Goal: Book appointment/travel/reservation

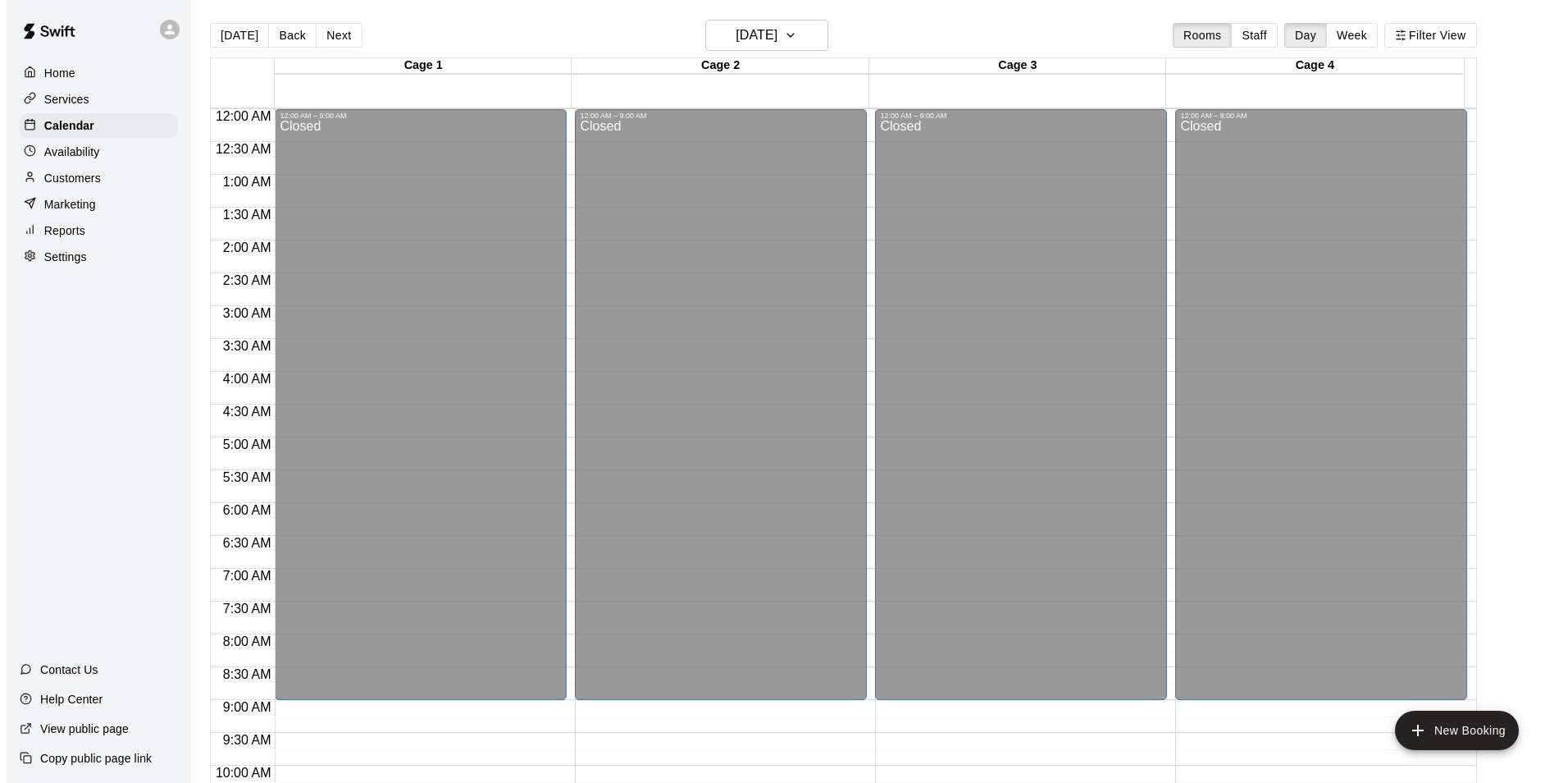
scroll to position [557, 0]
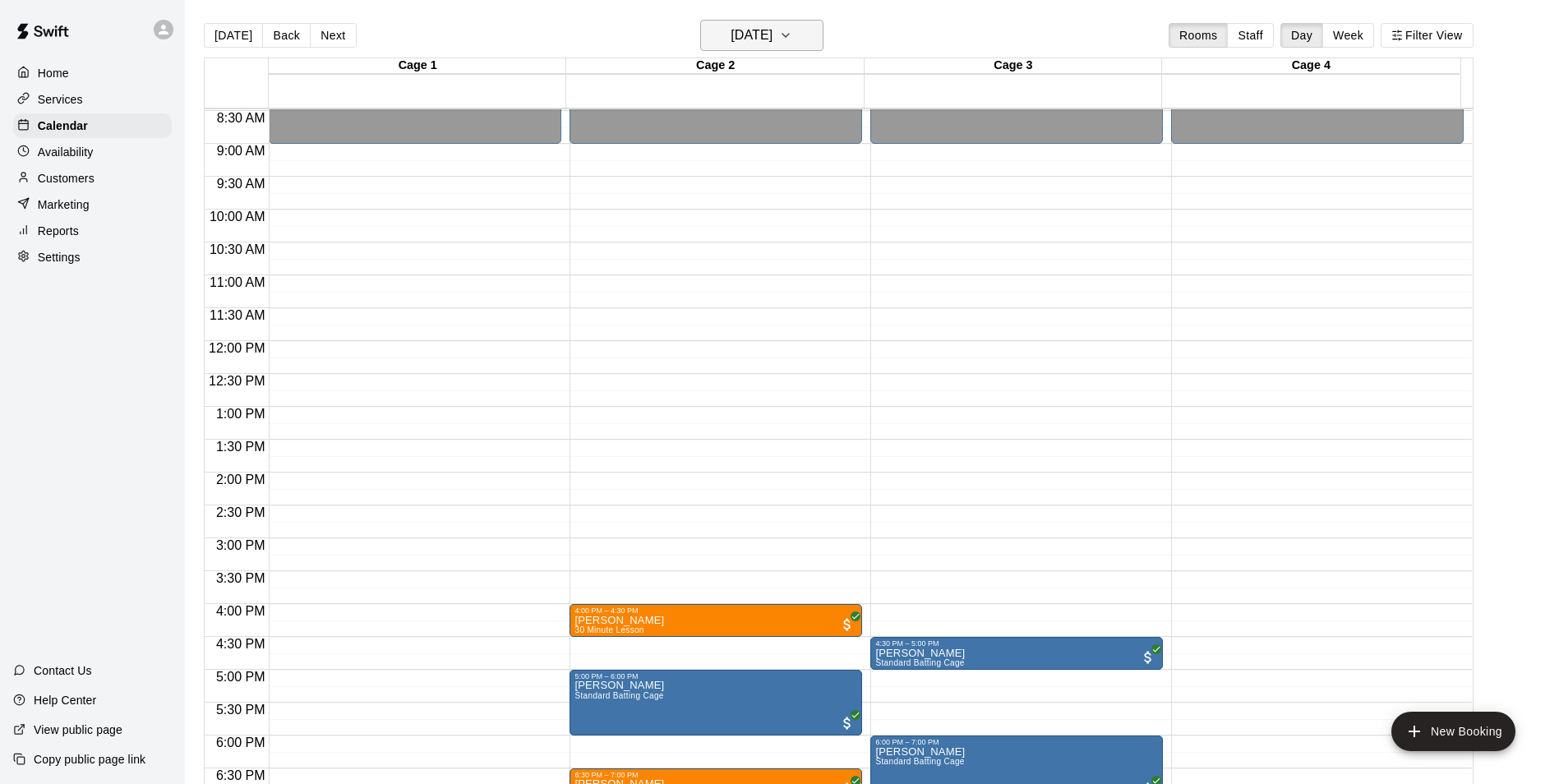
click at [792, 26] on icon "button" at bounding box center [785, 35] width 13 height 20
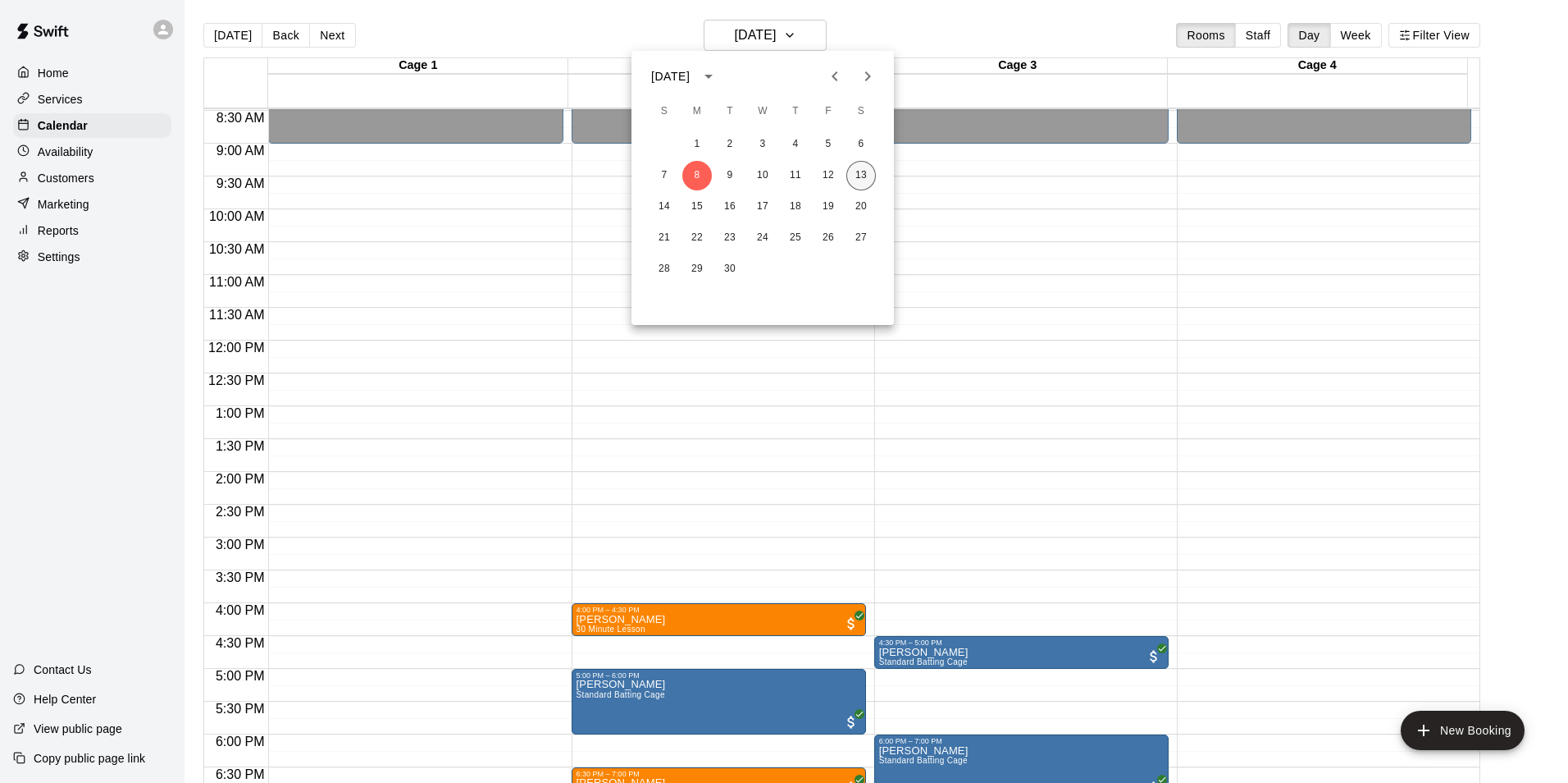
click at [869, 177] on button "13" at bounding box center [861, 176] width 30 height 30
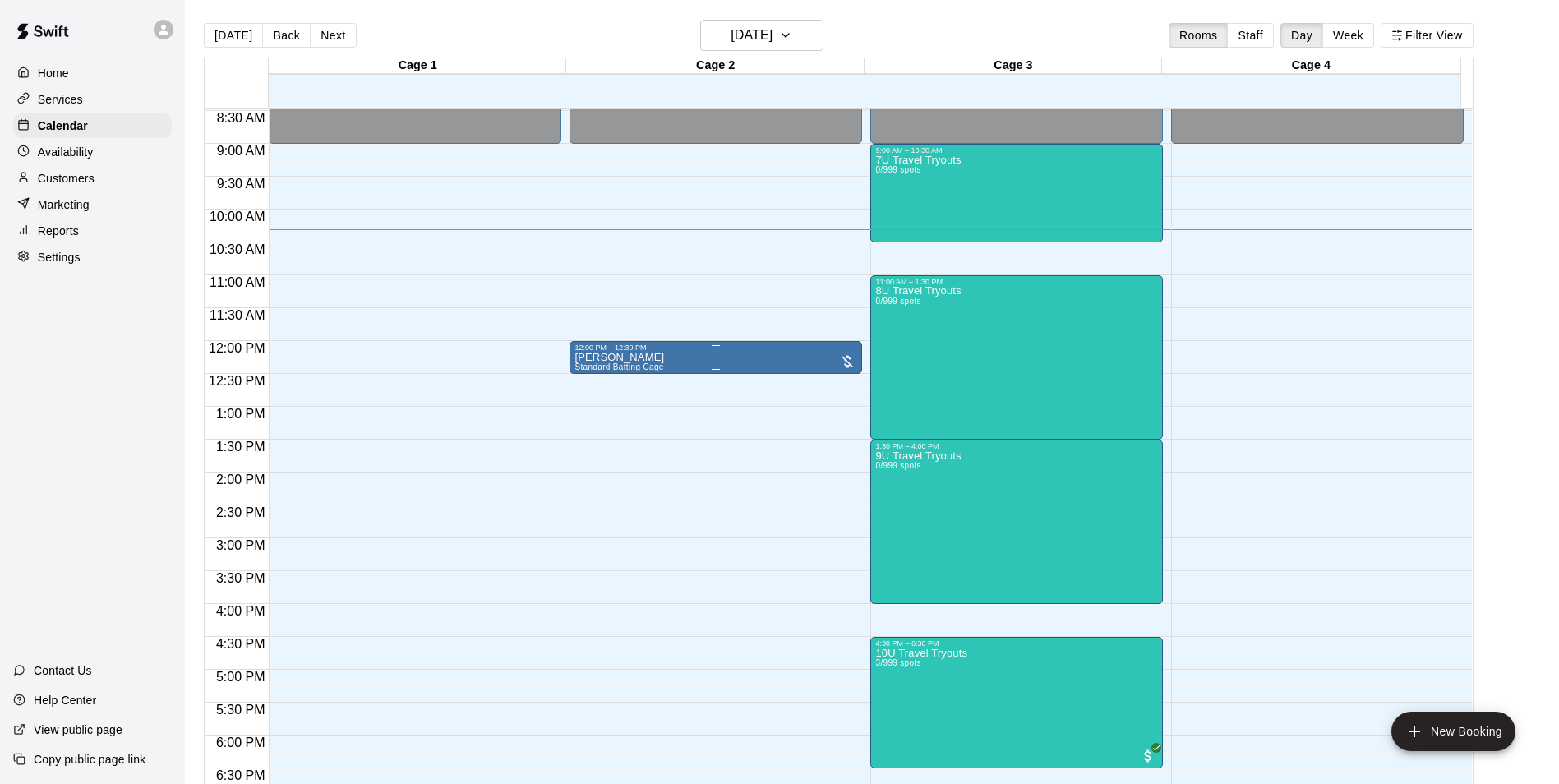
click at [768, 351] on div "12:00 PM – 12:30 PM" at bounding box center [715, 347] width 283 height 8
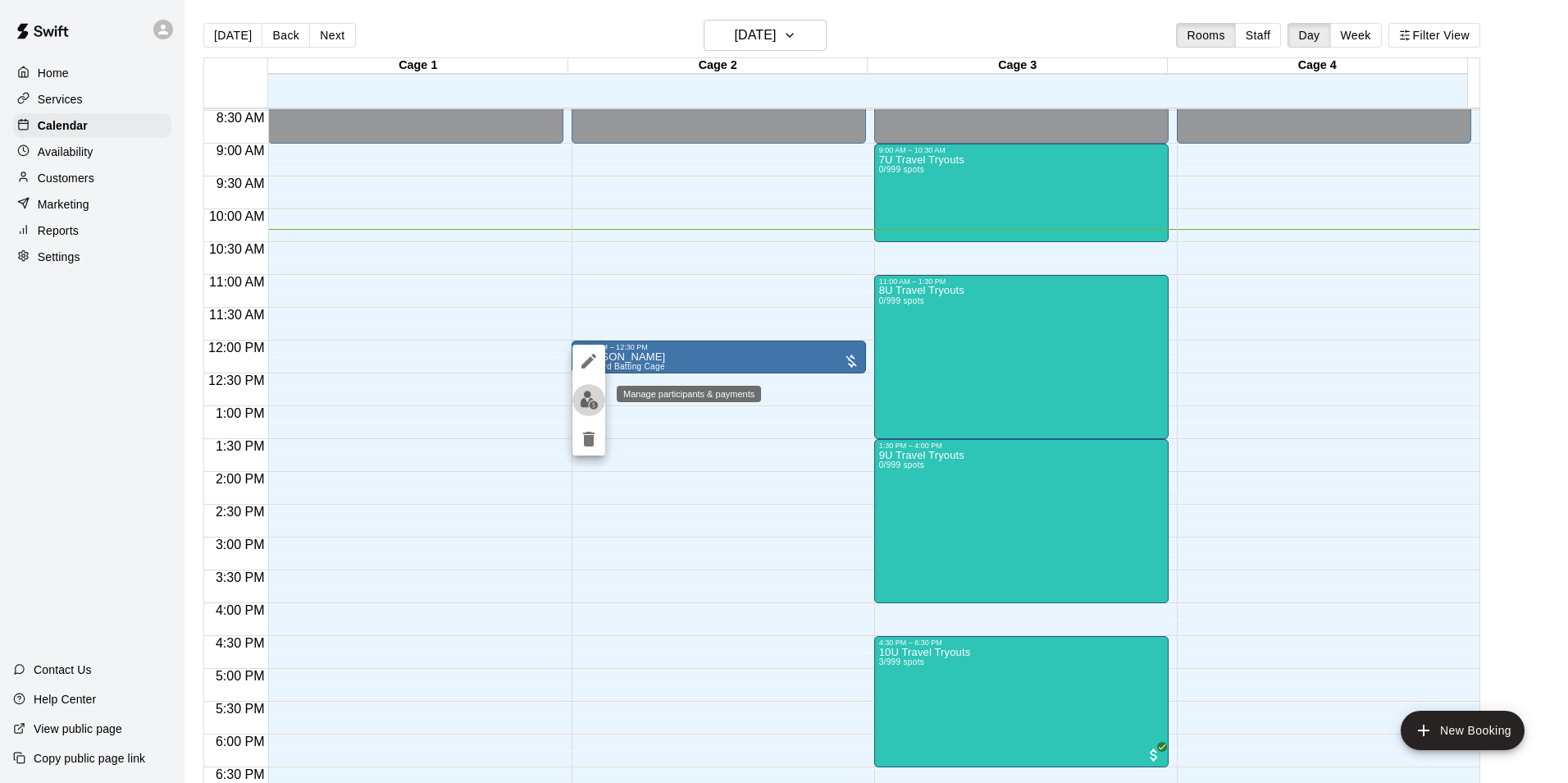
click at [574, 397] on button "edit" at bounding box center [589, 400] width 33 height 32
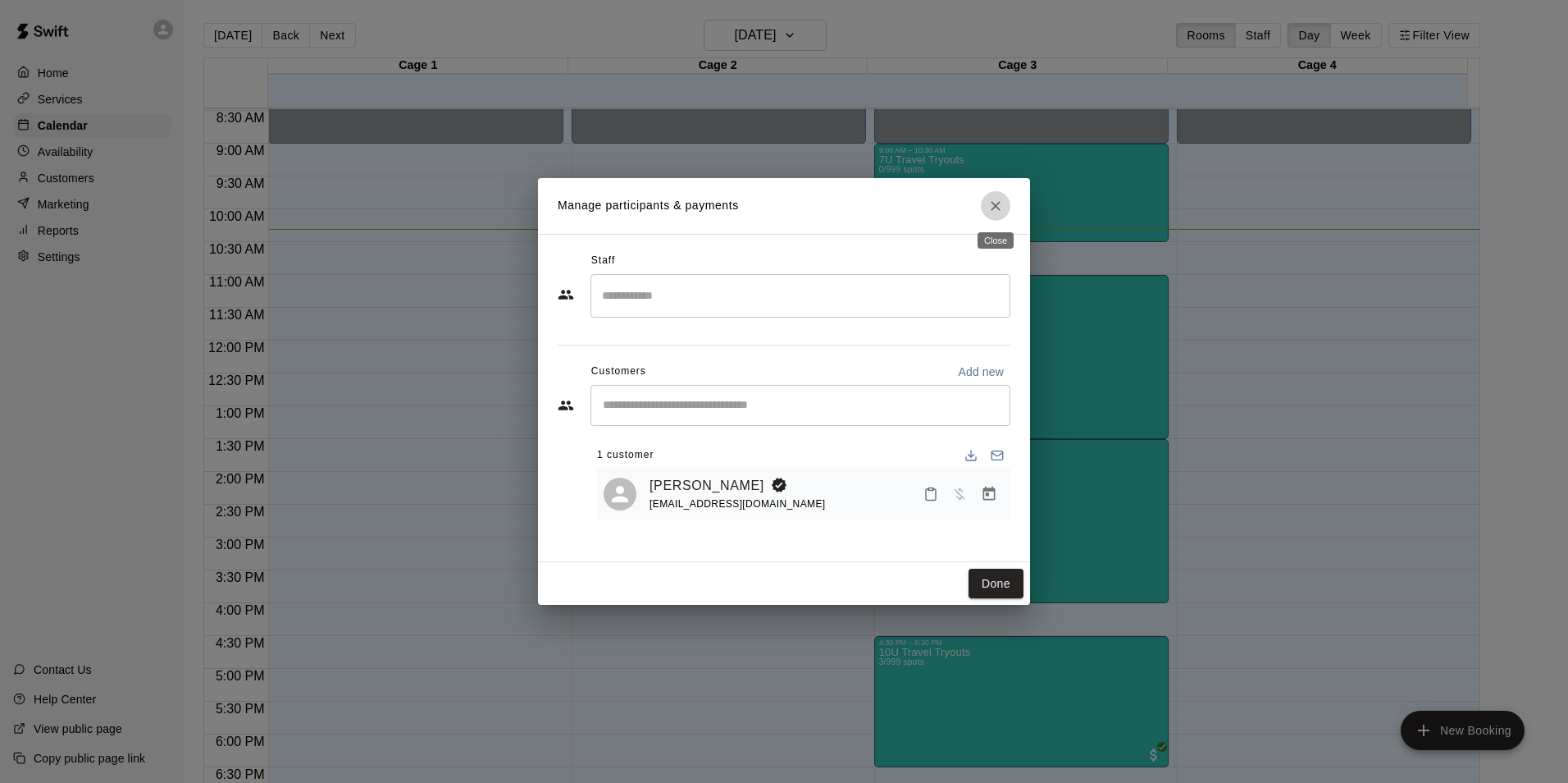
click at [995, 206] on icon "Close" at bounding box center [995, 206] width 10 height 10
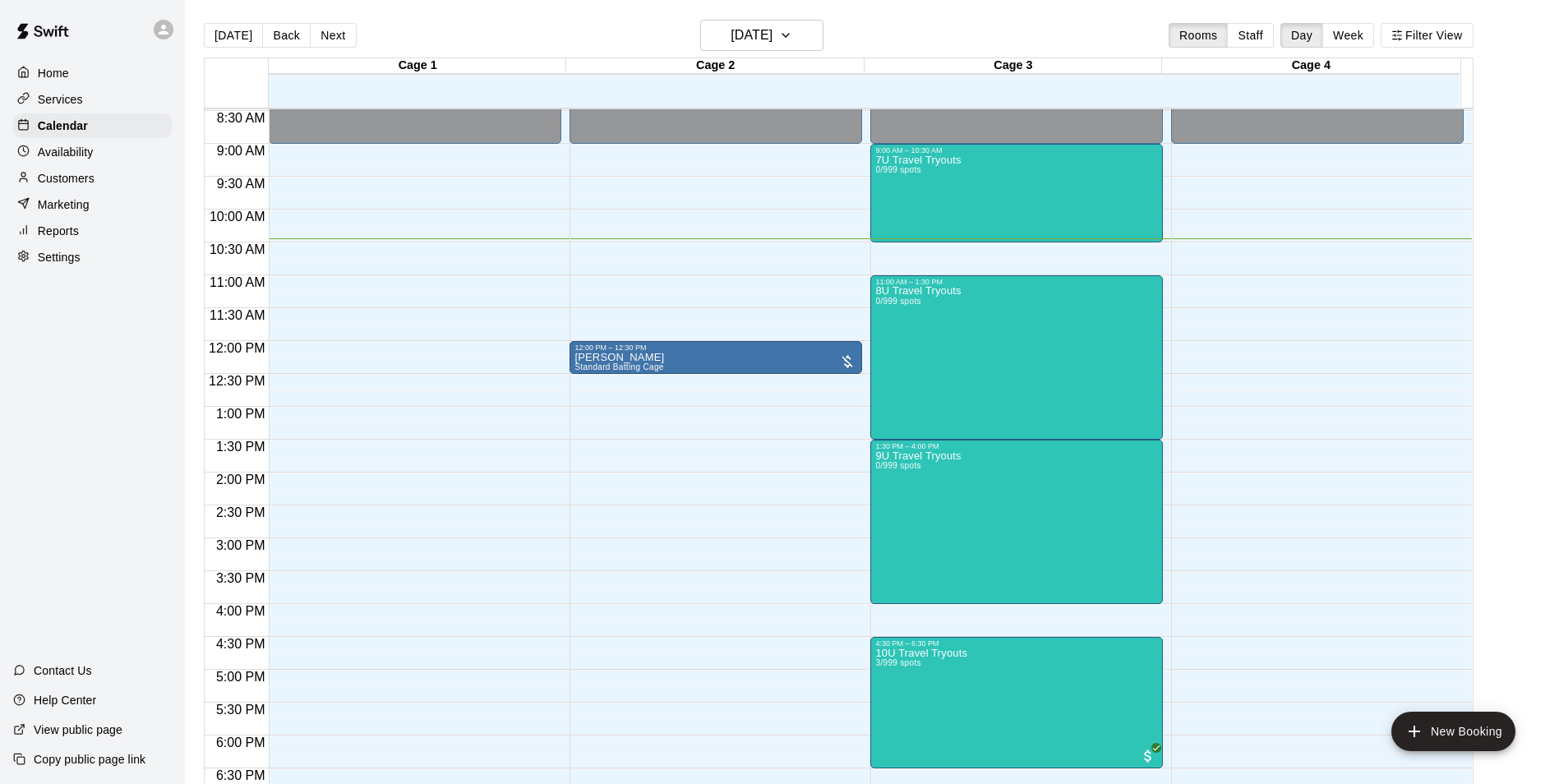
click at [414, 293] on div "12:00 AM – 9:00 AM Closed 10:00 PM – 11:59 PM Closed" at bounding box center [414, 341] width 292 height 1578
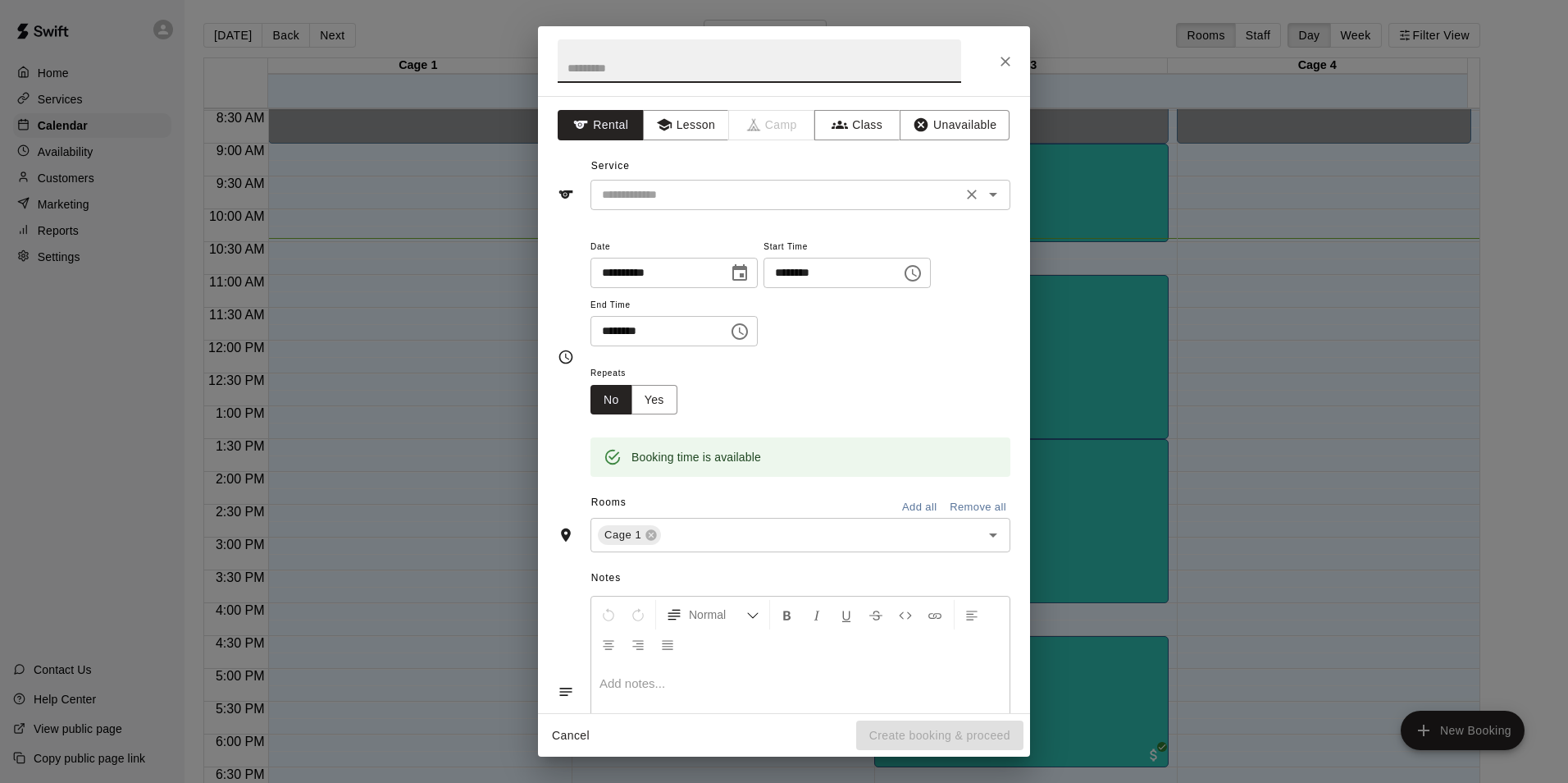
click at [661, 206] on div "​" at bounding box center [800, 194] width 420 height 30
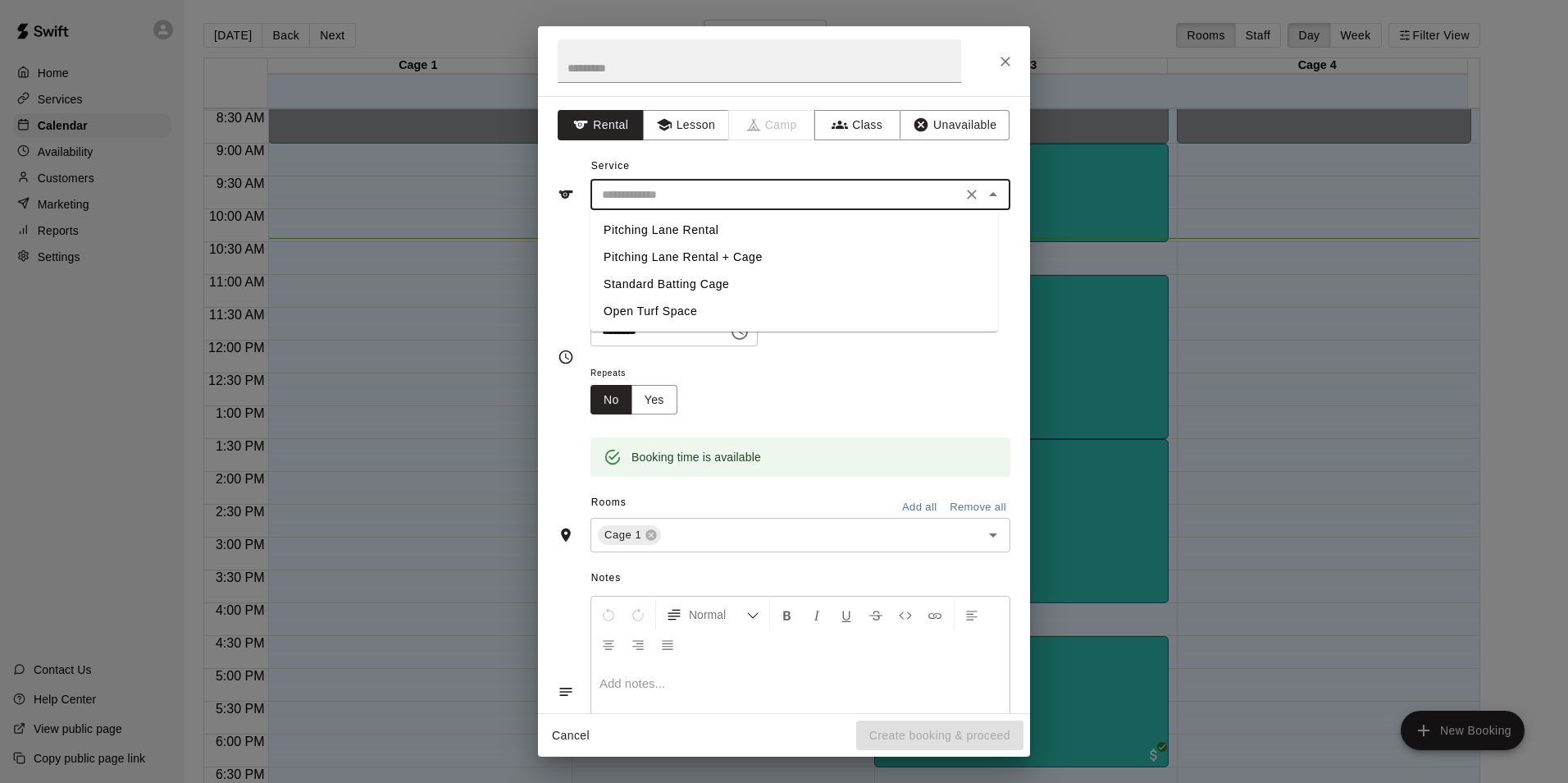
click at [705, 280] on li "Standard Batting Cage" at bounding box center [794, 284] width 407 height 27
type input "**********"
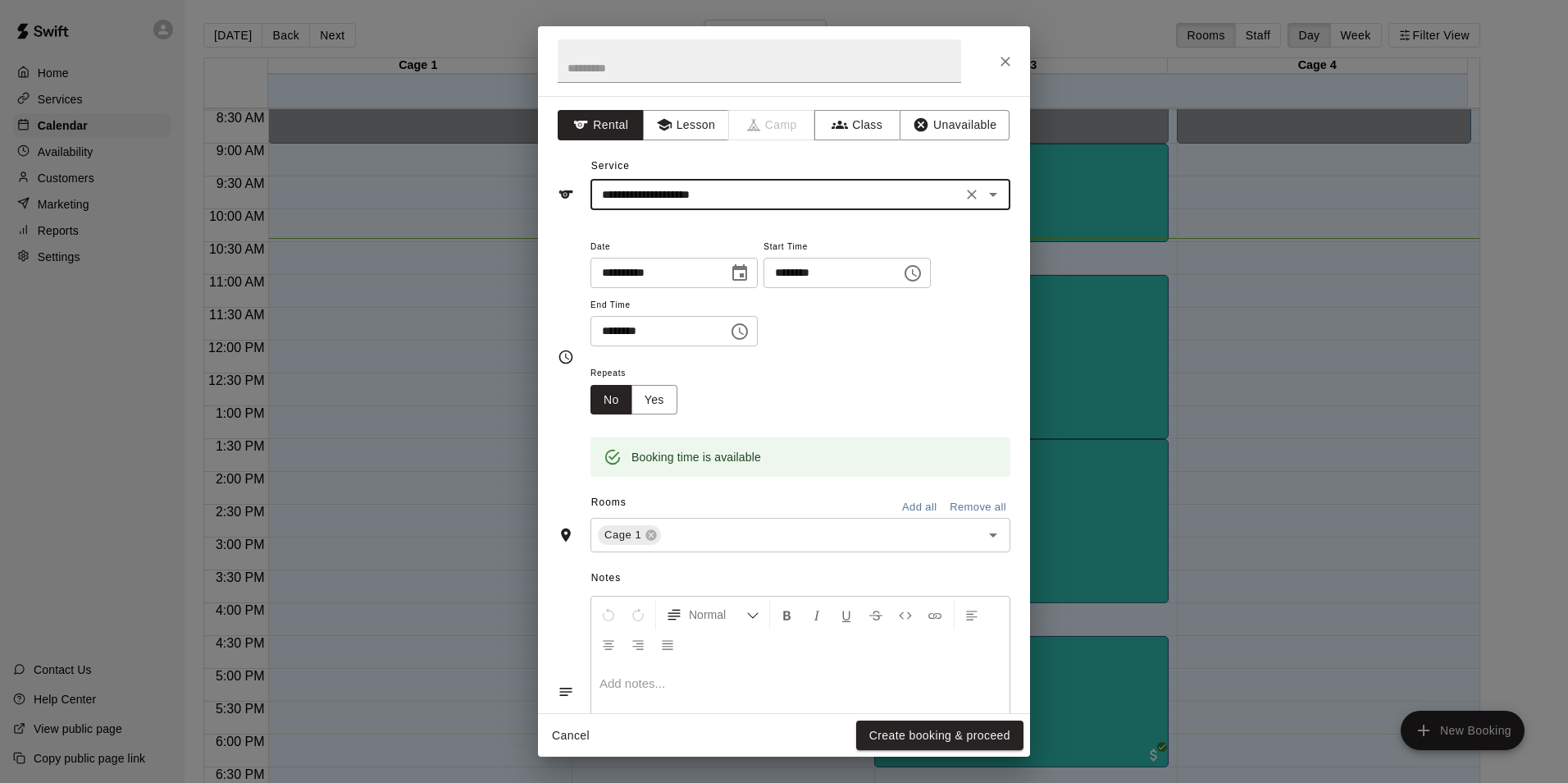
click at [929, 277] on button "Choose time, selected time is 11:15 AM" at bounding box center [913, 273] width 33 height 33
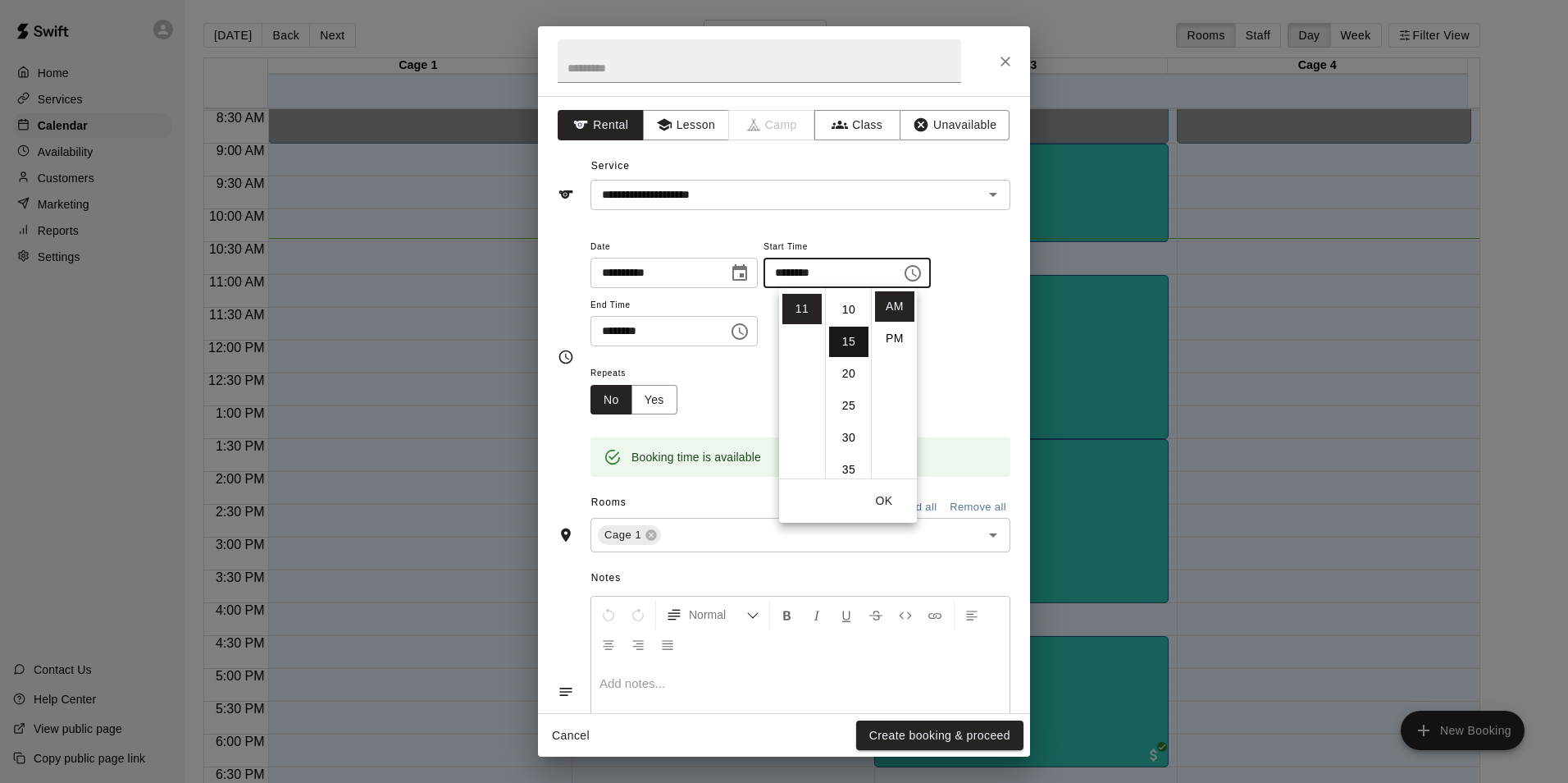
scroll to position [14, 0]
click at [857, 295] on li "00" at bounding box center [848, 292] width 39 height 30
type input "********"
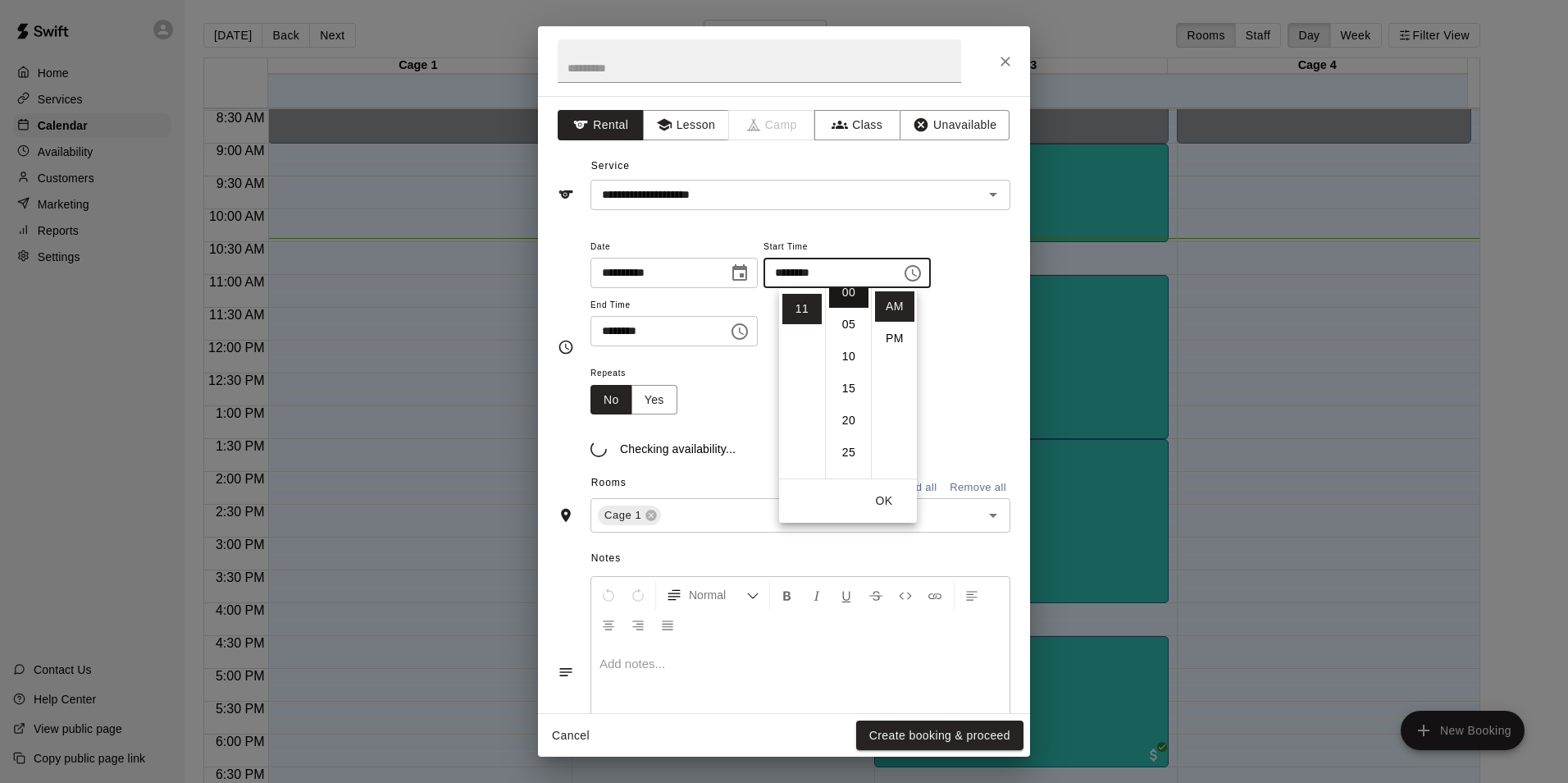
scroll to position [0, 0]
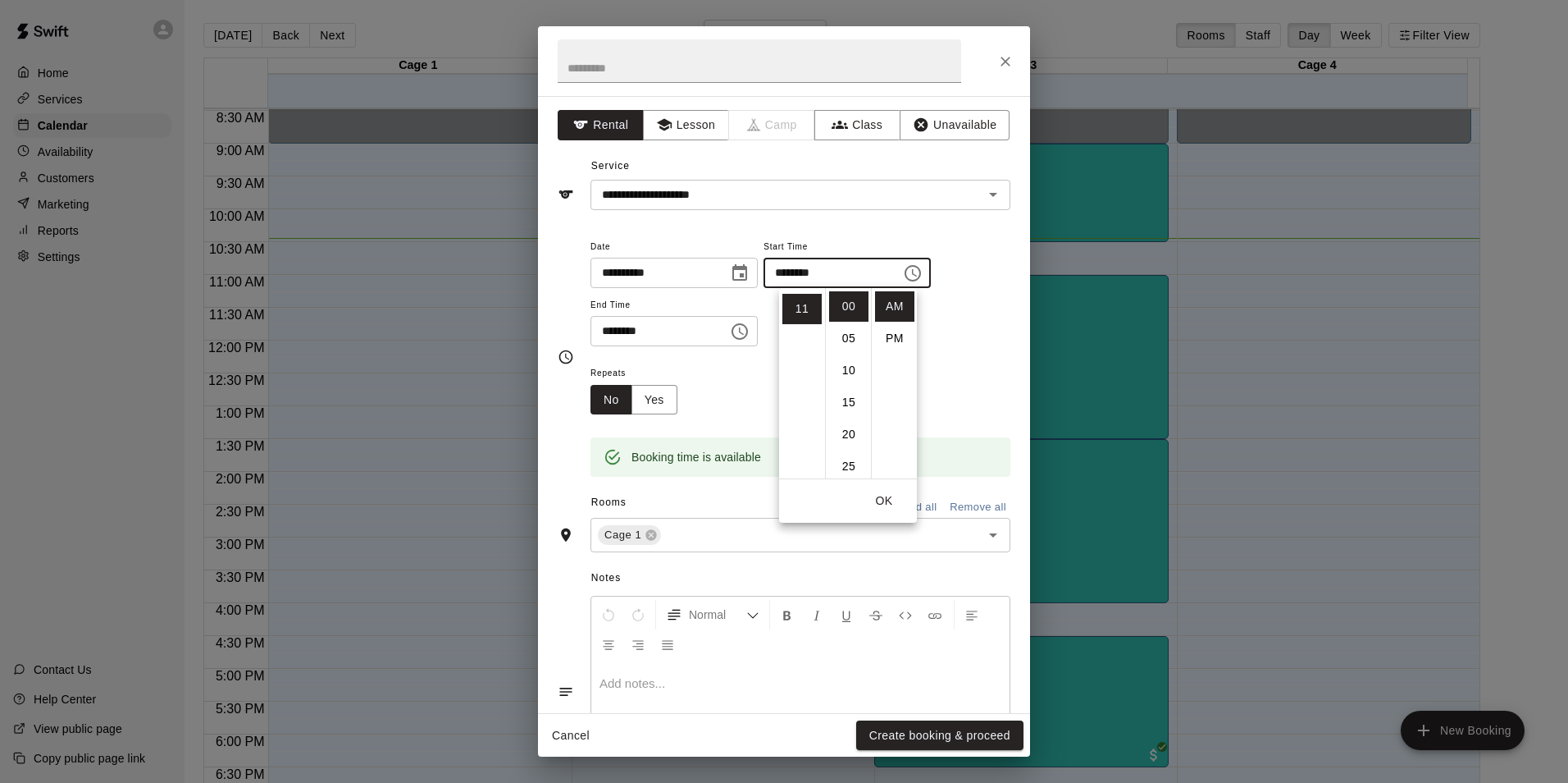
drag, startPoint x: 674, startPoint y: 308, endPoint x: 672, endPoint y: 325, distance: 17.1
click at [673, 309] on span "End Time" at bounding box center [674, 305] width 167 height 22
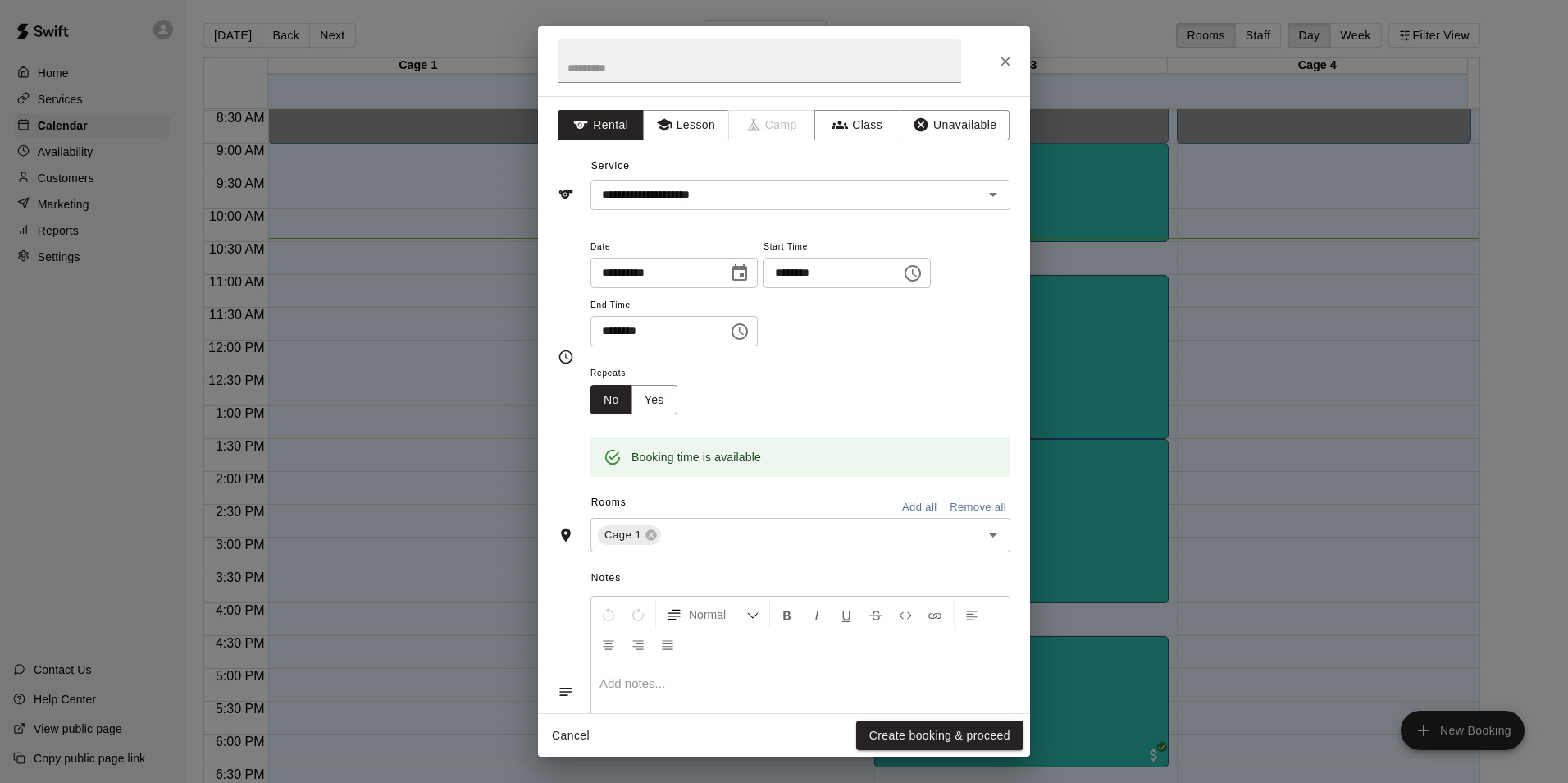
click at [672, 328] on input "********" at bounding box center [653, 331] width 126 height 30
click at [734, 307] on span "End Time" at bounding box center [674, 305] width 167 height 22
click at [717, 322] on input "********" at bounding box center [653, 331] width 126 height 30
click at [717, 338] on input "********" at bounding box center [653, 331] width 126 height 30
drag, startPoint x: 727, startPoint y: 339, endPoint x: 1075, endPoint y: 778, distance: 560.2
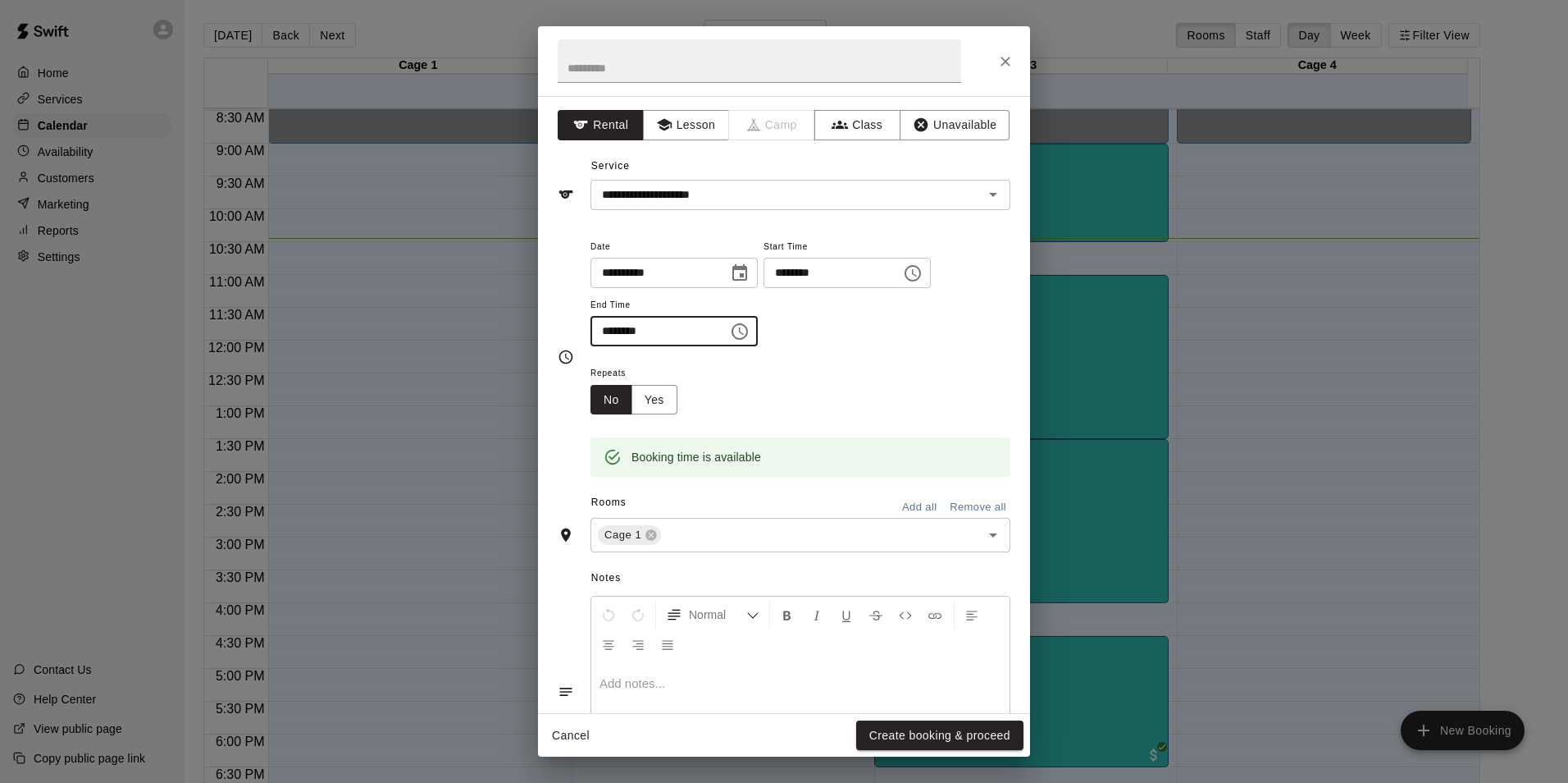
click at [717, 342] on input "********" at bounding box center [653, 331] width 126 height 30
click at [757, 315] on button "Choose time, selected time is 11:45 AM" at bounding box center [740, 332] width 33 height 33
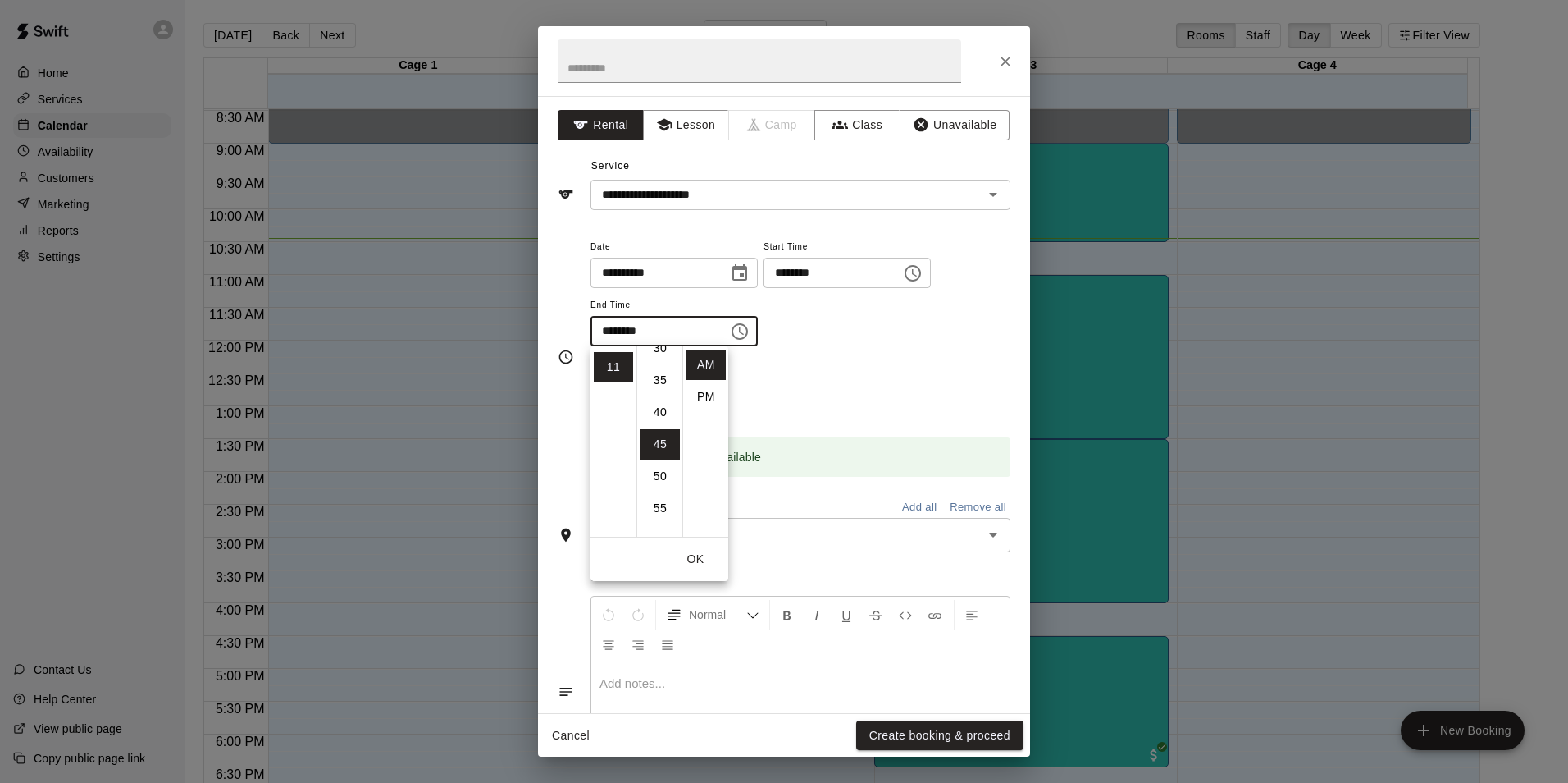
scroll to position [206, 0]
click at [665, 349] on li "30" at bounding box center [660, 350] width 39 height 30
type input "********"
click at [951, 562] on div "Notes Normal Add notes..." at bounding box center [784, 678] width 453 height 252
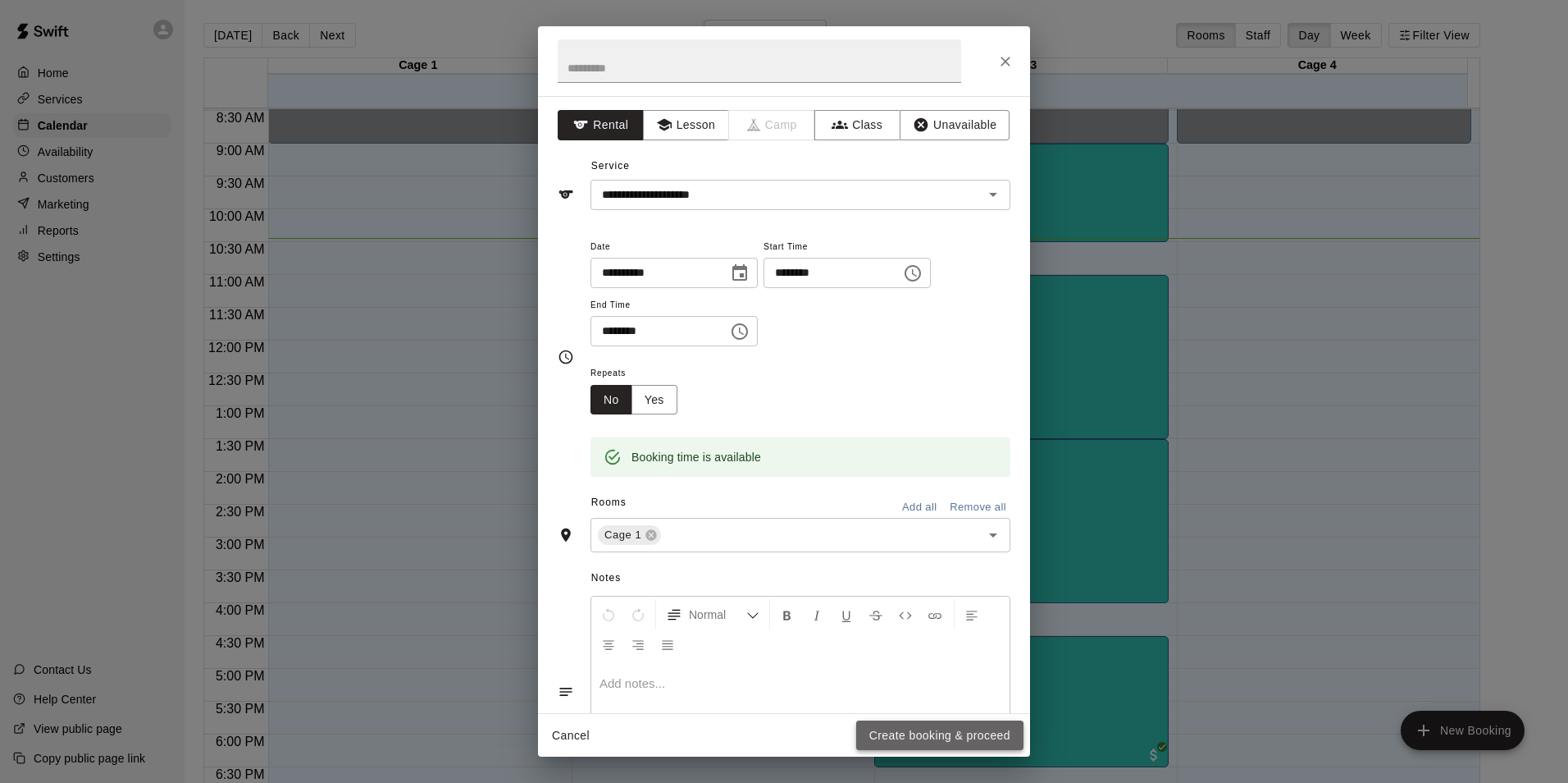
click at [889, 745] on button "Create booking & proceed" at bounding box center [939, 735] width 167 height 30
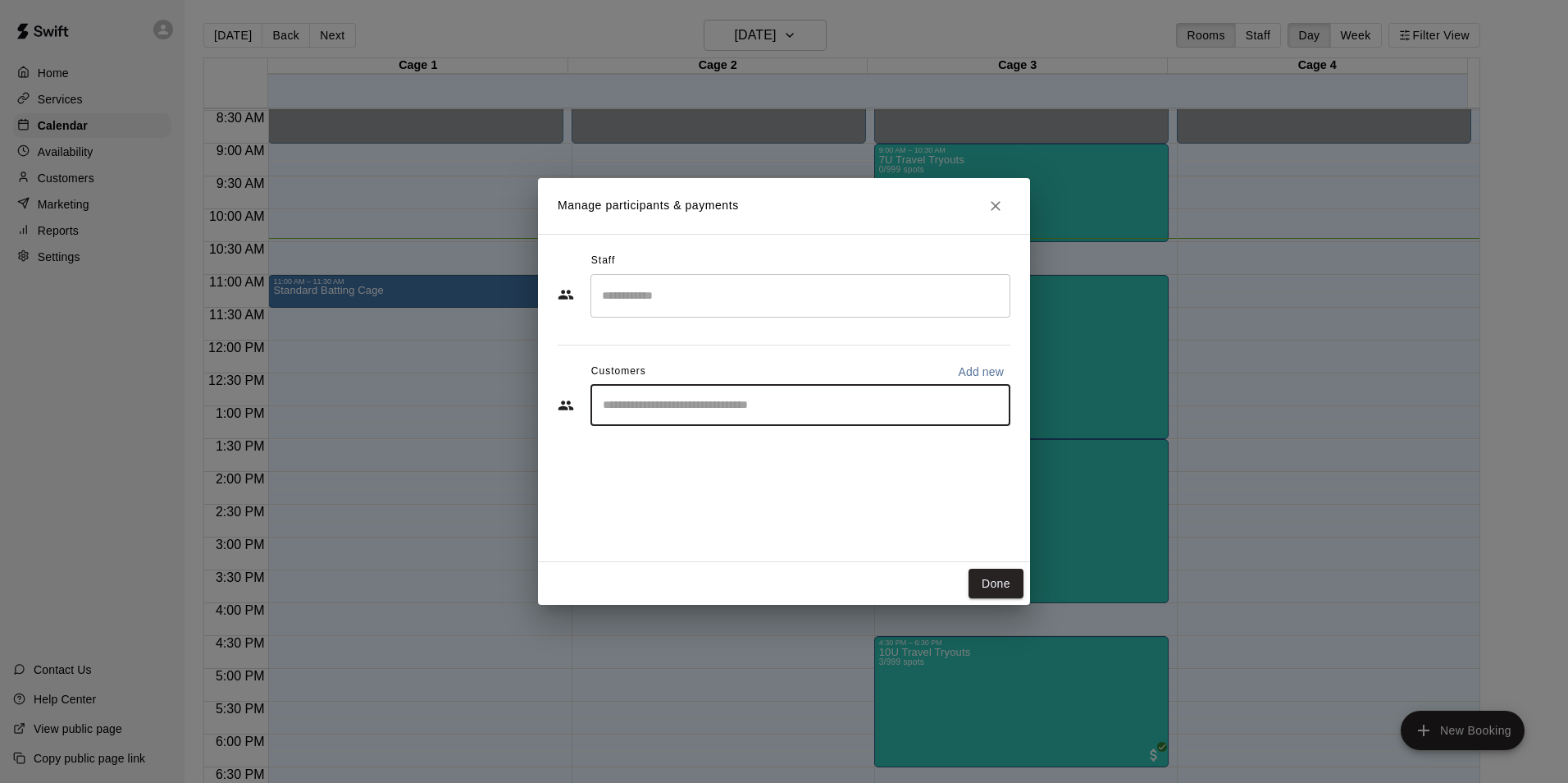
click at [663, 401] on input "Start typing to search customers..." at bounding box center [800, 405] width 405 height 17
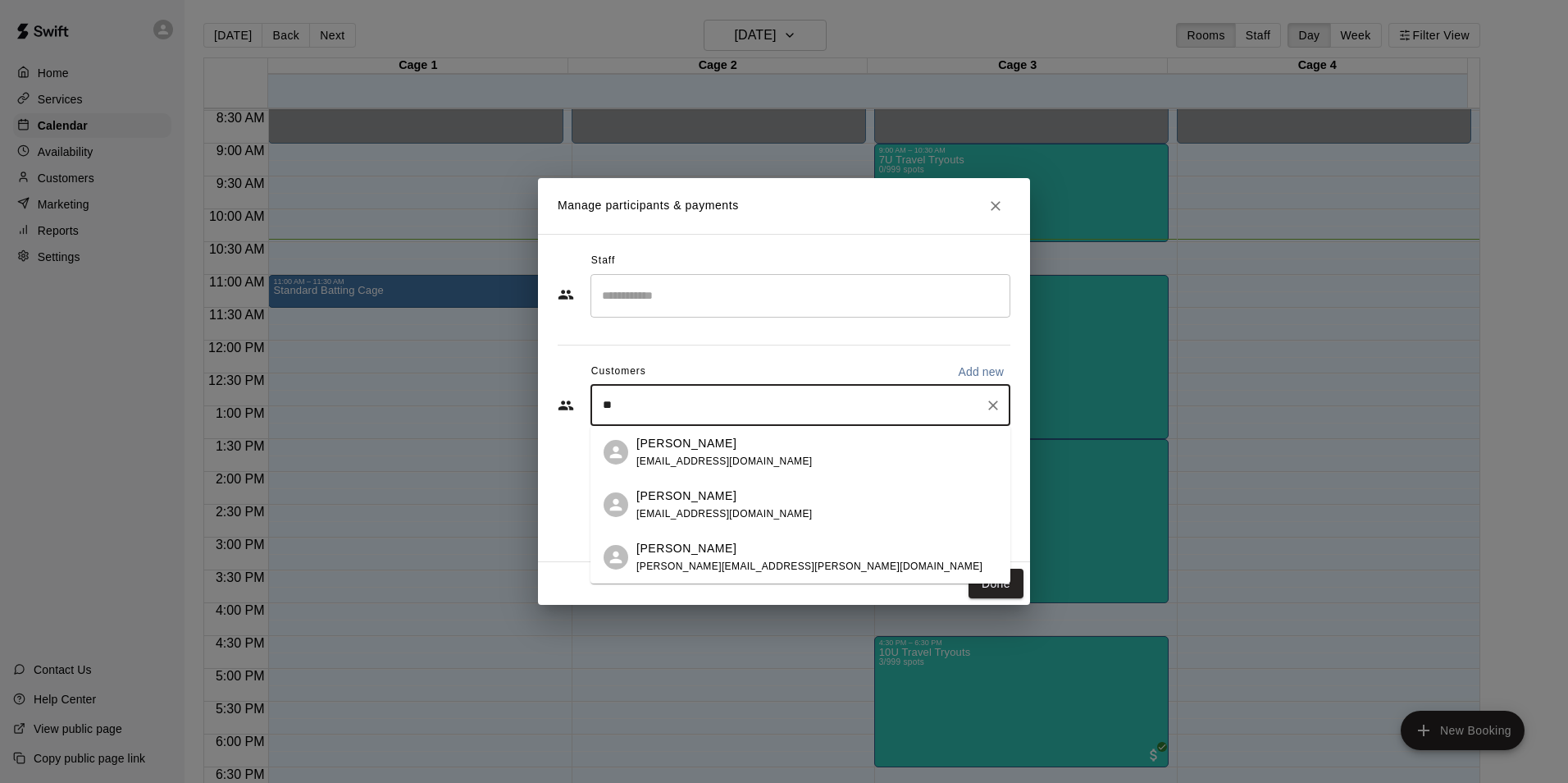
type input "*"
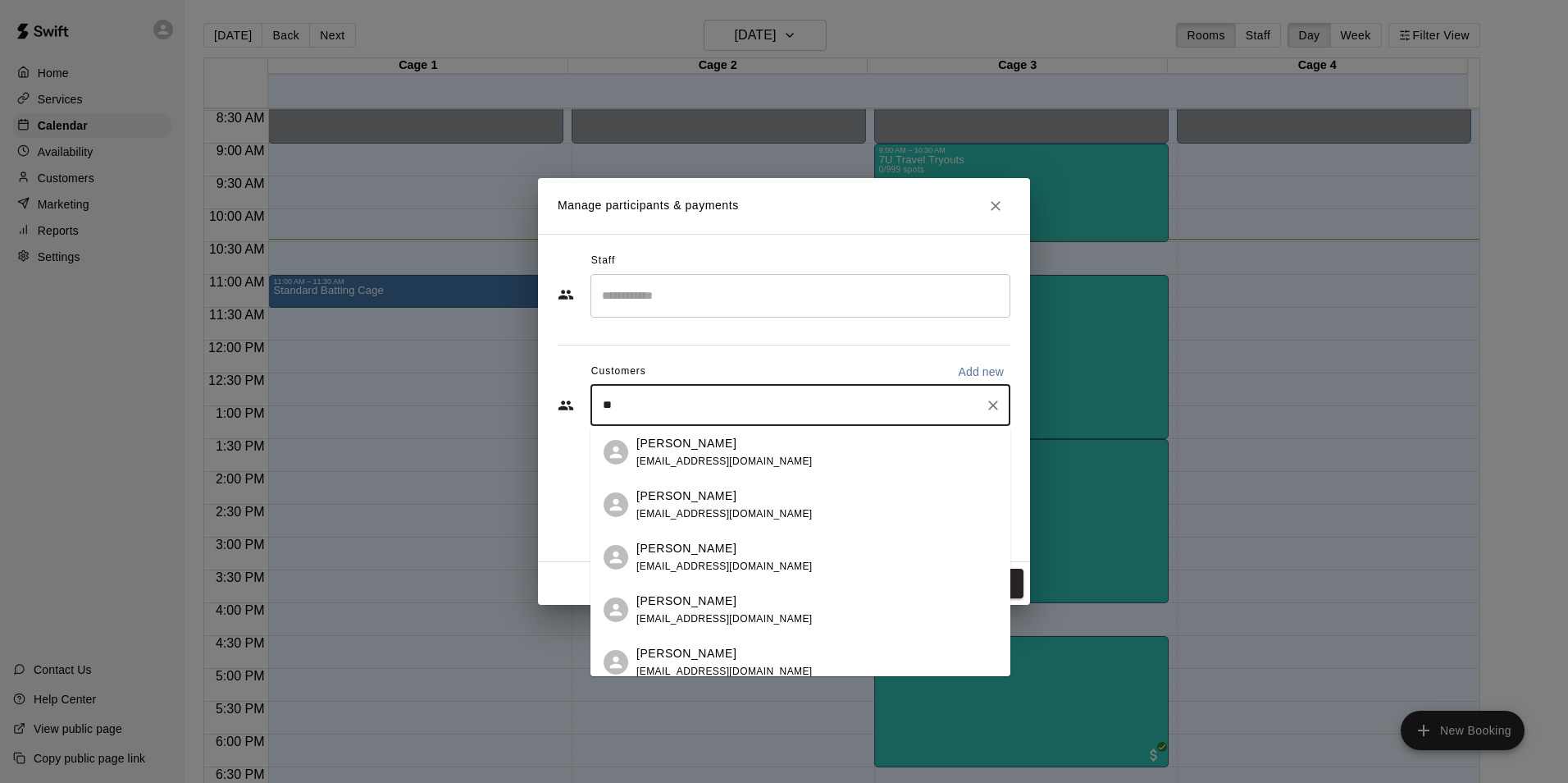
type input "*"
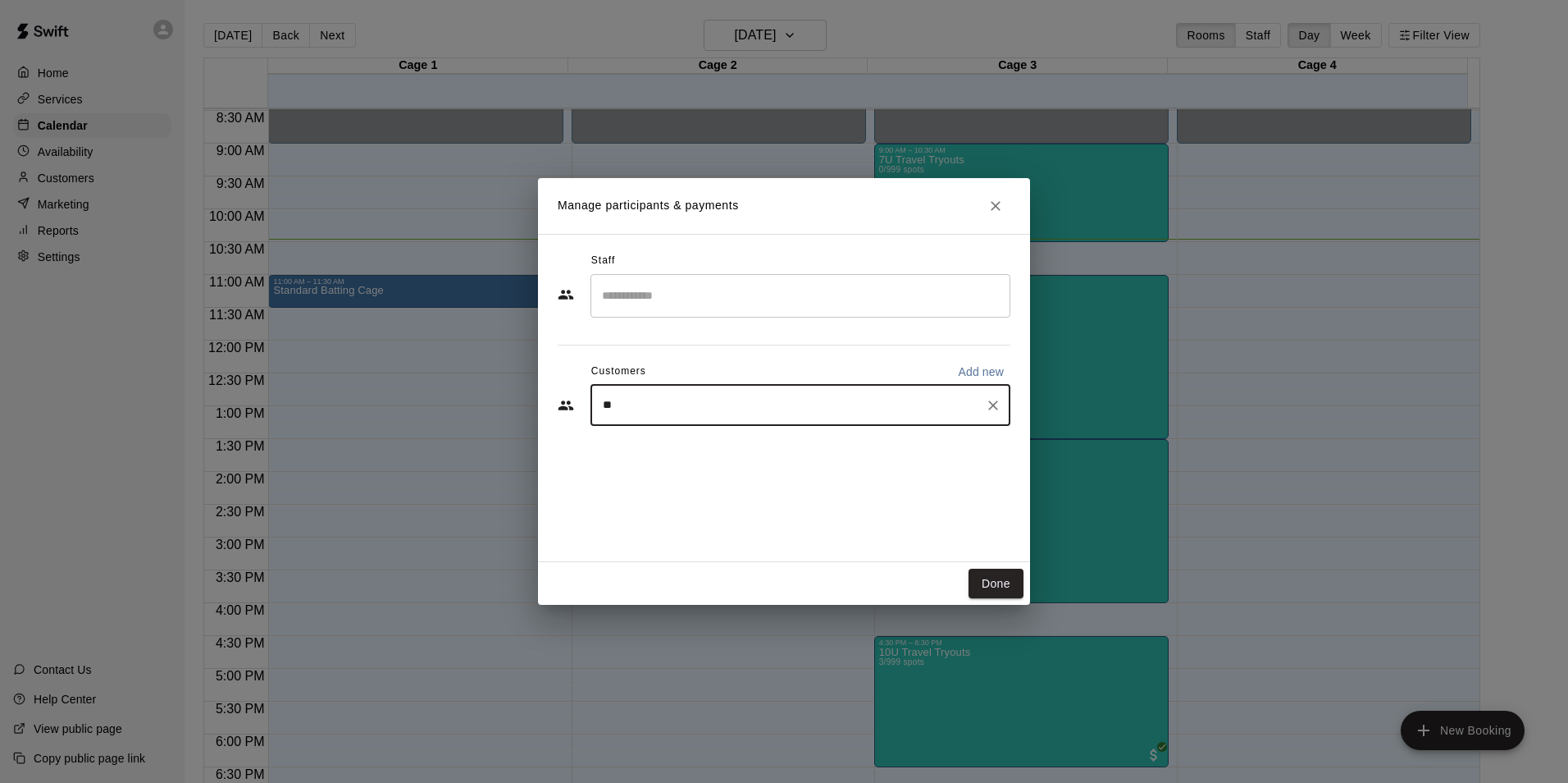
type input "*"
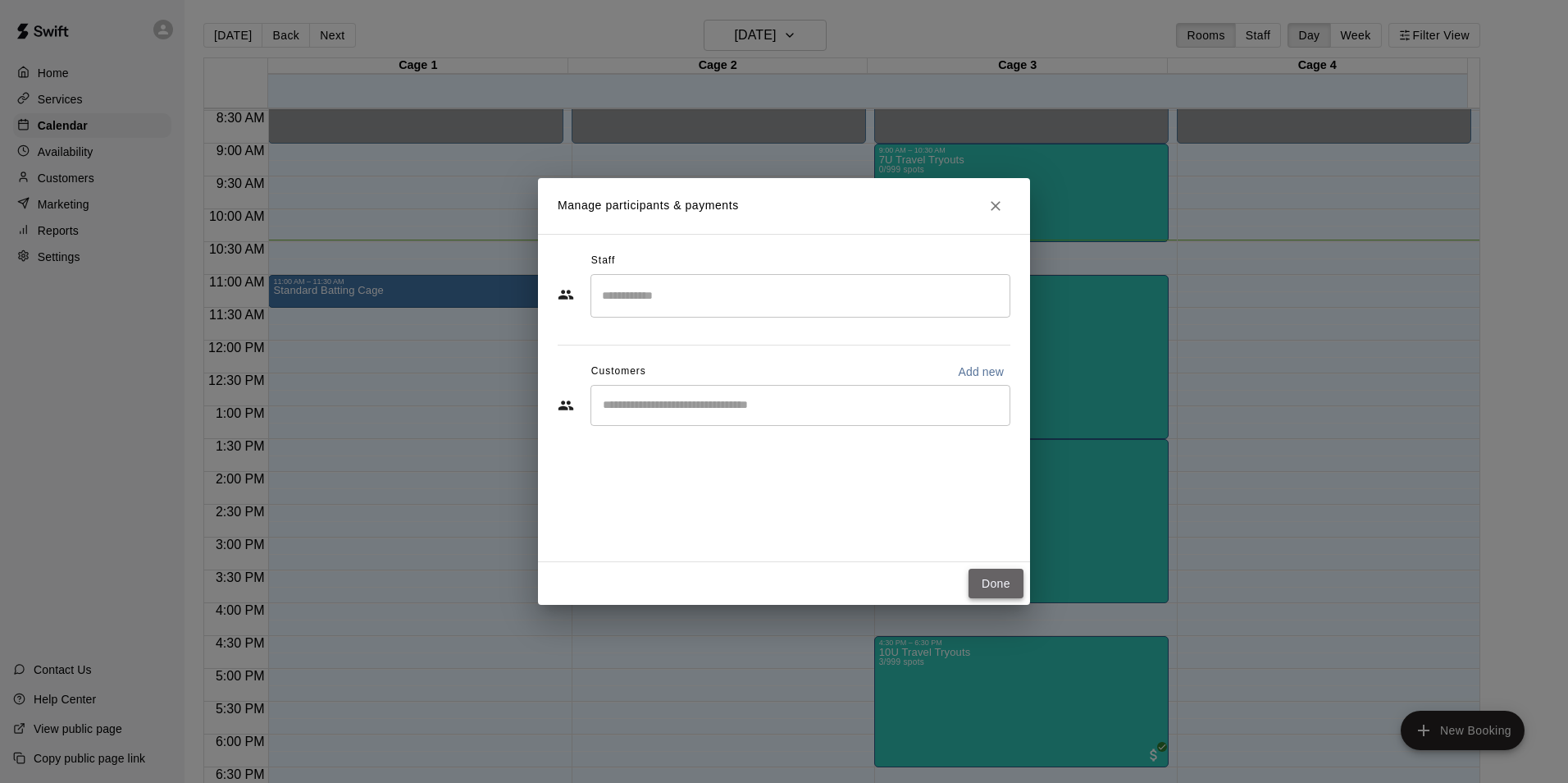
click at [1002, 594] on button "Done" at bounding box center [996, 584] width 55 height 30
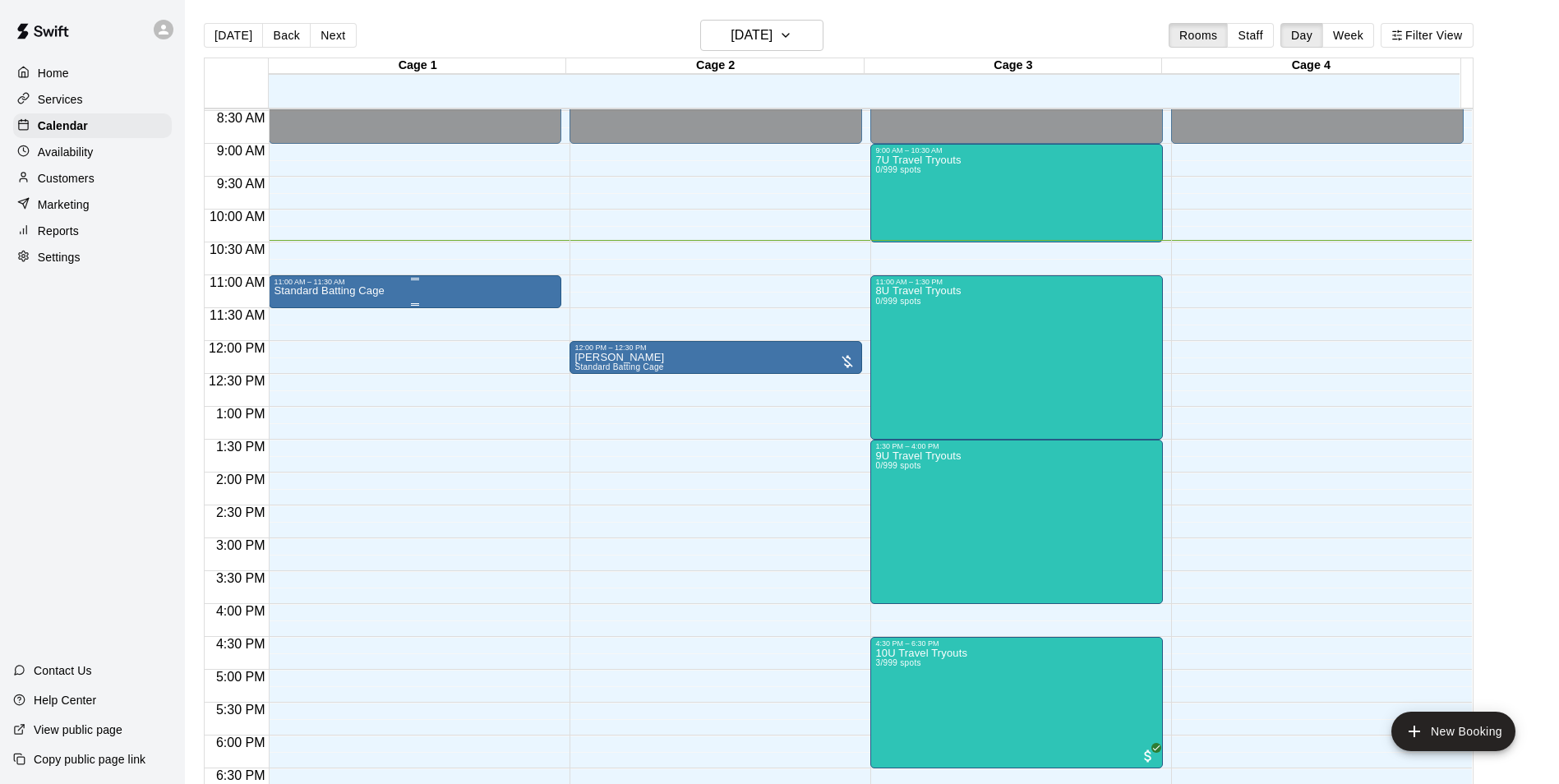
click at [374, 277] on div "11:00 AM – 11:30 AM Standard Batting Cage" at bounding box center [414, 292] width 292 height 33
click at [283, 327] on img "edit" at bounding box center [285, 332] width 19 height 19
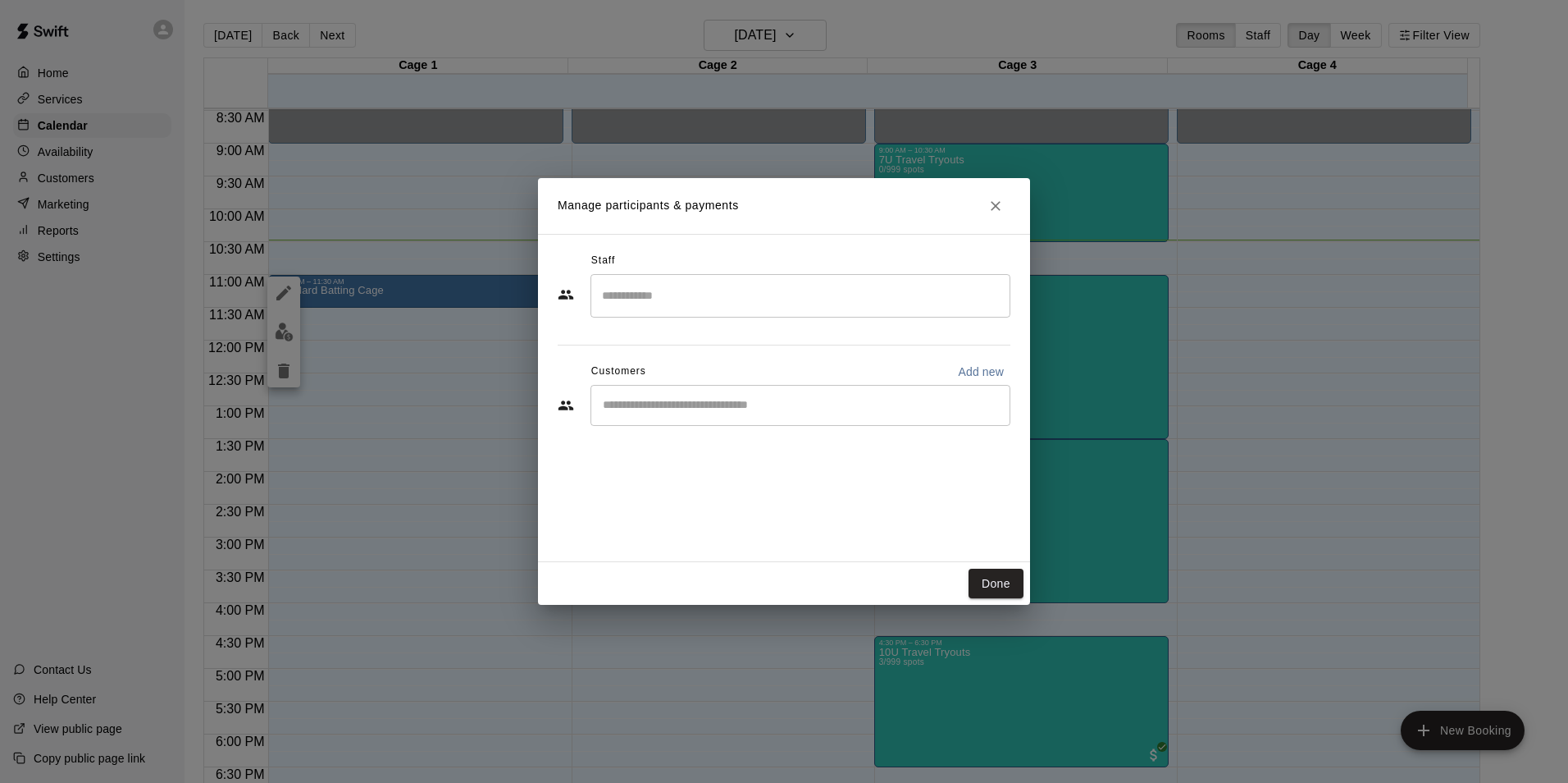
click at [989, 370] on p "Add new" at bounding box center [980, 371] width 46 height 17
select select "**"
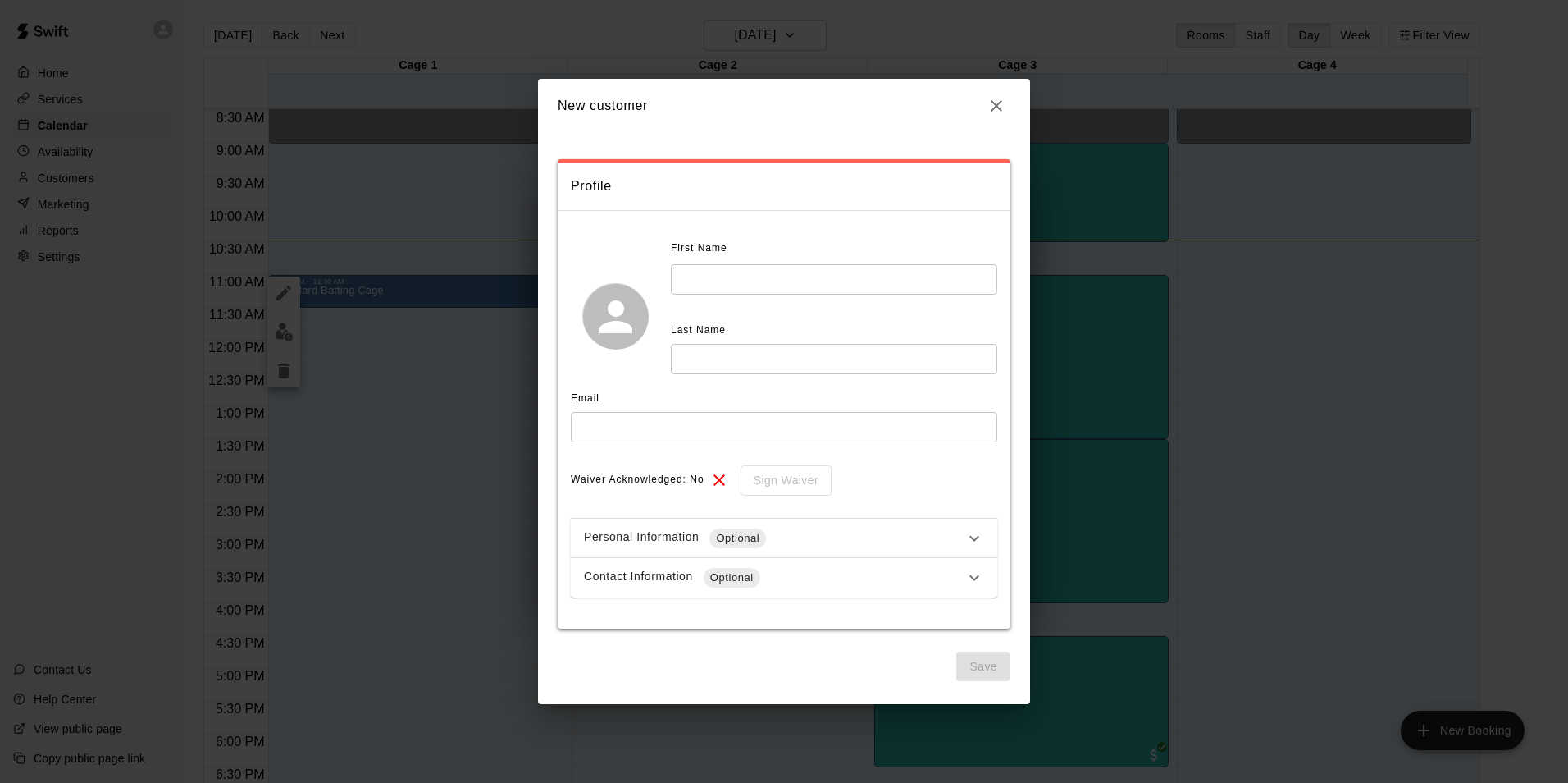
click at [780, 267] on input "text" at bounding box center [834, 279] width 326 height 30
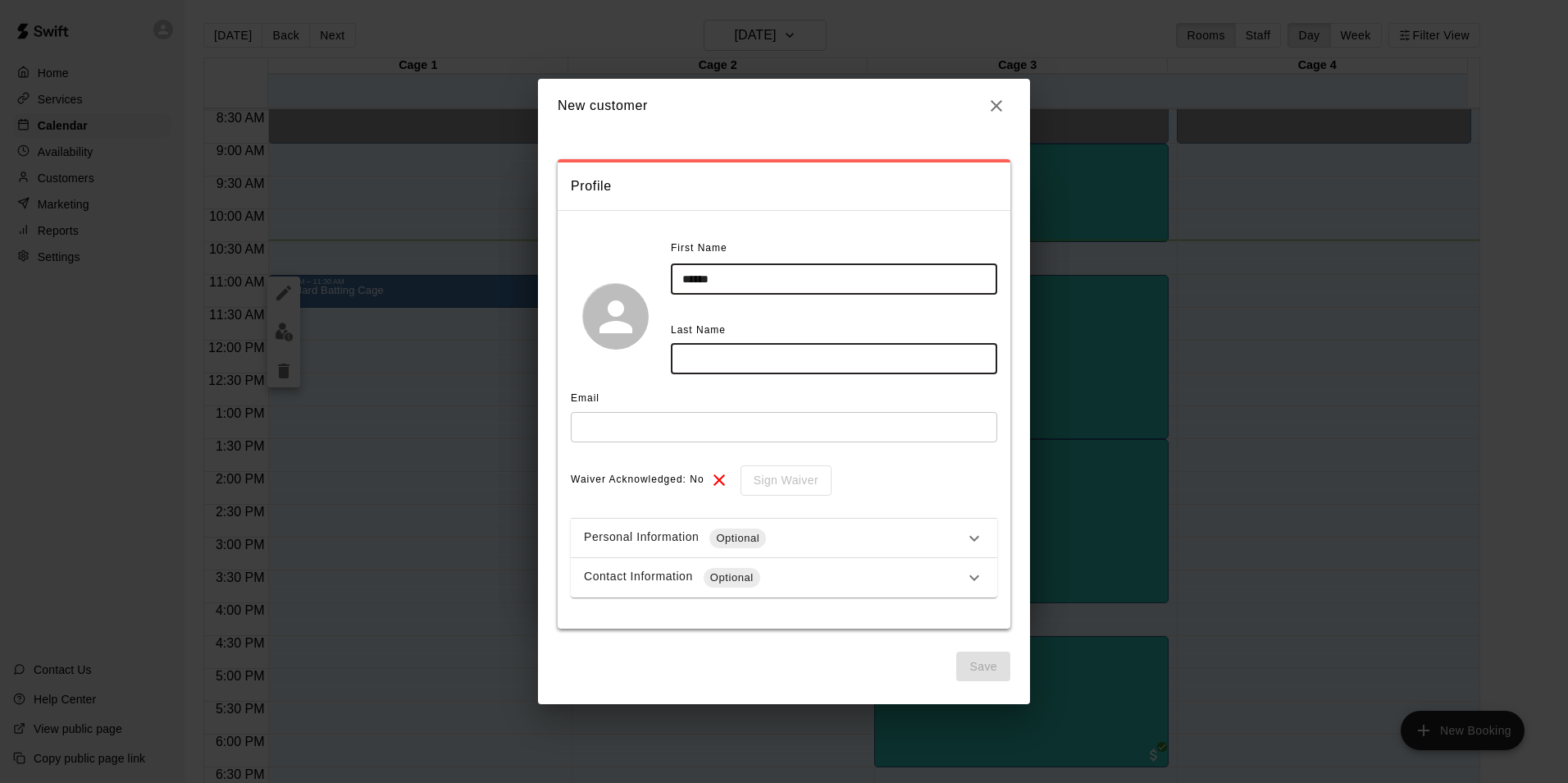
type input "*****"
click at [752, 350] on input "text" at bounding box center [834, 359] width 326 height 30
type input "*"
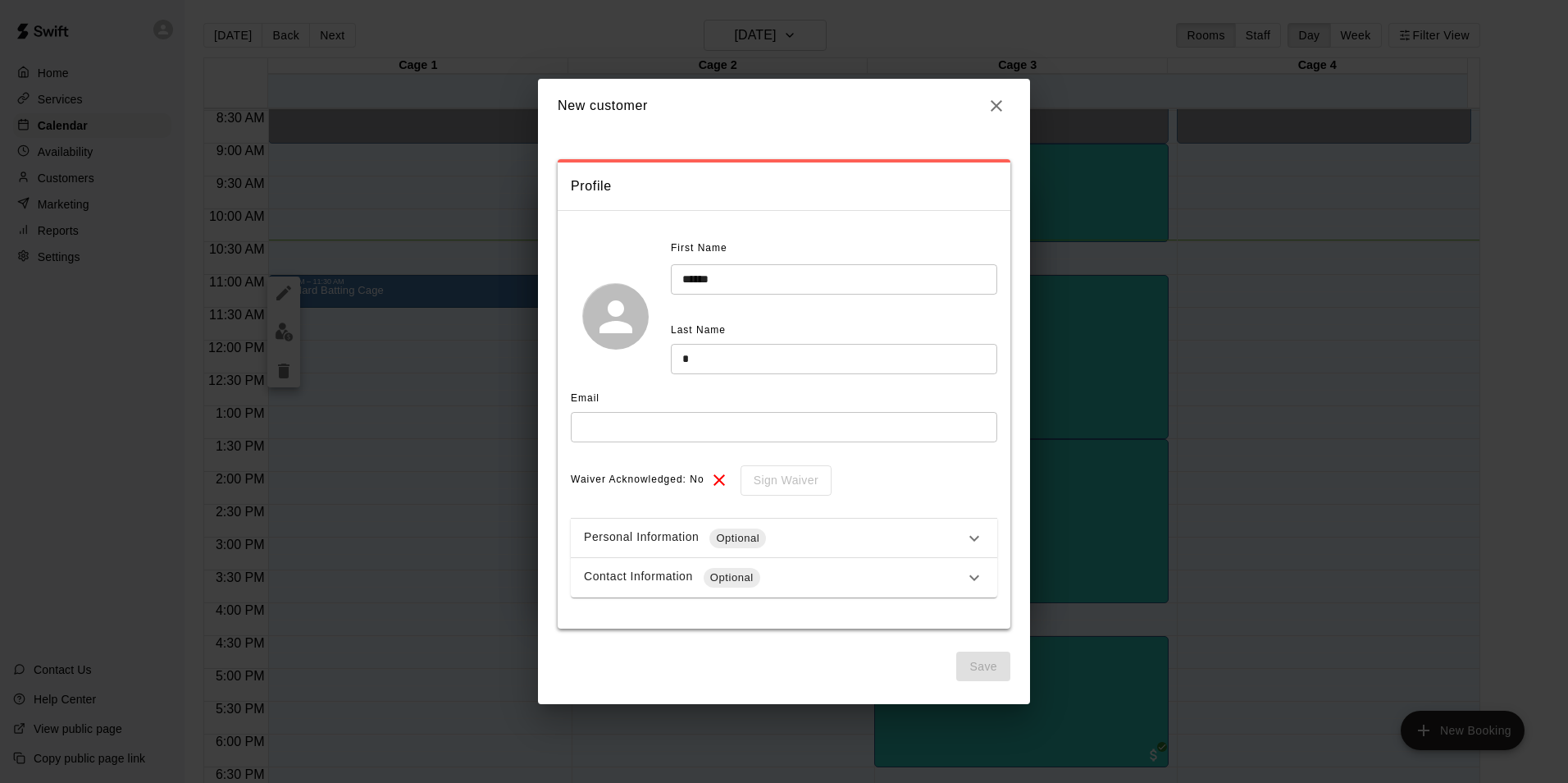
click at [905, 500] on div "**********" at bounding box center [784, 415] width 427 height 361
click at [720, 431] on input "text" at bounding box center [784, 427] width 427 height 30
drag, startPoint x: 992, startPoint y: 91, endPoint x: 994, endPoint y: 111, distance: 20.1
click at [992, 100] on h2 "New customer" at bounding box center [784, 105] width 492 height 54
click at [997, 112] on icon "button" at bounding box center [996, 105] width 20 height 20
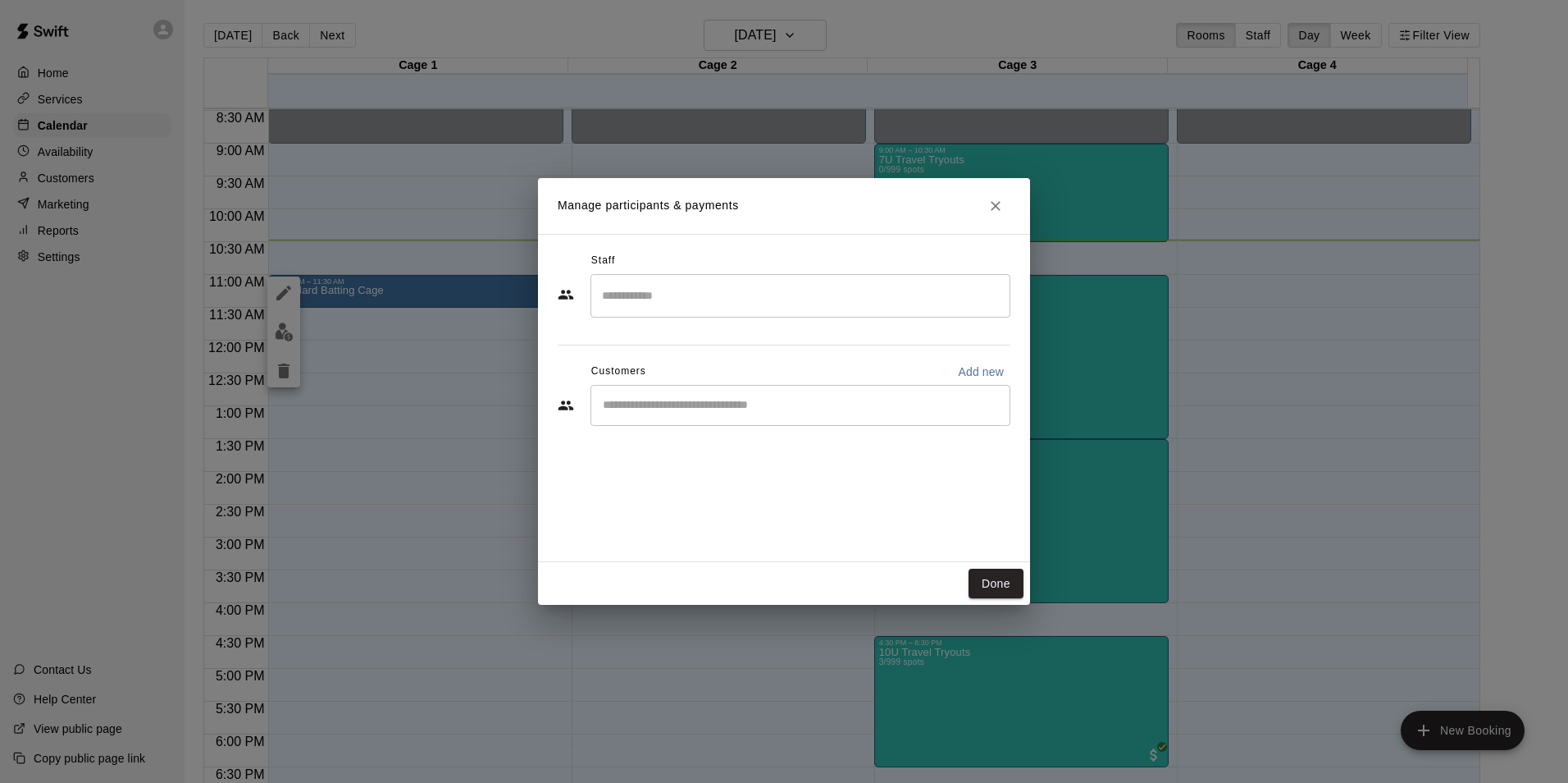
click at [993, 206] on icon "Close" at bounding box center [995, 206] width 17 height 17
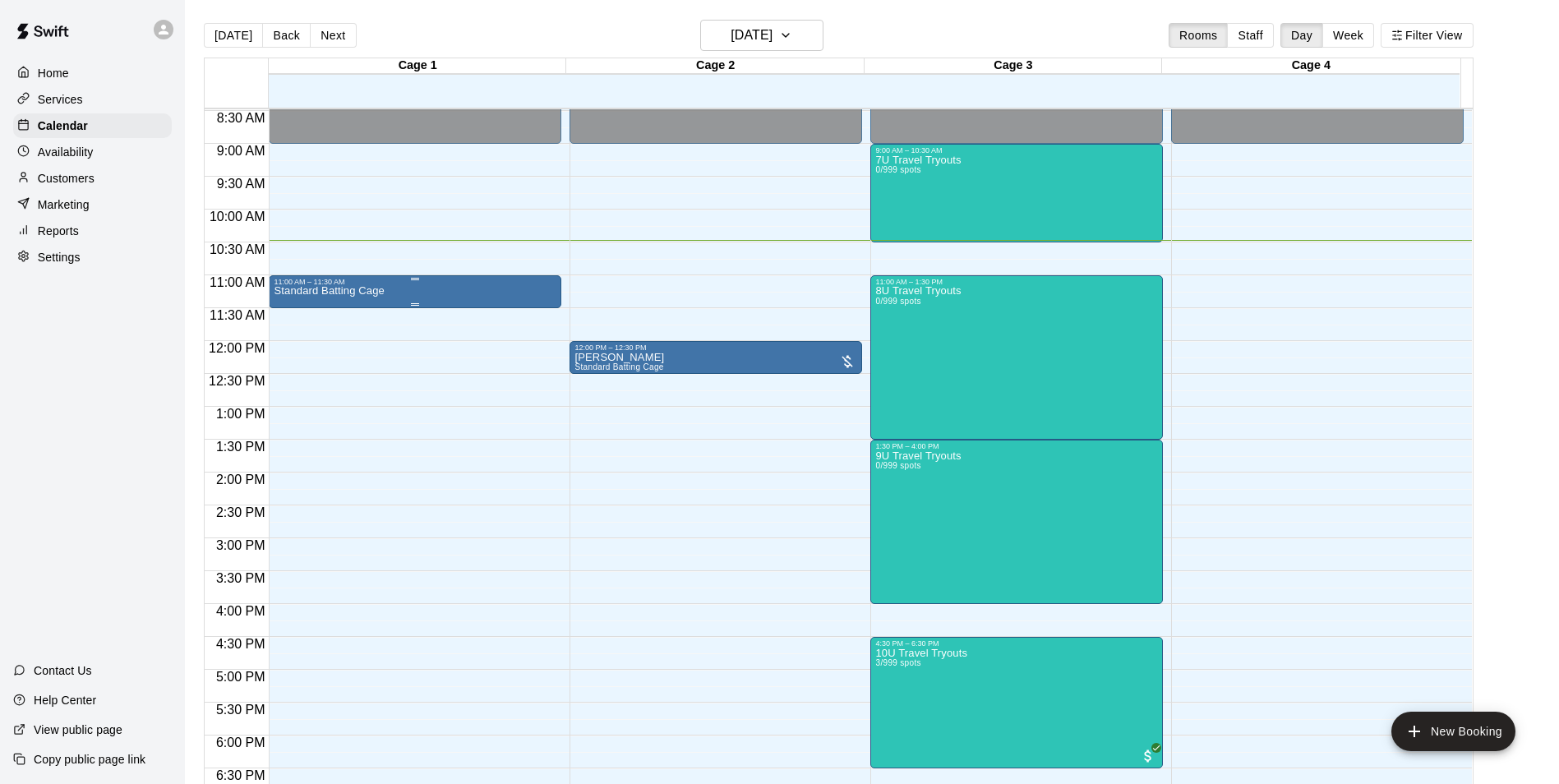
click at [381, 290] on p "Standard Batting Cage" at bounding box center [329, 290] width 110 height 0
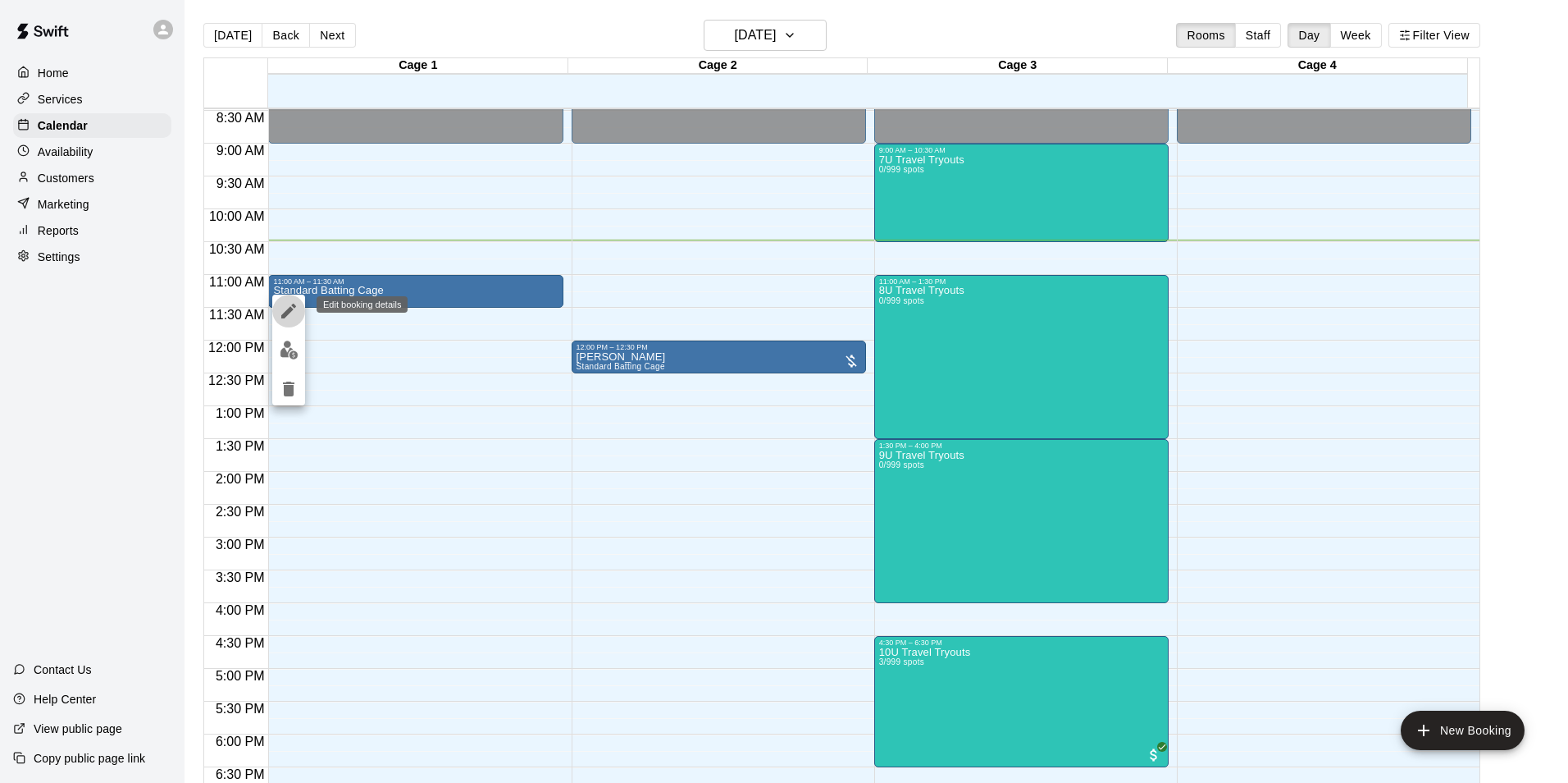
click at [293, 314] on icon "edit" at bounding box center [288, 311] width 20 height 20
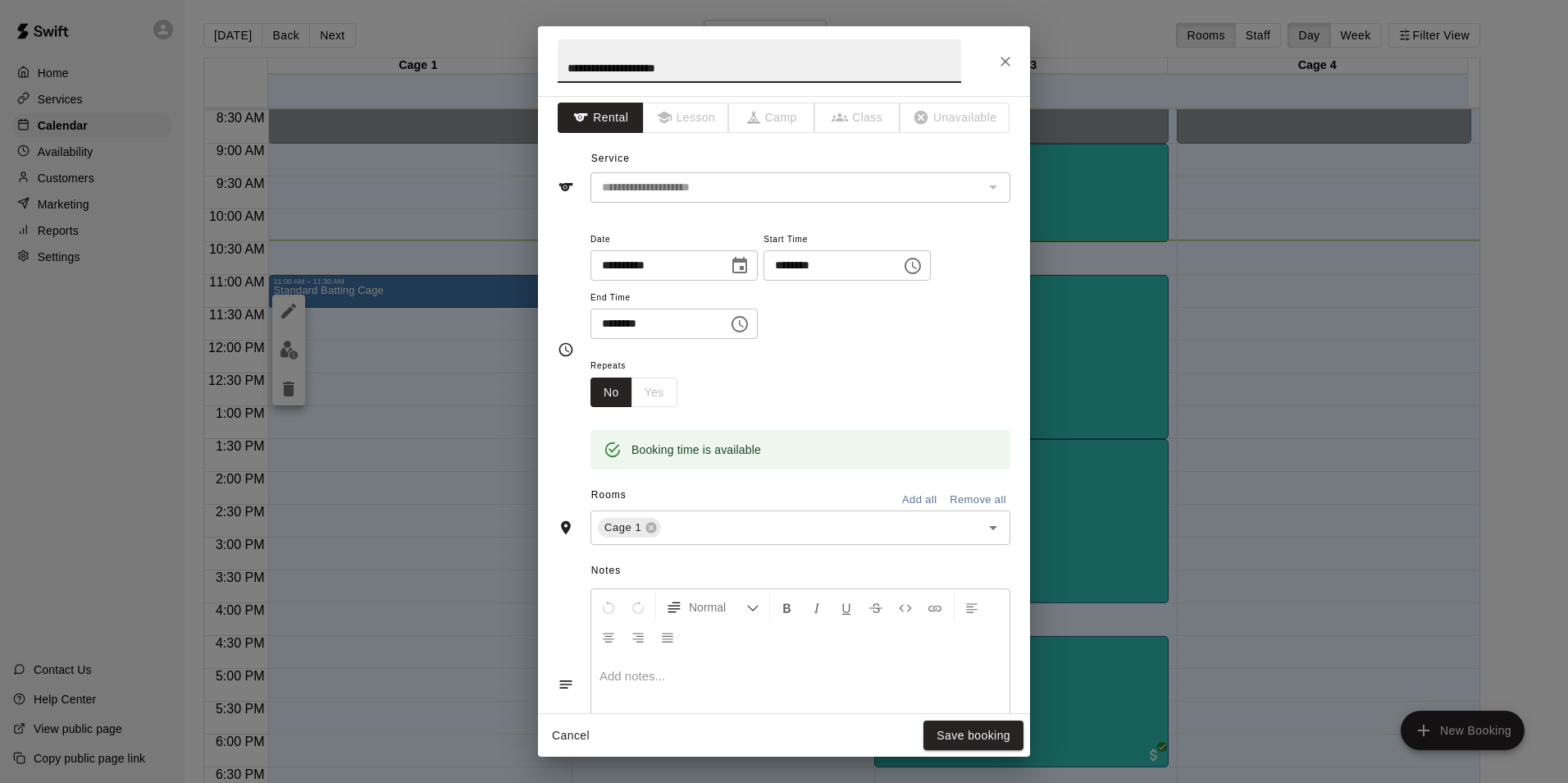
scroll to position [0, 0]
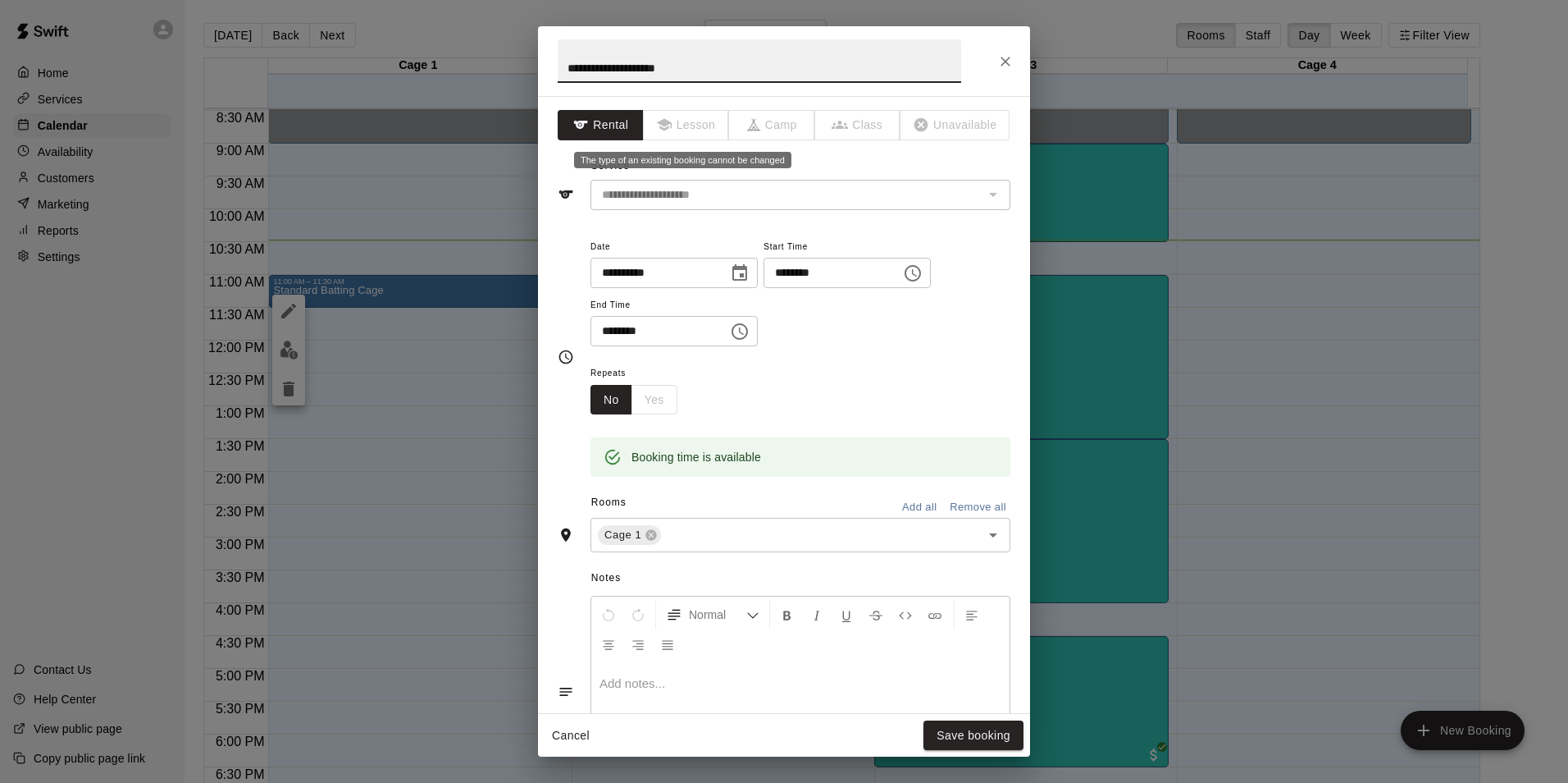
click at [652, 129] on span "Lesson" at bounding box center [686, 125] width 86 height 30
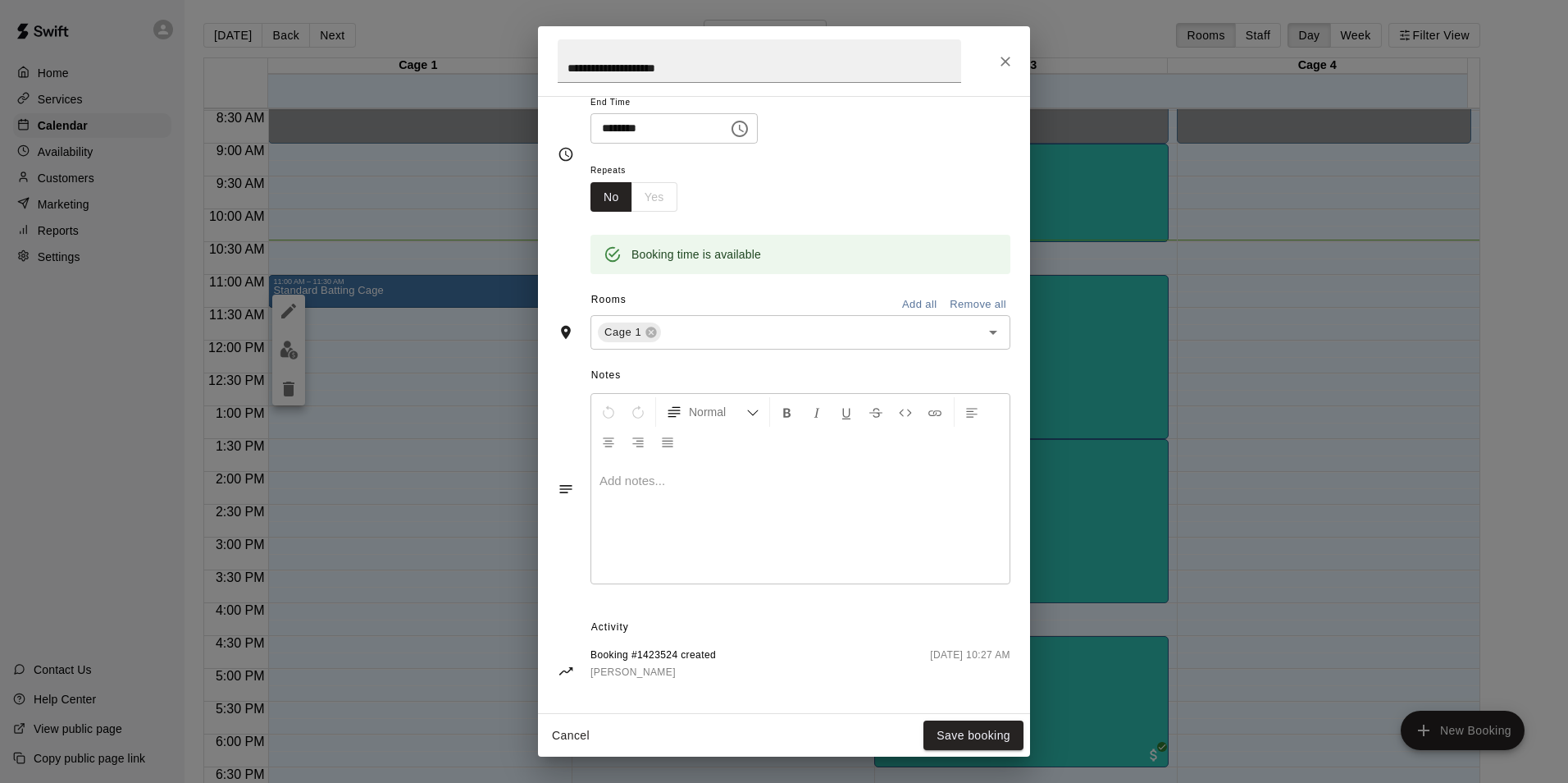
scroll to position [213, 0]
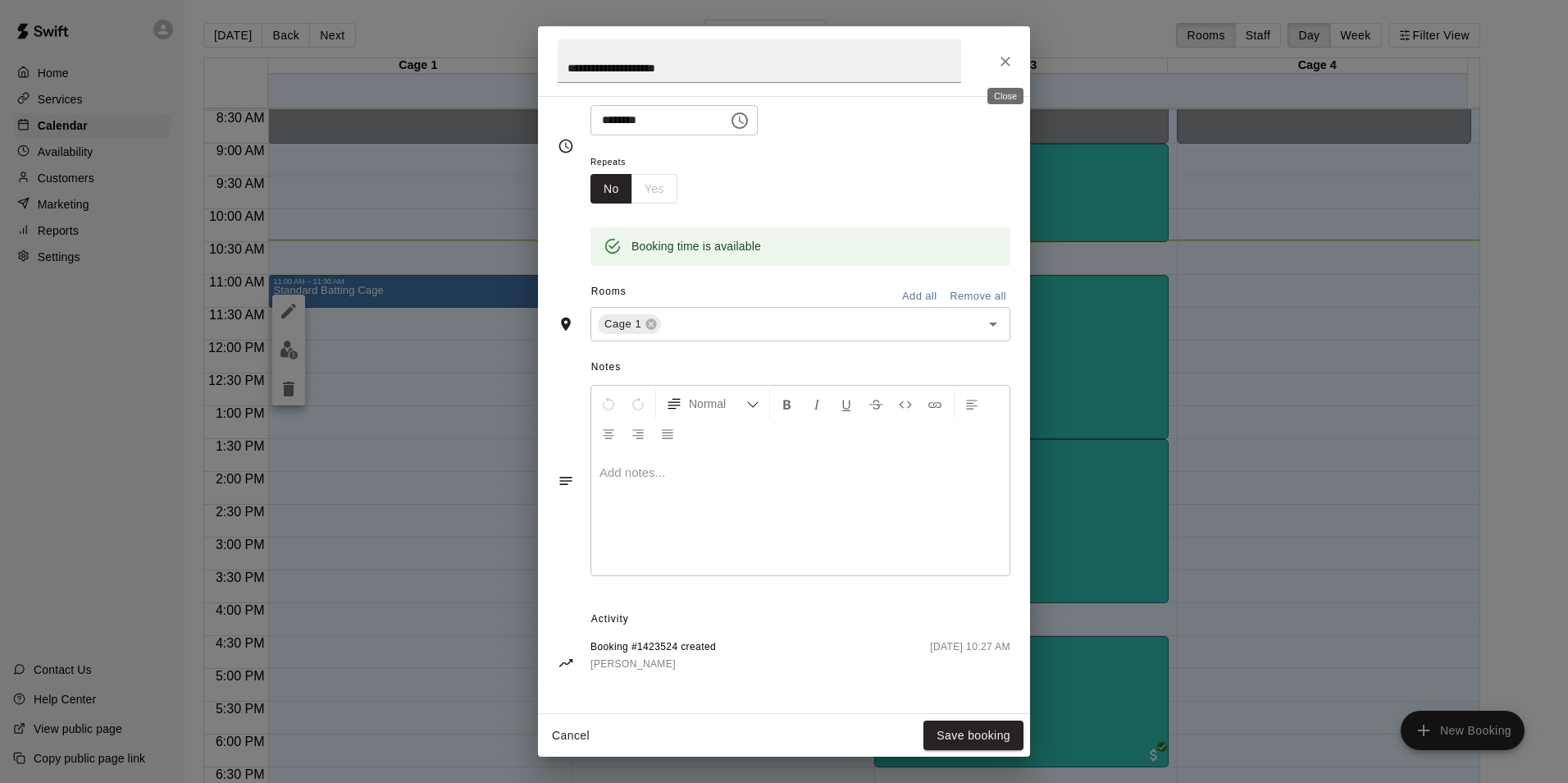
click at [1011, 62] on icon "Close" at bounding box center [1005, 61] width 17 height 17
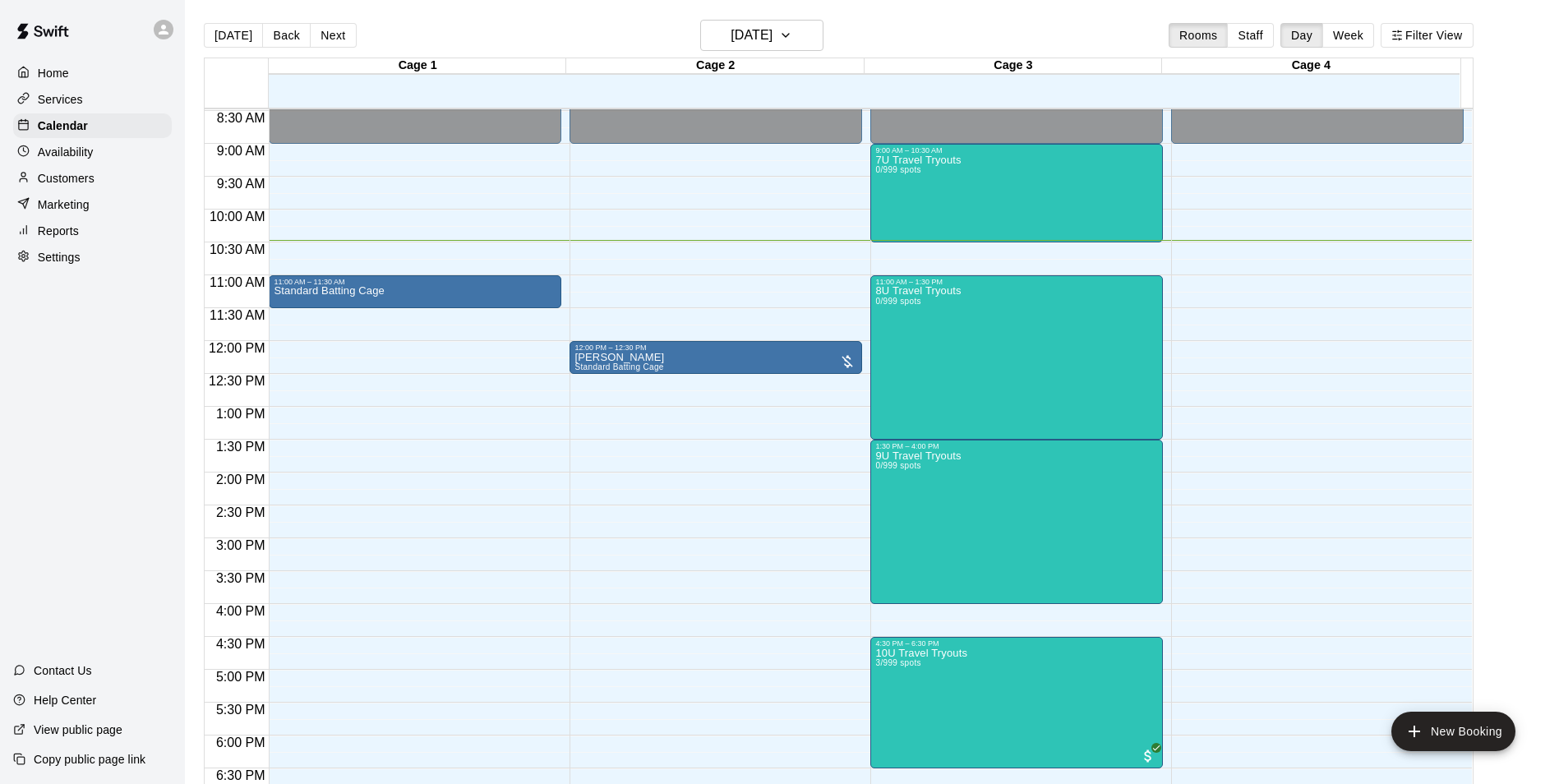
click at [241, 297] on div "11:00 AM" at bounding box center [236, 287] width 64 height 24
click at [321, 290] on p "Standard Batting Cage" at bounding box center [329, 290] width 110 height 0
click at [280, 312] on icon "edit" at bounding box center [289, 311] width 20 height 20
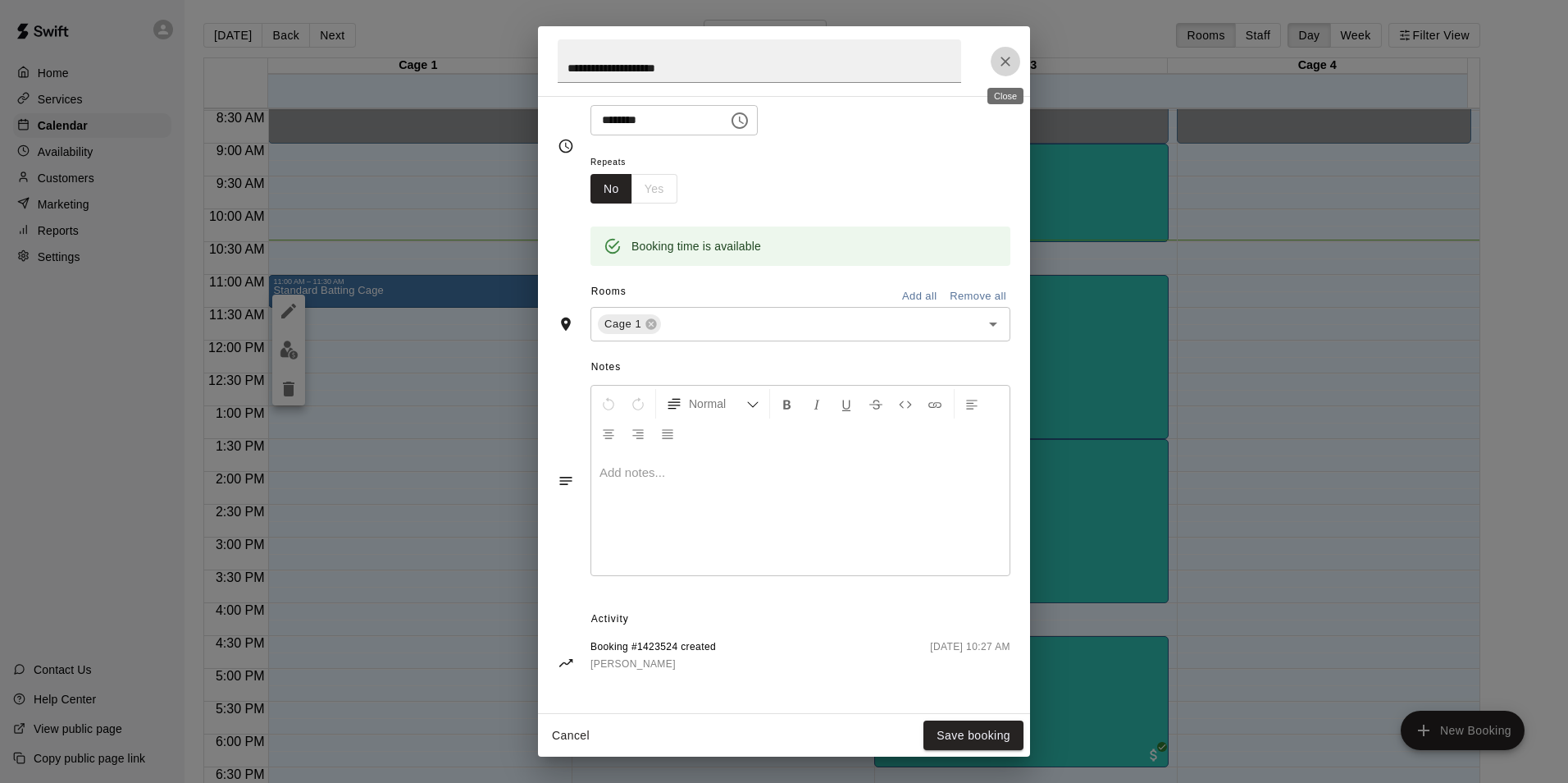
click at [996, 50] on button "Close" at bounding box center [1006, 62] width 30 height 30
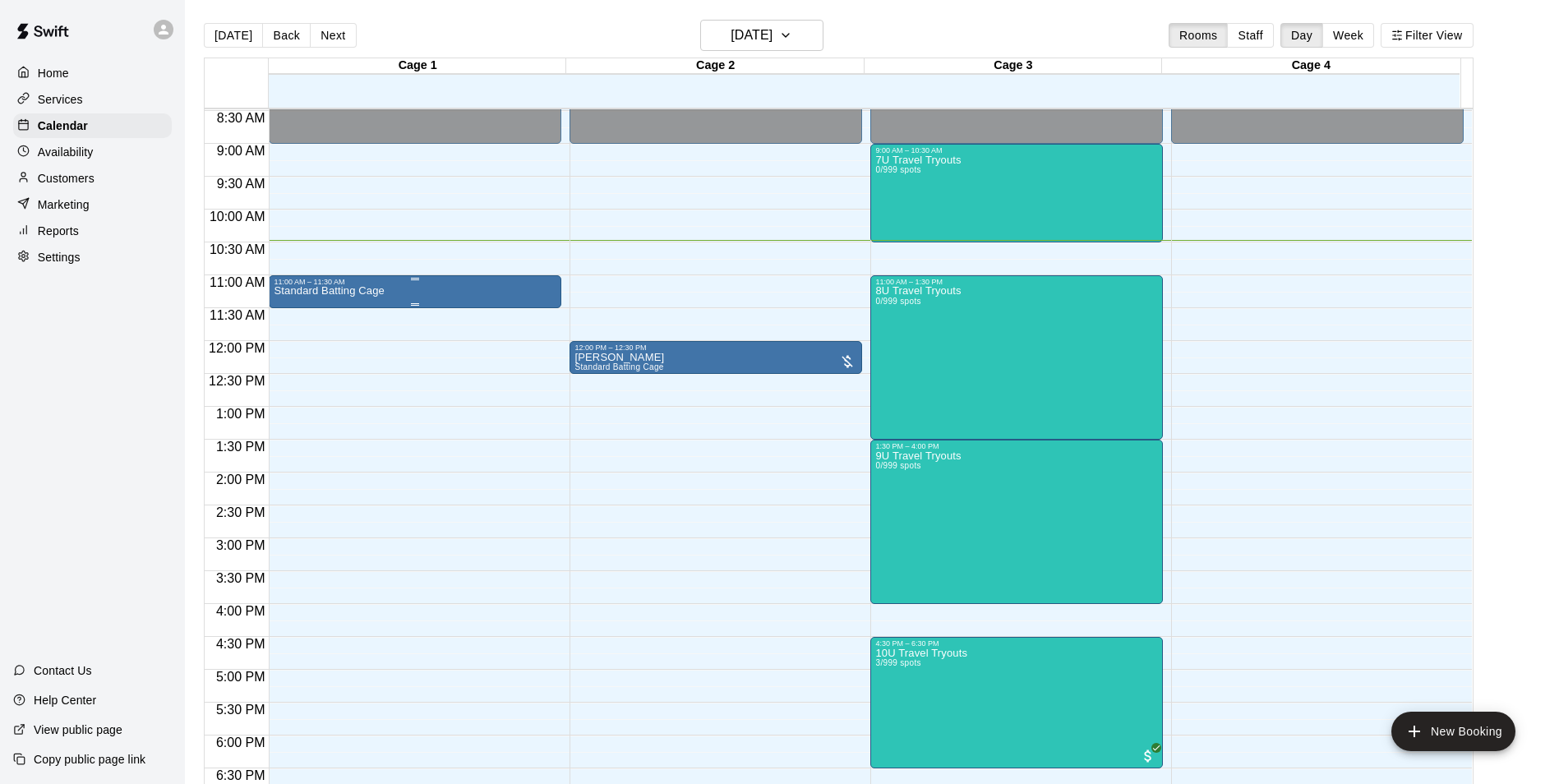
click at [368, 286] on div "11:00 AM – 11:30 AM" at bounding box center [415, 281] width 283 height 8
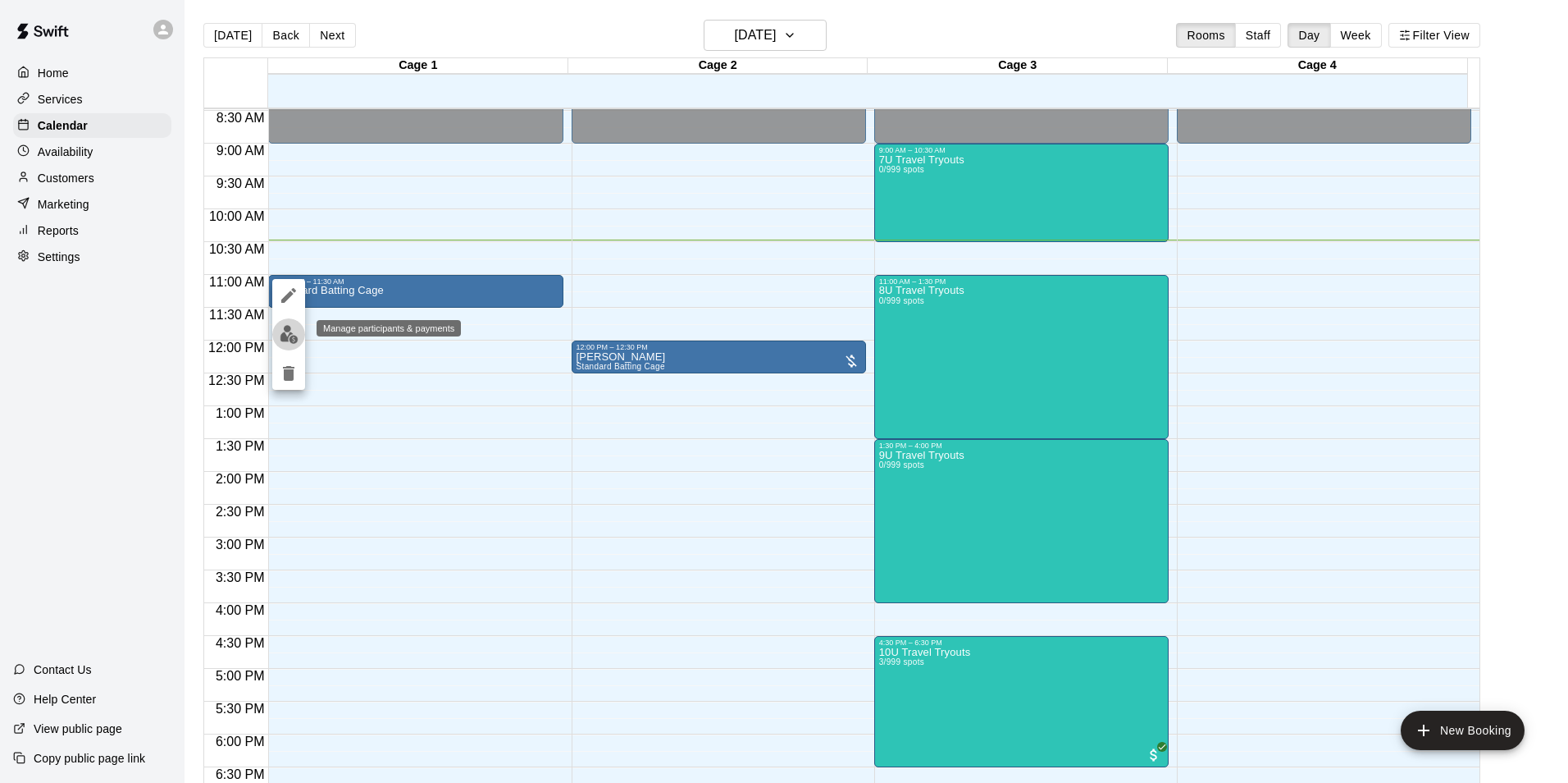
click at [286, 347] on button "edit" at bounding box center [289, 334] width 33 height 32
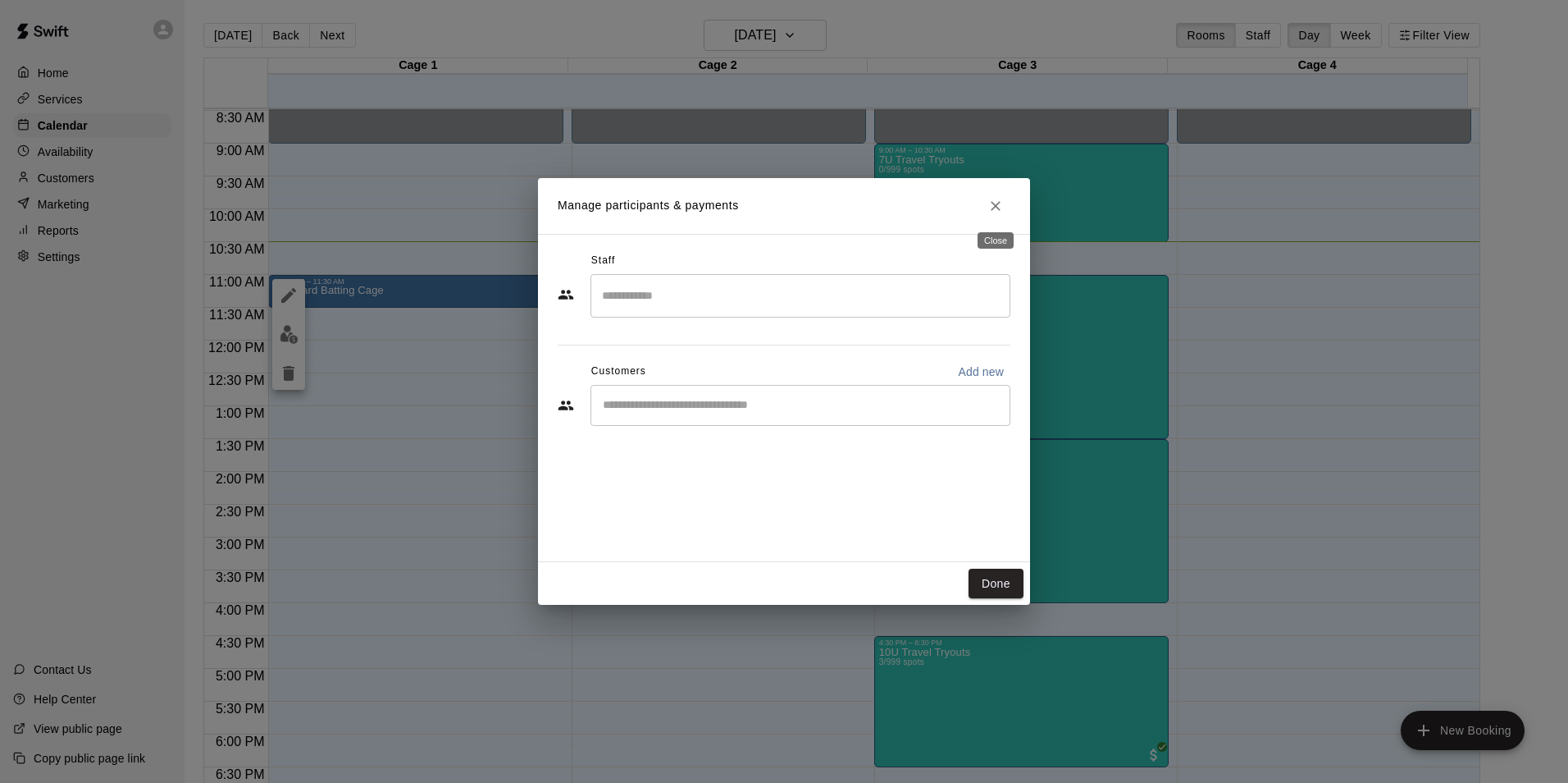
click at [991, 192] on button "Close" at bounding box center [996, 206] width 30 height 30
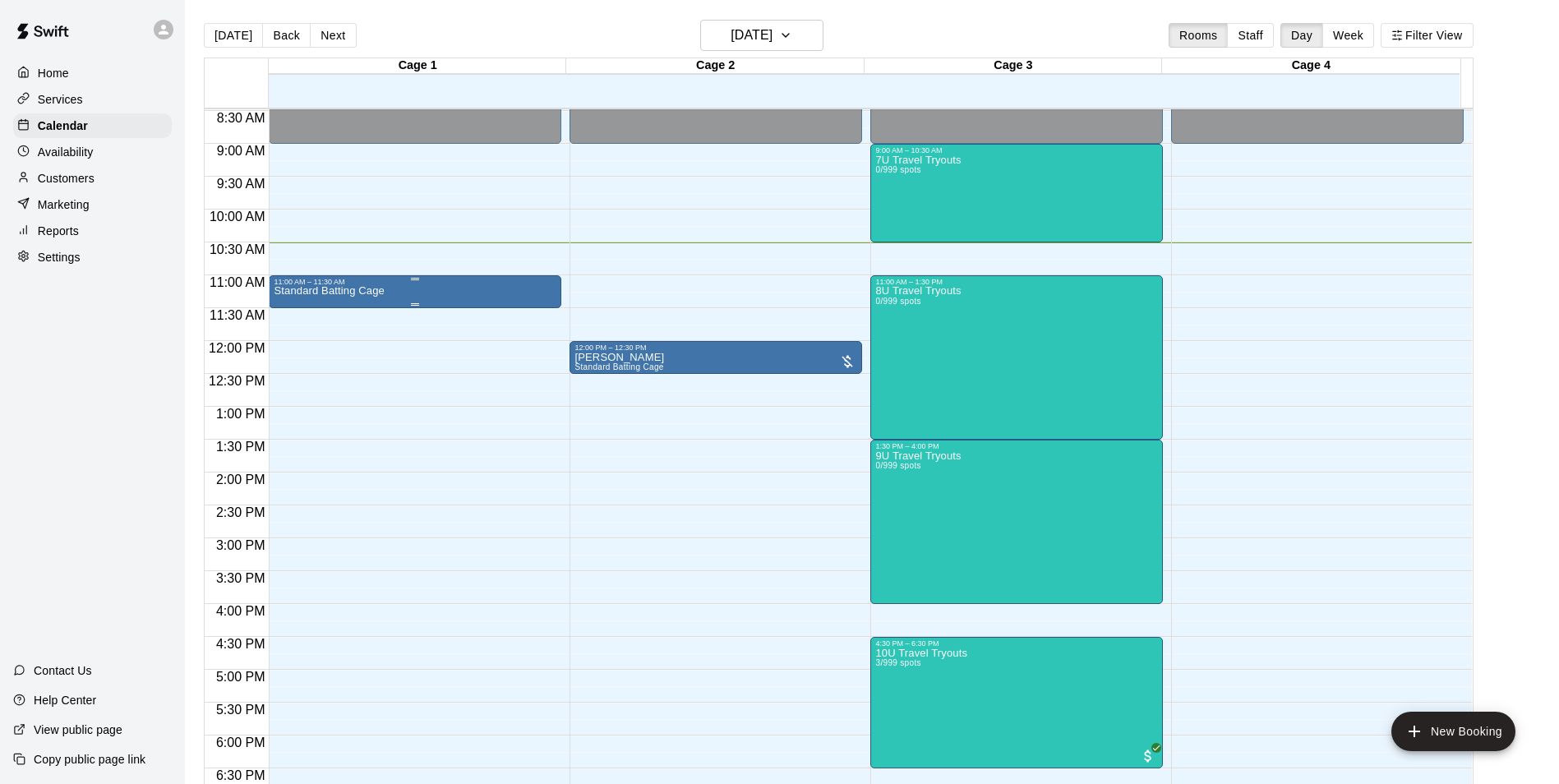
click at [480, 296] on div "Standard Batting Cage" at bounding box center [415, 678] width 283 height 784
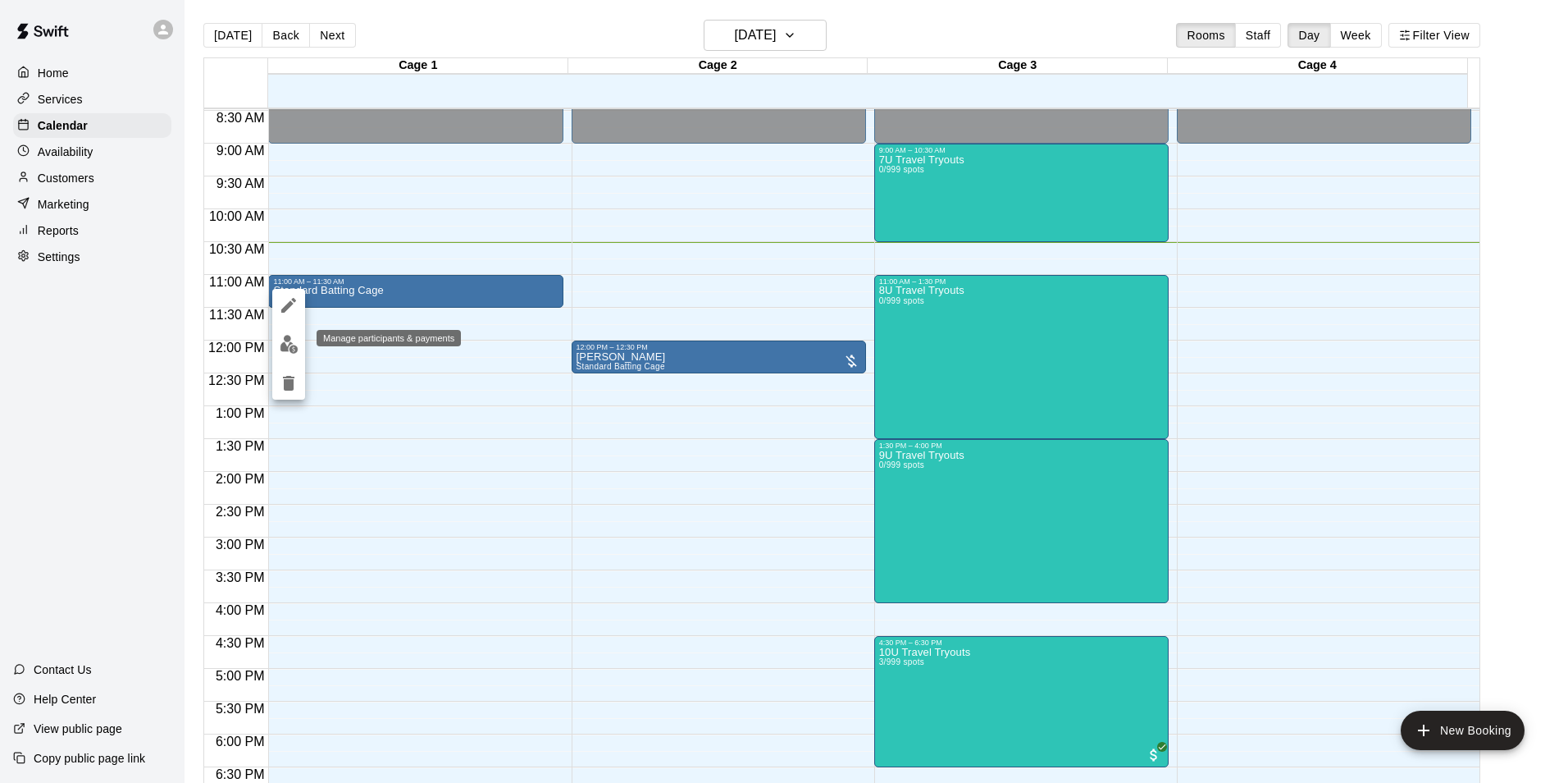
click at [299, 341] on button "edit" at bounding box center [289, 344] width 33 height 32
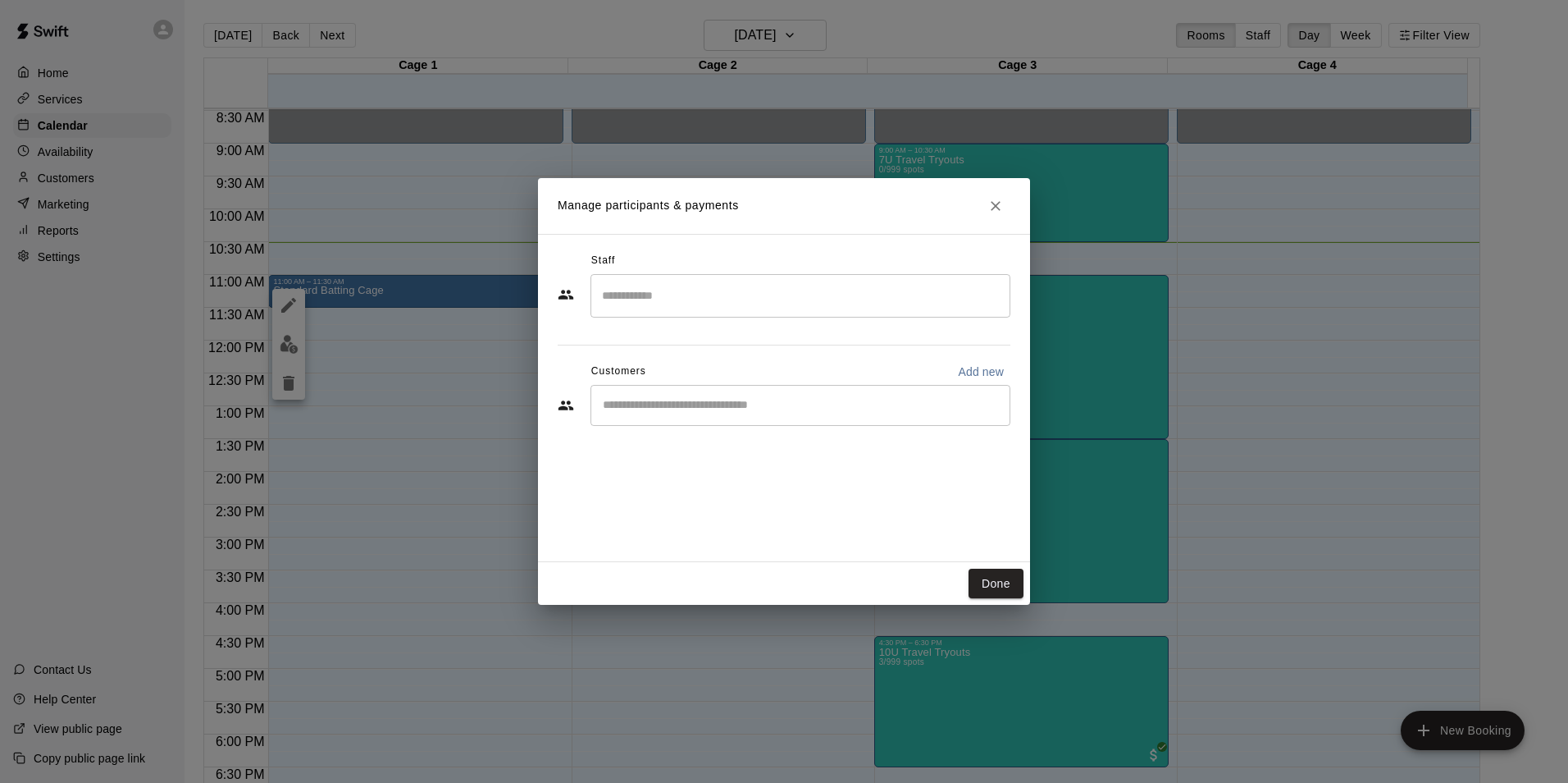
click at [629, 418] on div "​" at bounding box center [800, 405] width 420 height 41
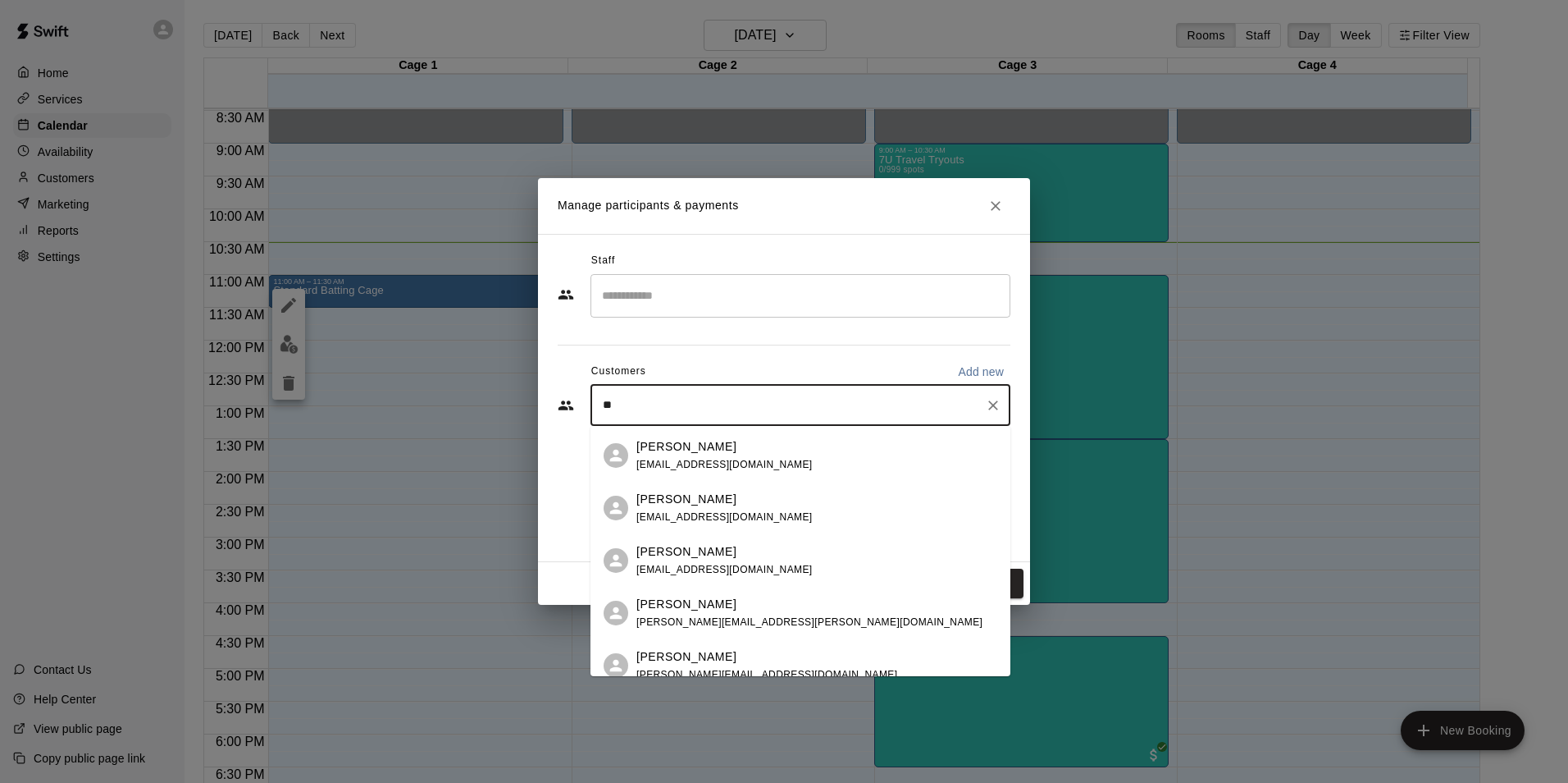
scroll to position [590, 0]
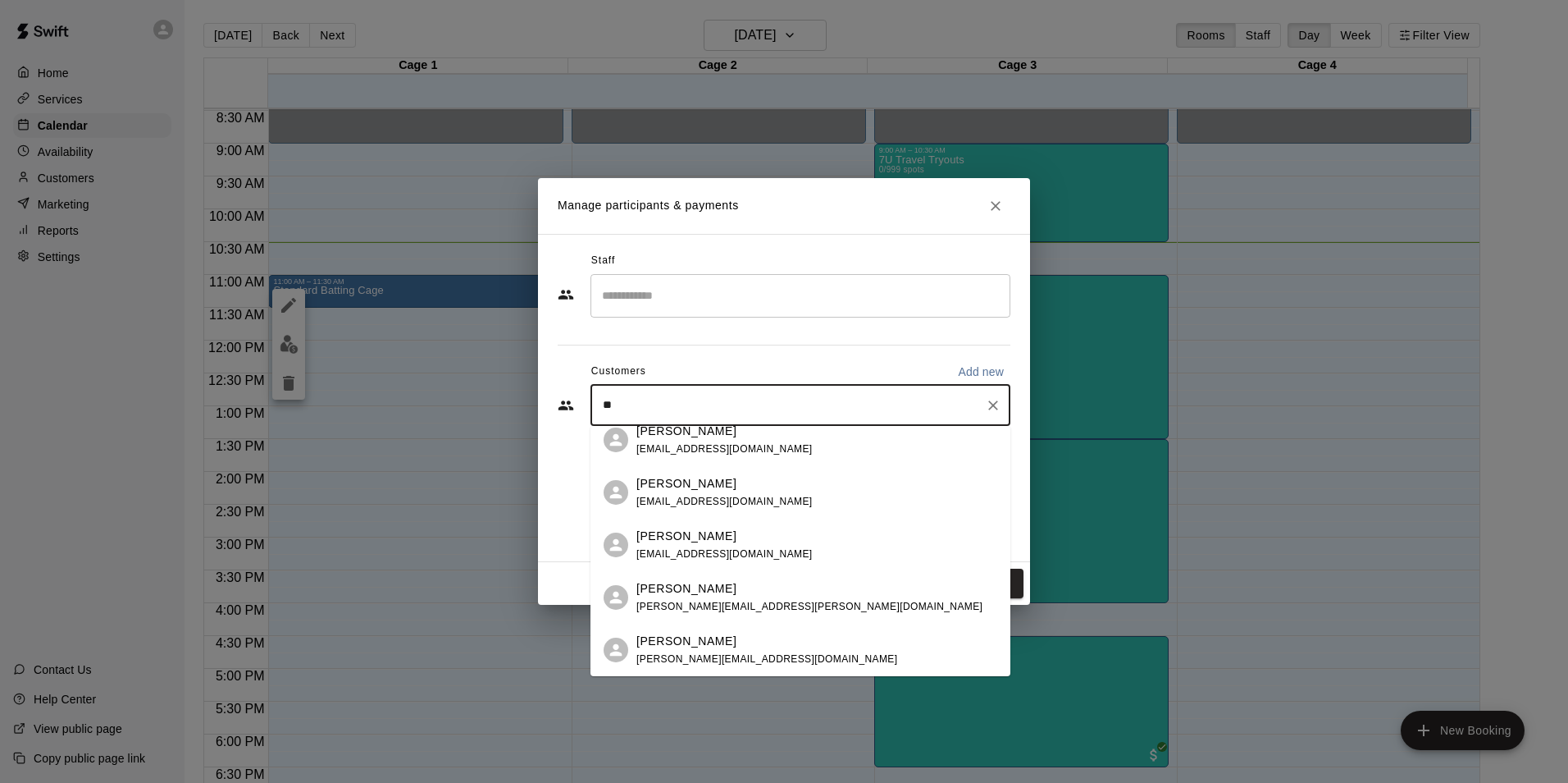
type input "***"
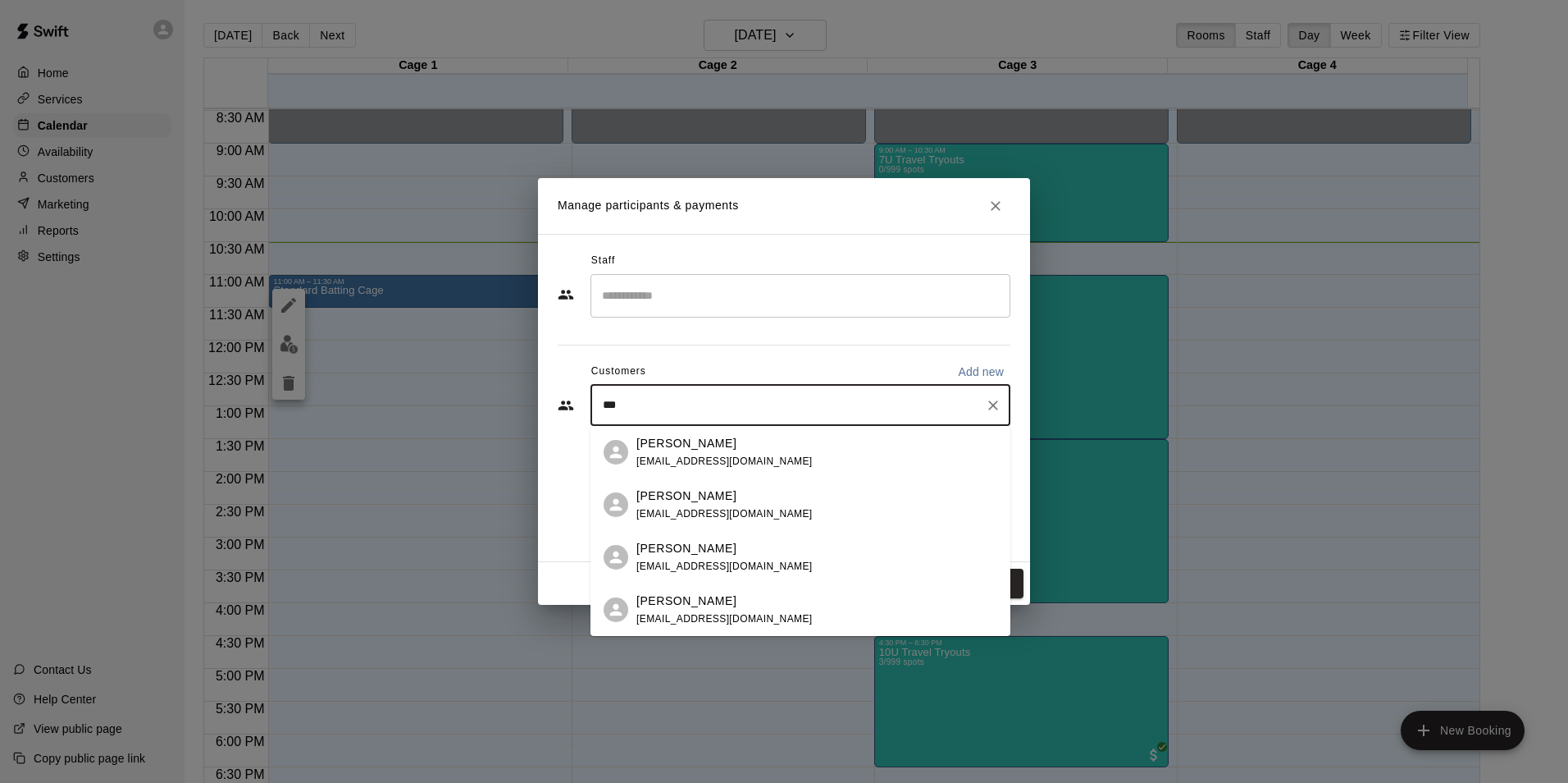
click at [992, 401] on icon "Clear" at bounding box center [993, 405] width 17 height 17
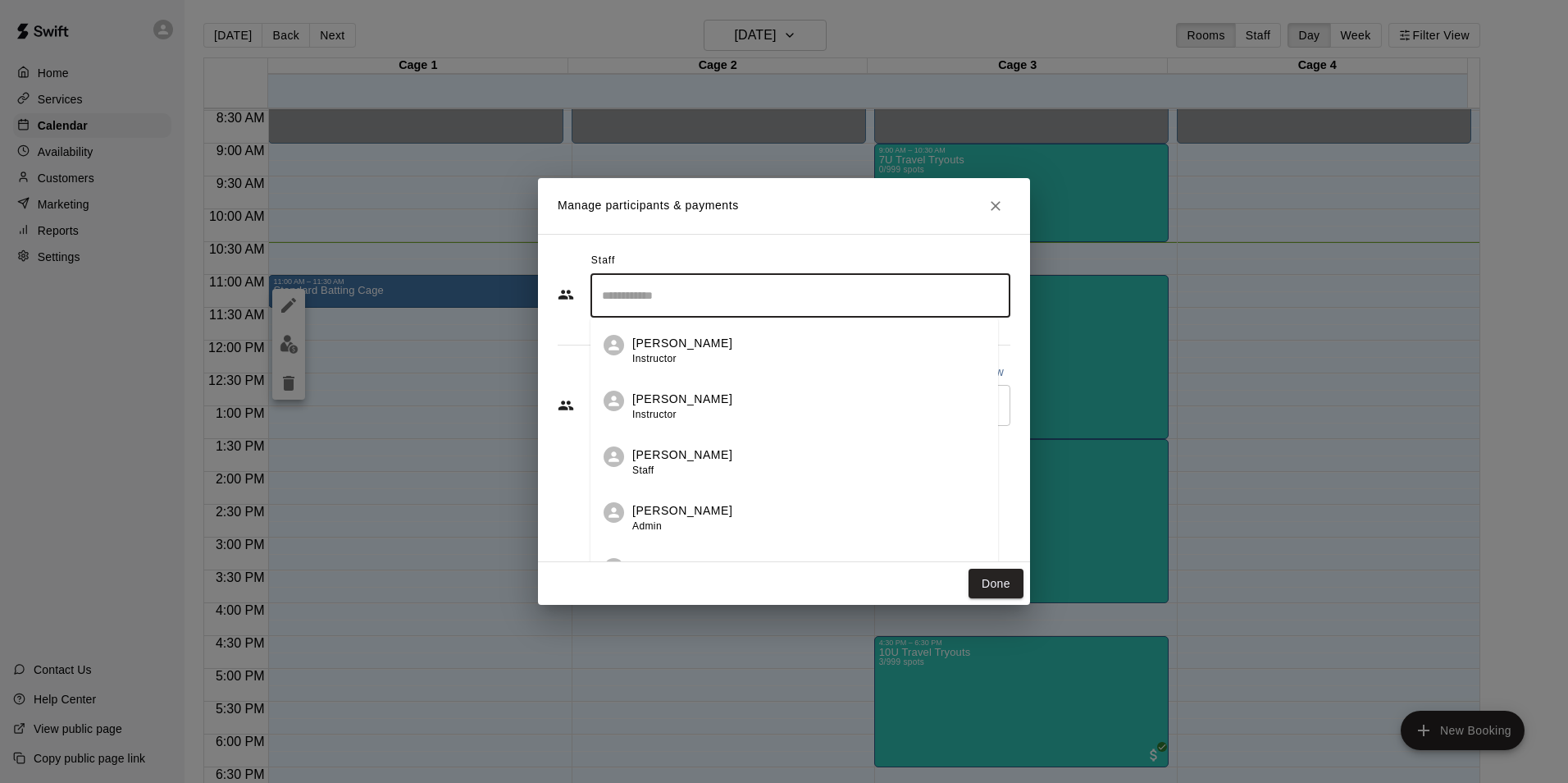
click at [785, 298] on input "Search staff" at bounding box center [800, 295] width 405 height 29
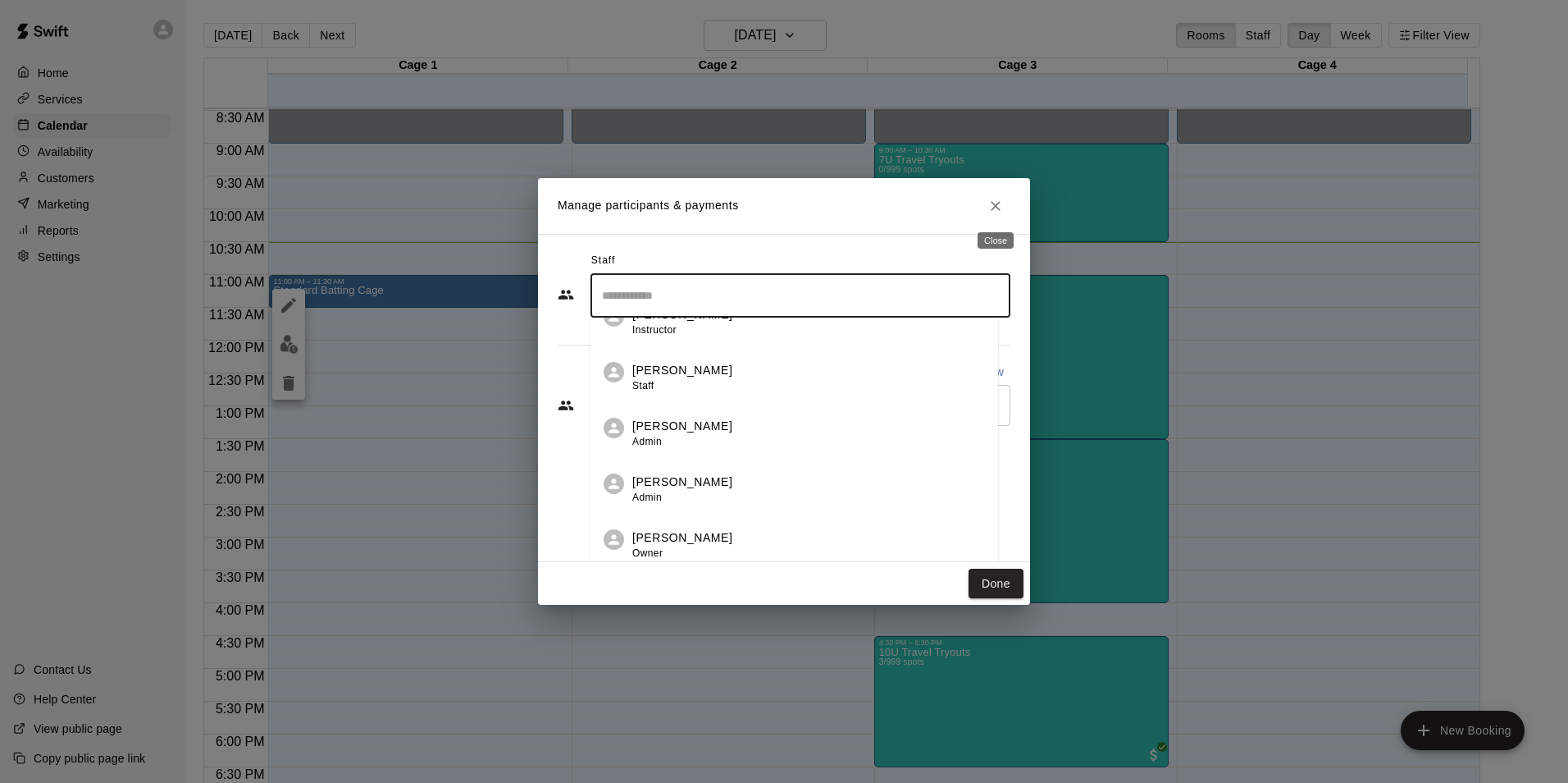
drag, startPoint x: 990, startPoint y: 192, endPoint x: 986, endPoint y: 201, distance: 9.8
click at [988, 193] on button "Close" at bounding box center [996, 206] width 30 height 30
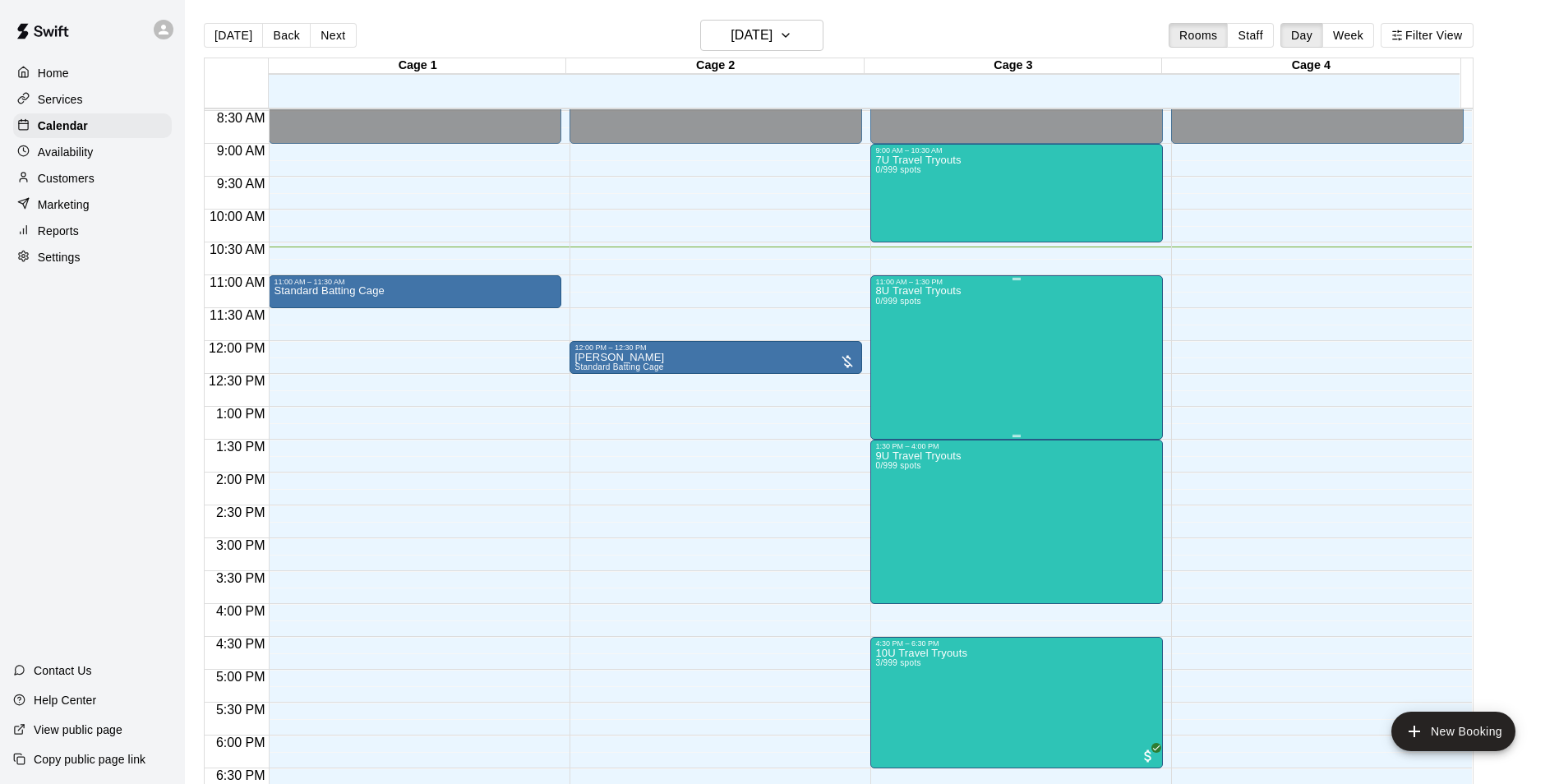
click at [1050, 394] on div "8U Travel Tryouts 0/999 spots" at bounding box center [1016, 678] width 283 height 784
click at [893, 369] on button "delete" at bounding box center [890, 384] width 33 height 33
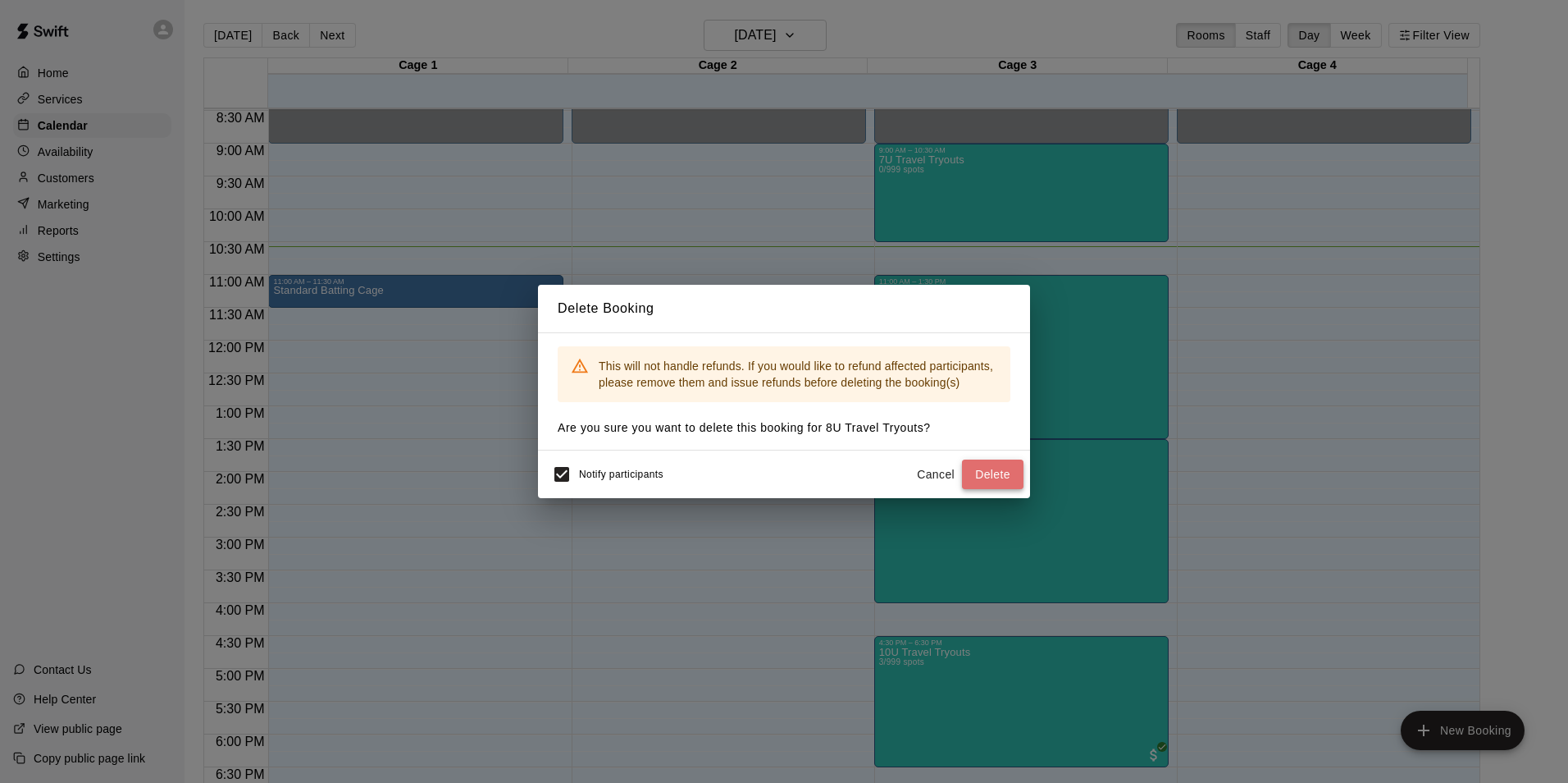
click at [986, 469] on button "Delete" at bounding box center [993, 475] width 62 height 30
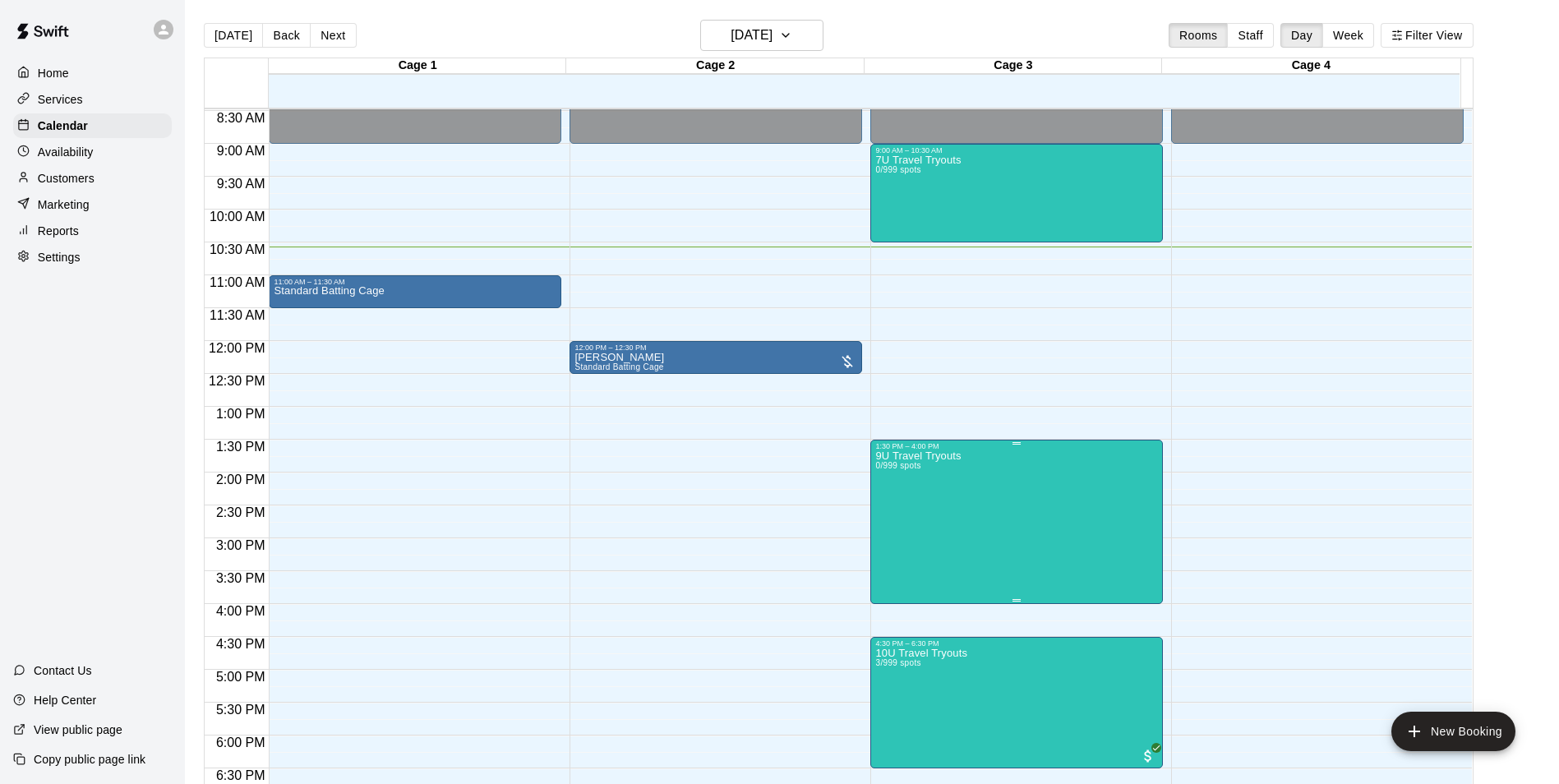
click at [887, 536] on button "delete" at bounding box center [890, 548] width 33 height 33
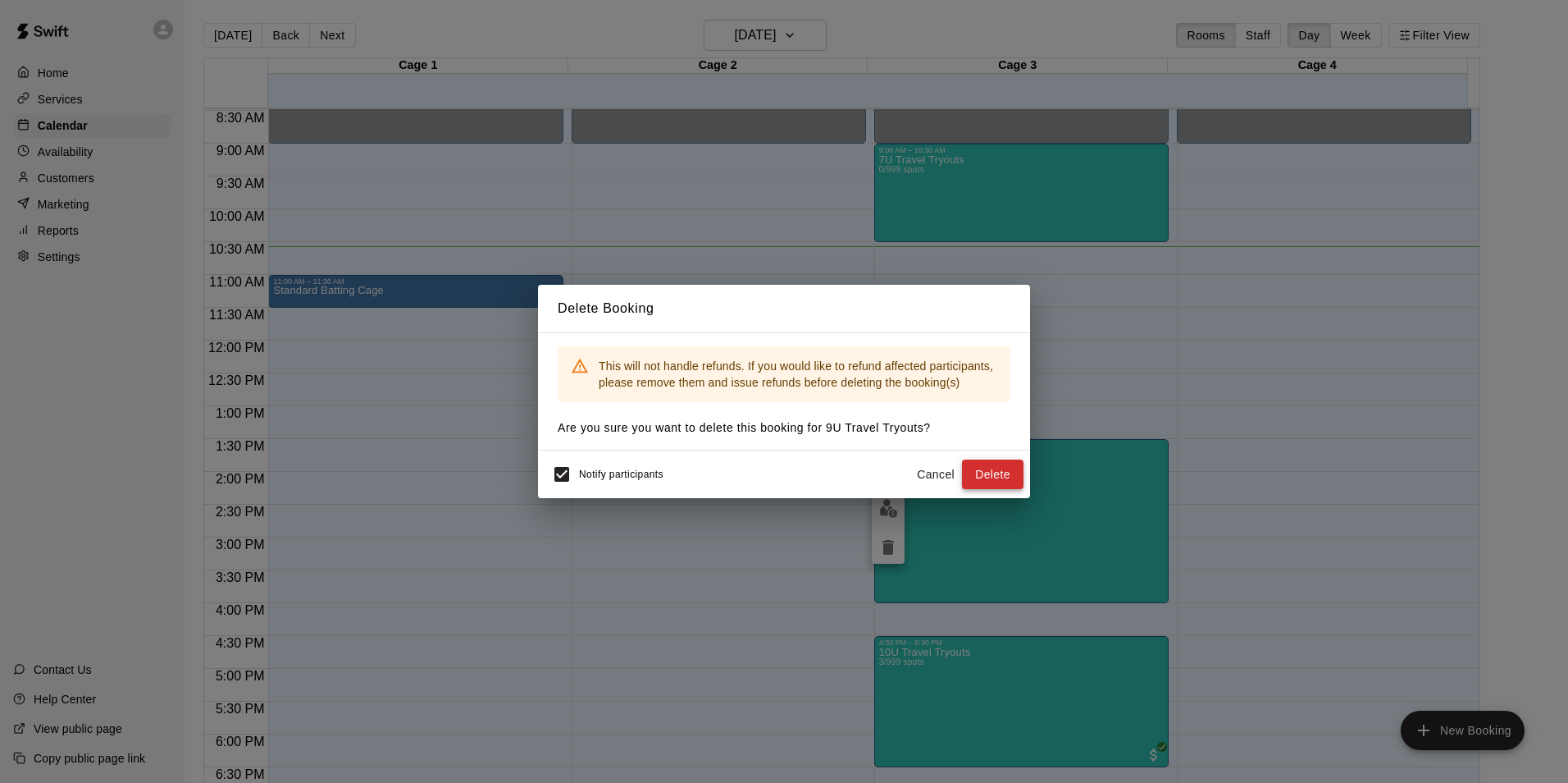
click at [992, 474] on button "Delete" at bounding box center [993, 475] width 62 height 30
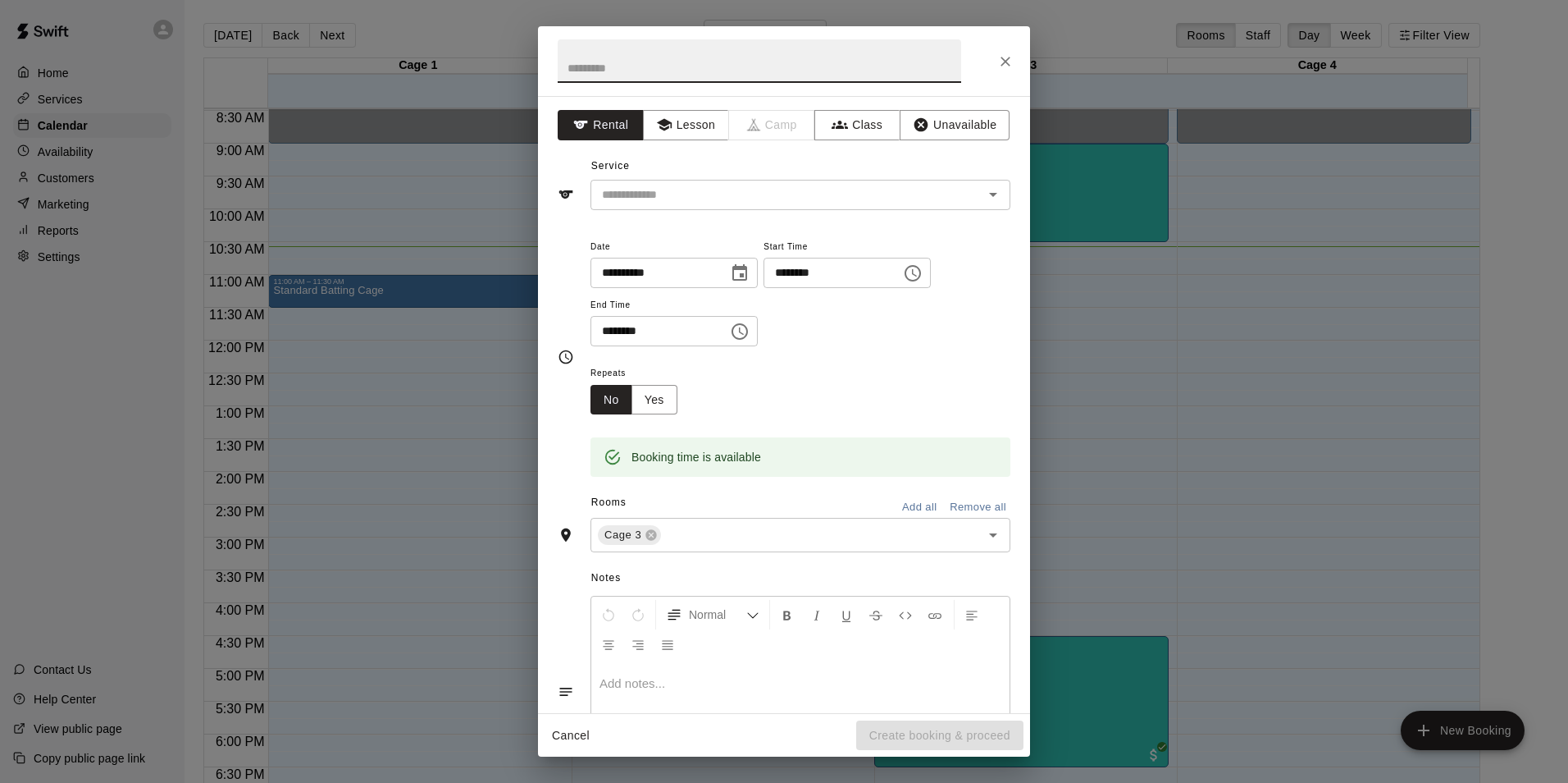
click at [1013, 60] on button "Close" at bounding box center [1006, 62] width 30 height 30
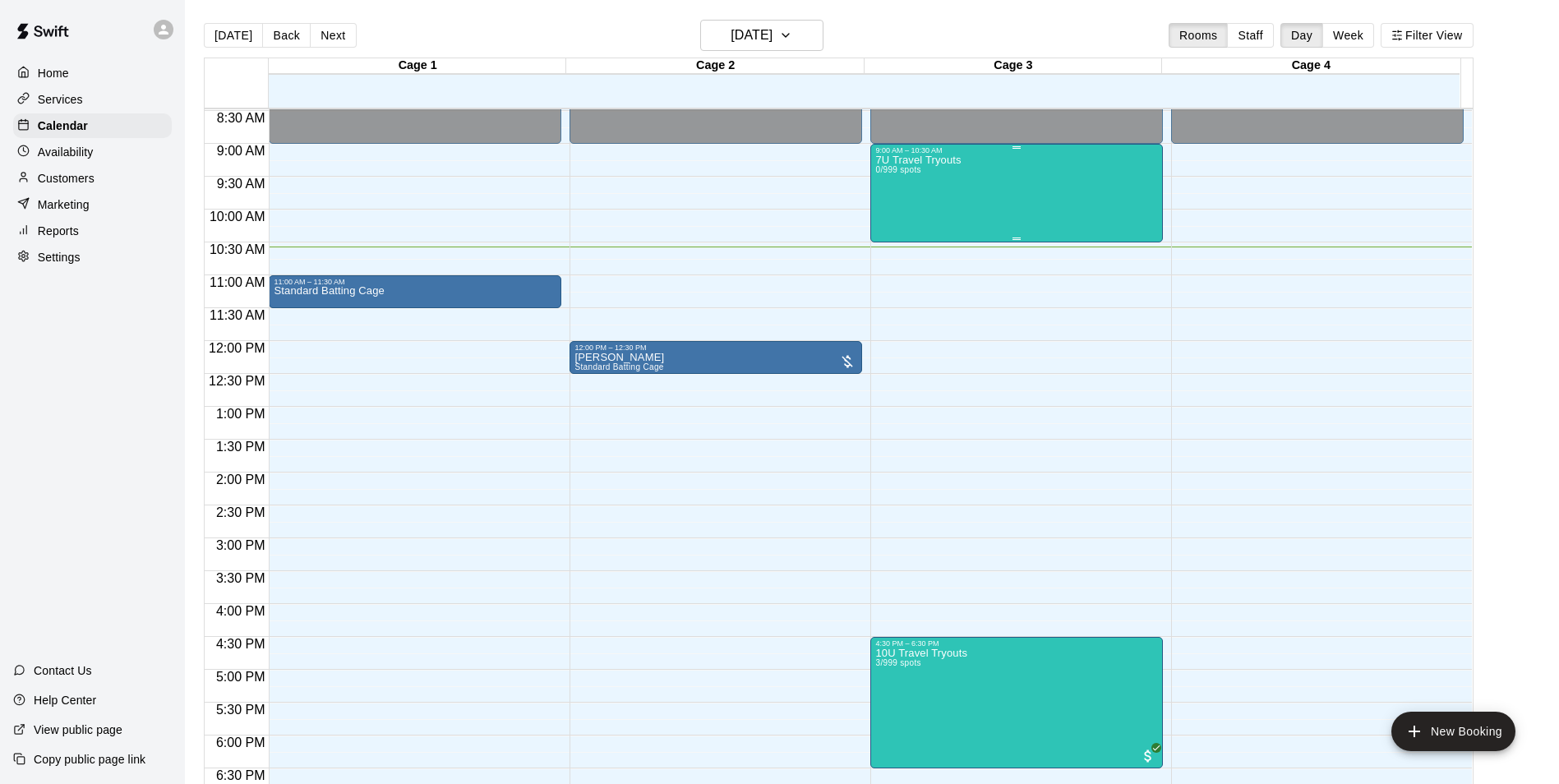
click at [916, 206] on div "7U Travel Tryouts 0/999 spots" at bounding box center [918, 546] width 85 height 784
click at [877, 243] on button "delete" at bounding box center [890, 252] width 33 height 33
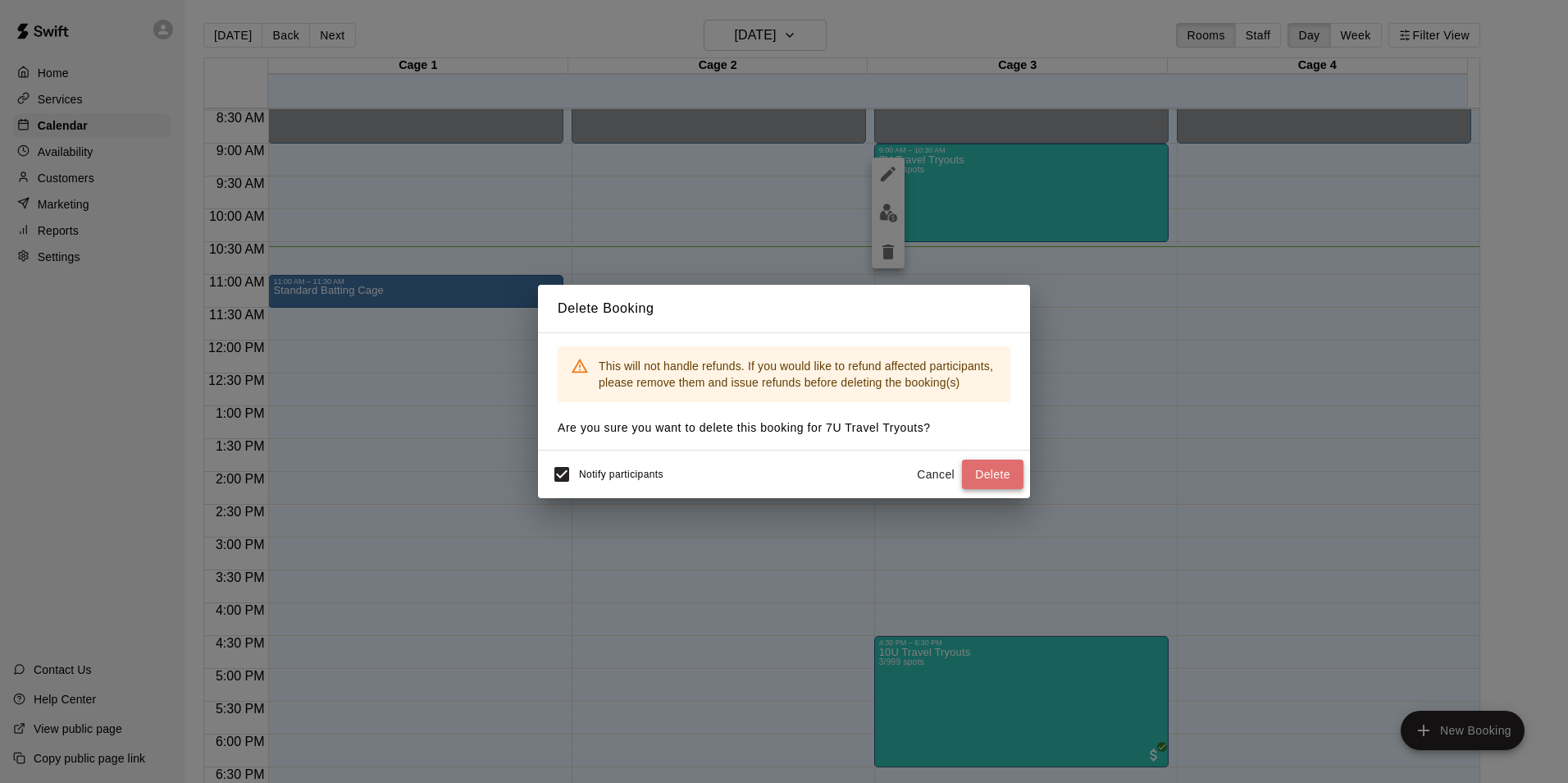
click at [983, 460] on button "Delete" at bounding box center [993, 475] width 62 height 30
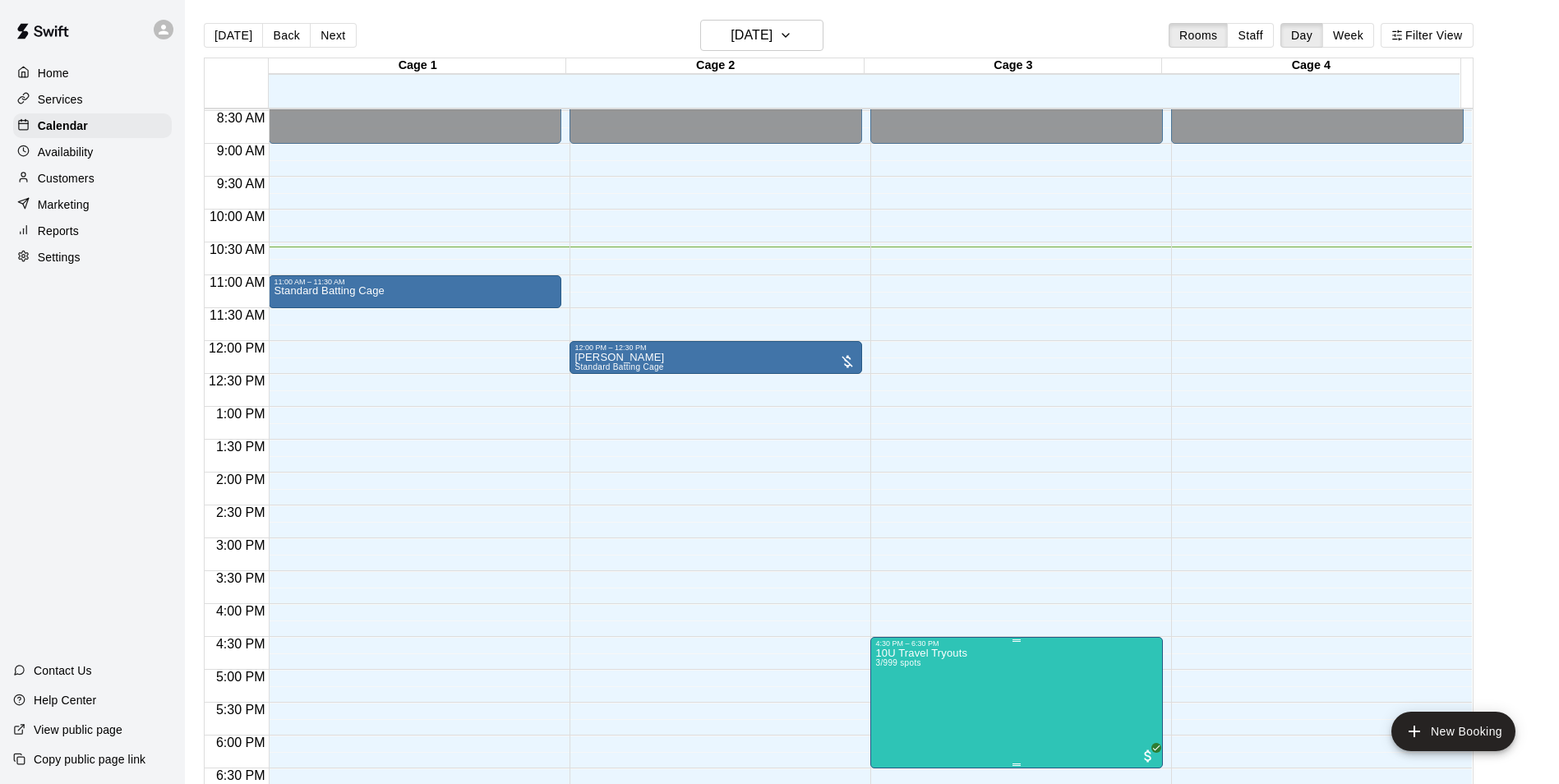
click at [1017, 733] on div at bounding box center [785, 392] width 1571 height 784
click at [886, 703] on img "edit" at bounding box center [891, 706] width 19 height 19
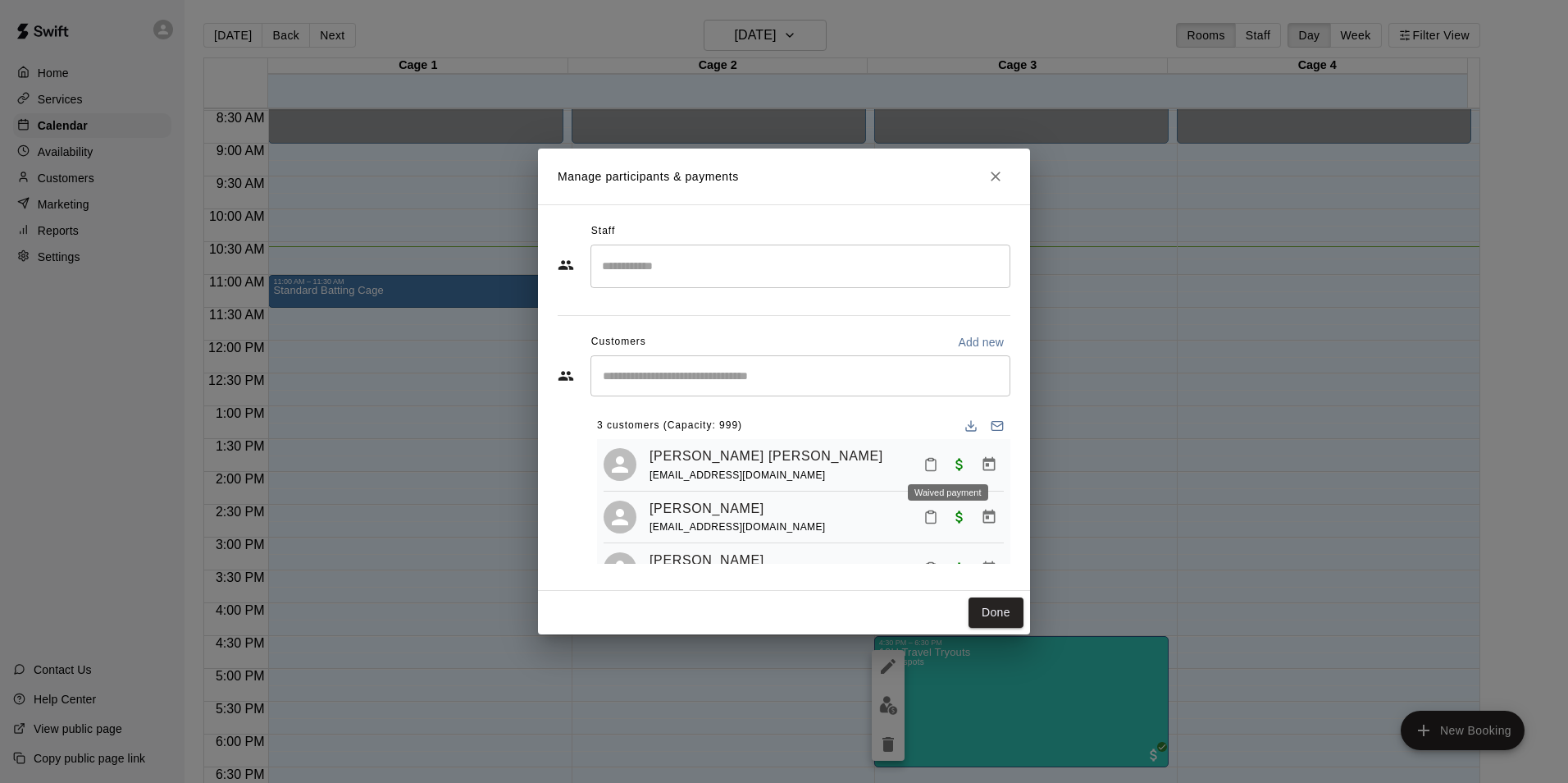
click at [948, 459] on span "Waived payment" at bounding box center [959, 464] width 30 height 14
click at [945, 460] on span "Waived payment" at bounding box center [959, 464] width 30 height 14
click at [848, 469] on div "[PERSON_NAME] [PERSON_NAME] [EMAIL_ADDRESS][DOMAIN_NAME]" at bounding box center [826, 465] width 354 height 38
click at [997, 189] on button "Close" at bounding box center [996, 177] width 30 height 30
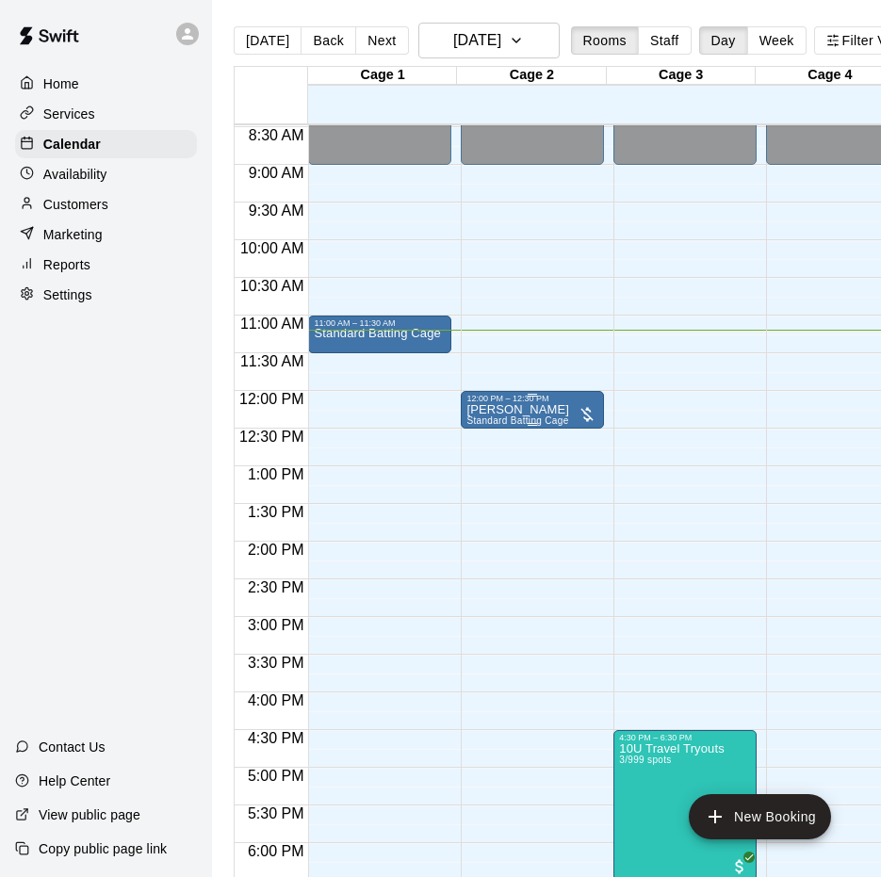
click at [518, 396] on div at bounding box center [532, 395] width 132 height 3
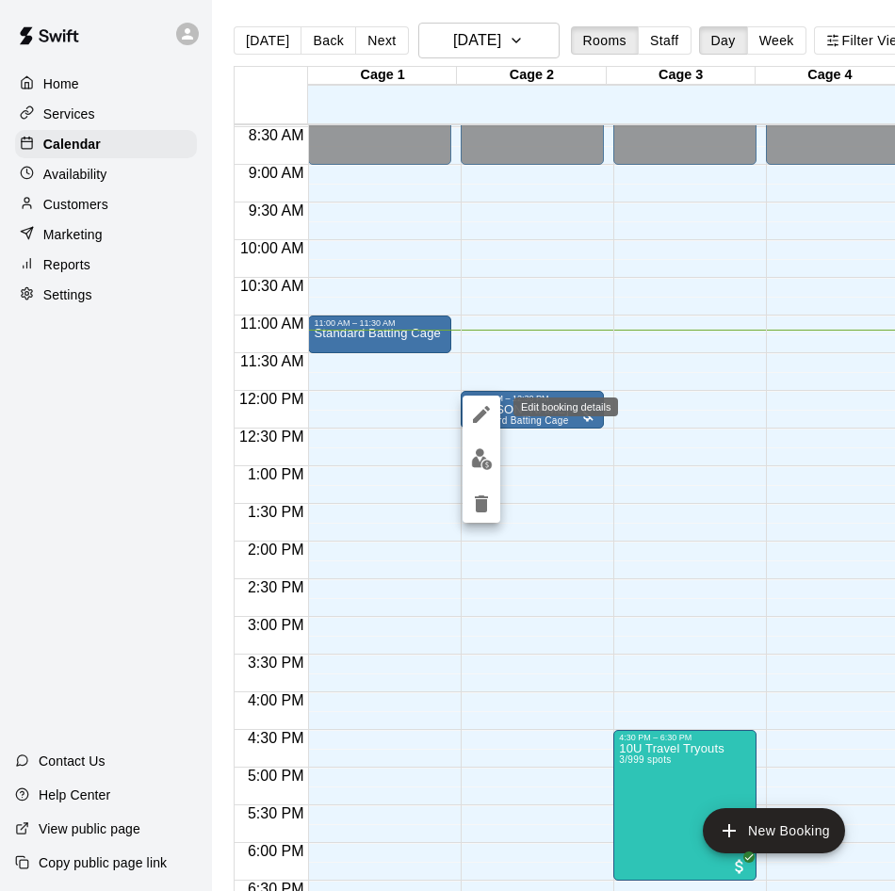
click at [475, 419] on icon "edit" at bounding box center [481, 414] width 17 height 17
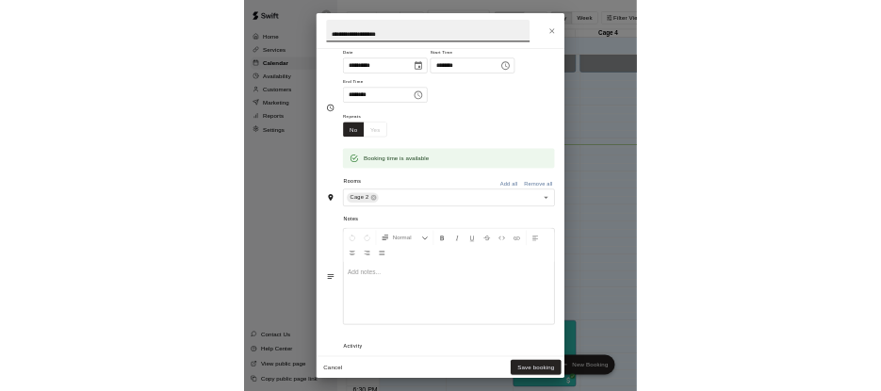
scroll to position [283, 0]
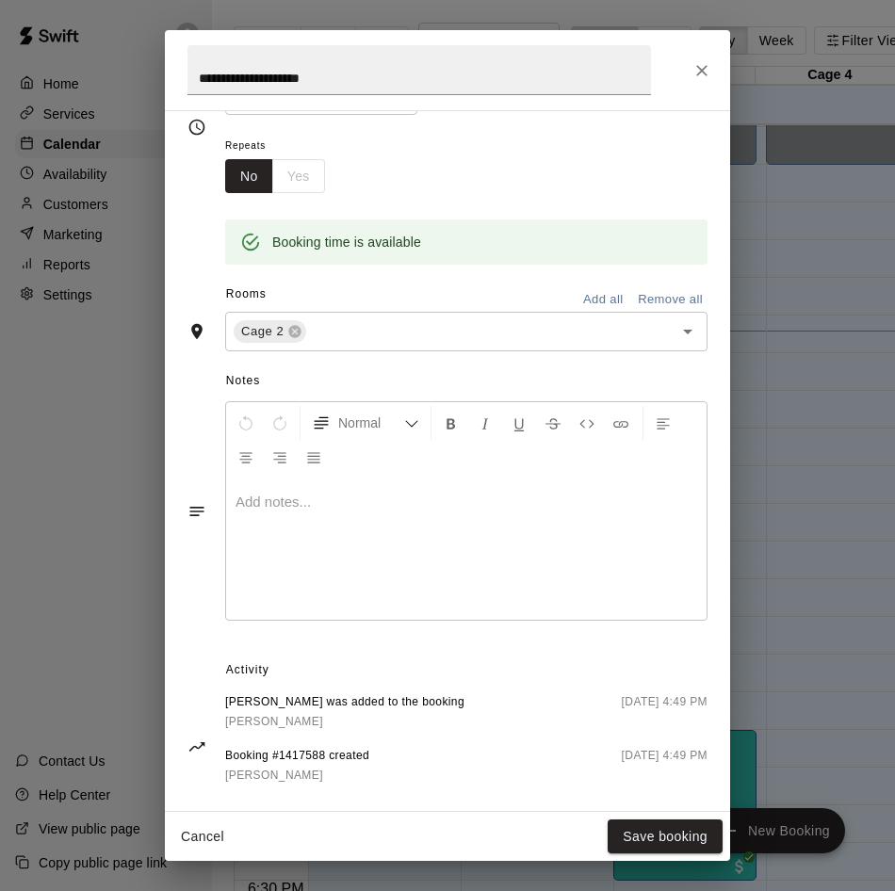
drag, startPoint x: 774, startPoint y: 102, endPoint x: 790, endPoint y: 106, distance: 16.7
click at [785, 106] on div "**********" at bounding box center [447, 445] width 895 height 891
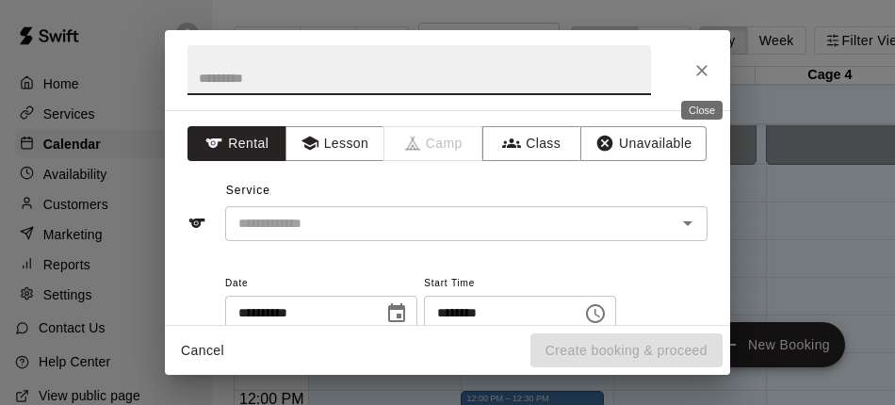
click at [713, 67] on button "Close" at bounding box center [702, 71] width 34 height 34
